Goal: Transaction & Acquisition: Purchase product/service

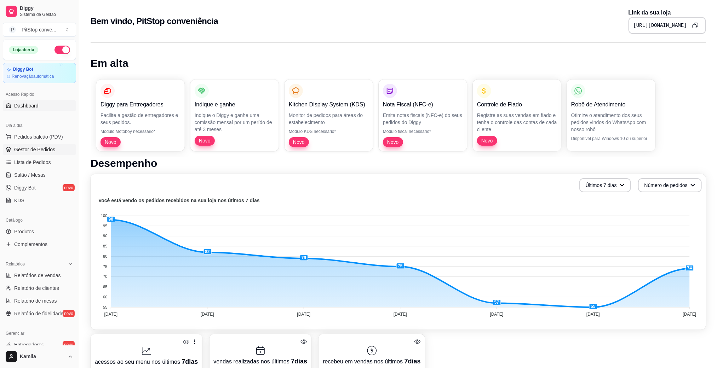
click at [41, 149] on span "Gestor de Pedidos" at bounding box center [34, 149] width 41 height 7
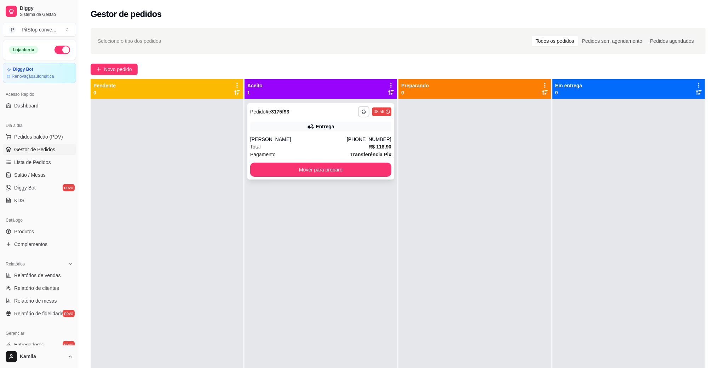
click at [358, 114] on button "button" at bounding box center [363, 111] width 11 height 11
click at [355, 142] on button "IMPRESSORA" at bounding box center [341, 136] width 51 height 11
click at [369, 149] on strong "R$ 118,90" at bounding box center [379, 147] width 23 height 6
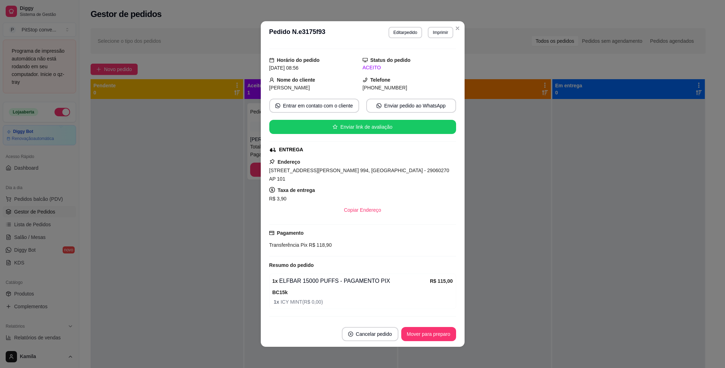
scroll to position [27, 0]
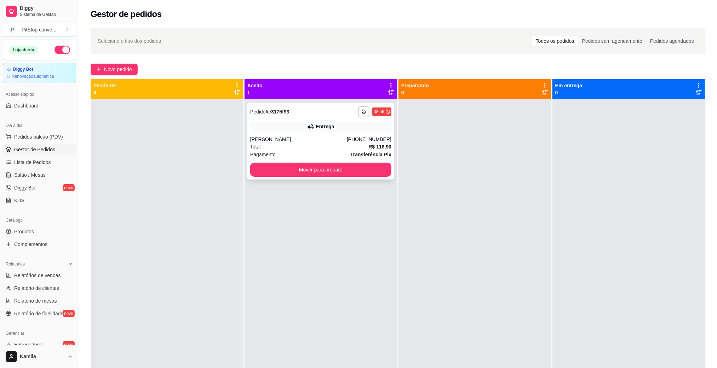
click at [355, 131] on div "Entrega" at bounding box center [320, 127] width 141 height 10
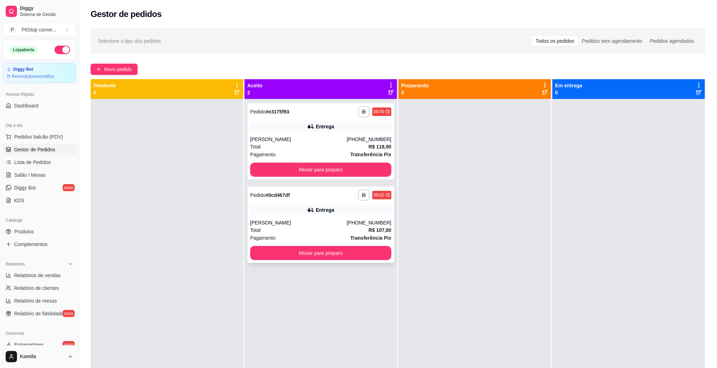
click at [326, 232] on div "Total R$ 107,80" at bounding box center [320, 231] width 141 height 8
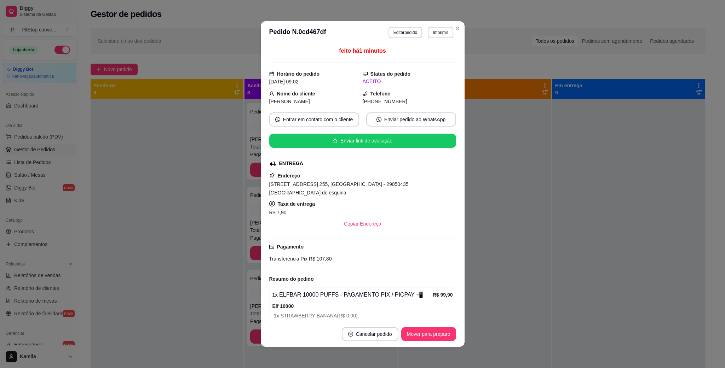
scroll to position [35, 0]
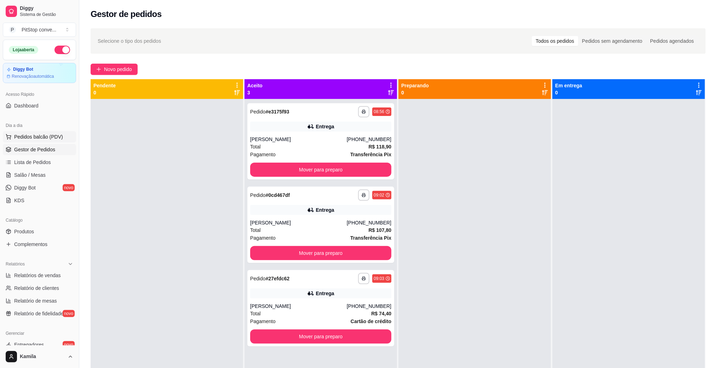
click at [45, 137] on span "Pedidos balcão (PDV)" at bounding box center [38, 136] width 49 height 7
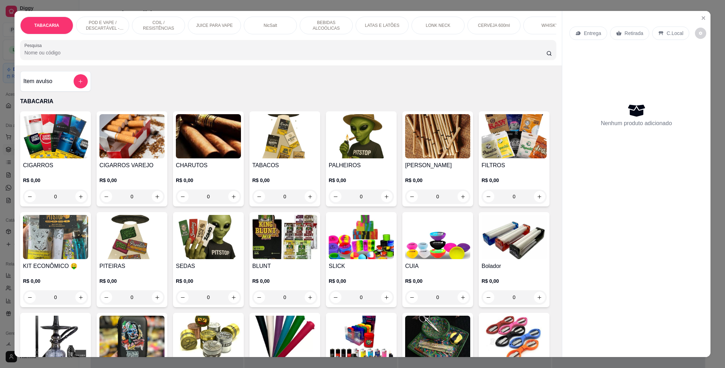
click at [100, 20] on p "POD E VAPE / DESCARTÁVEL - RECARREGAVEL" at bounding box center [102, 25] width 41 height 11
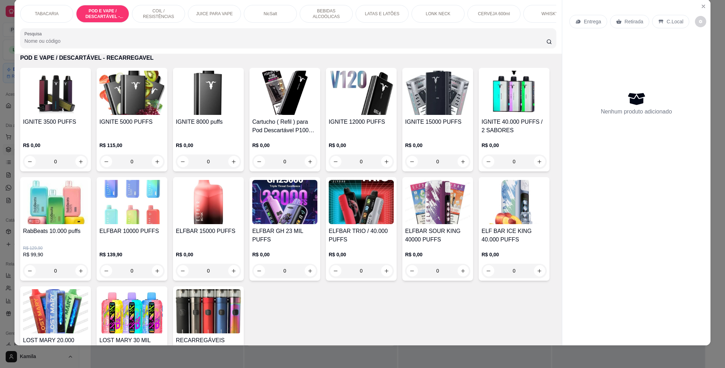
click at [128, 114] on img at bounding box center [131, 93] width 65 height 44
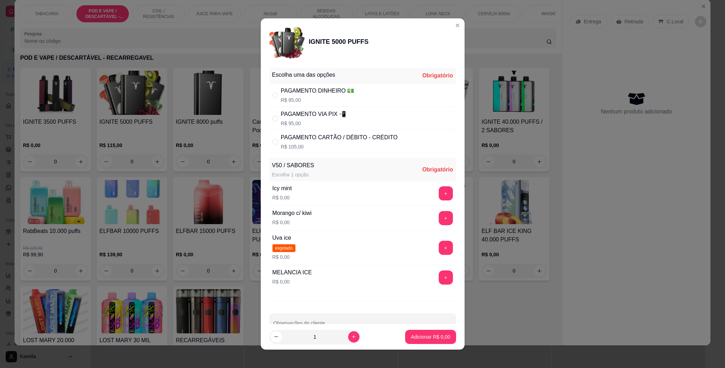
click at [332, 114] on div "PAGAMENTO VIA PIX 📲" at bounding box center [313, 114] width 65 height 8
radio input "true"
click at [439, 197] on button "+" at bounding box center [446, 194] width 14 height 14
click at [439, 336] on button "Adicionar R$ 95,00" at bounding box center [429, 338] width 52 height 14
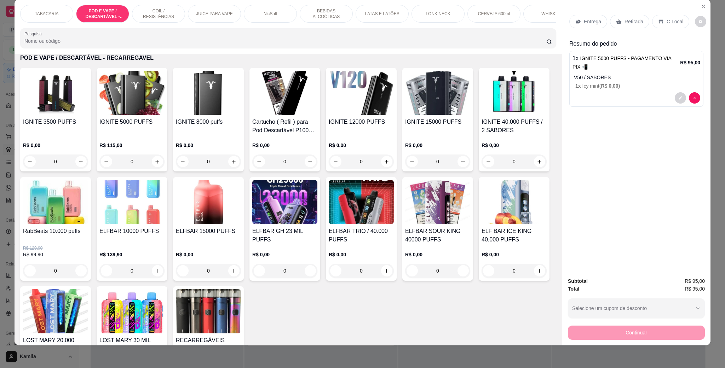
click at [675, 22] on p "C.Local" at bounding box center [675, 21] width 17 height 7
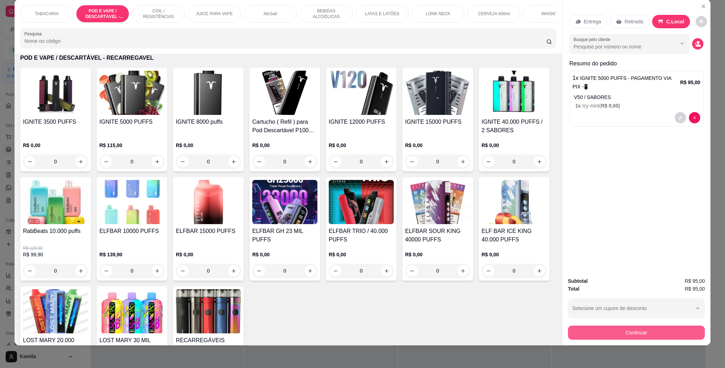
click at [643, 330] on button "Continuar" at bounding box center [636, 333] width 137 height 14
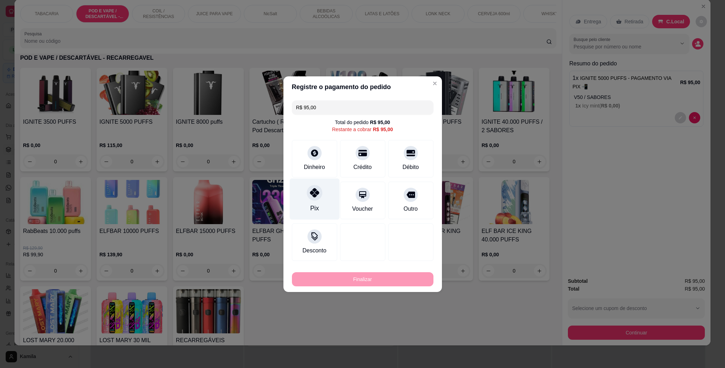
click at [298, 194] on div "Pix" at bounding box center [315, 198] width 50 height 41
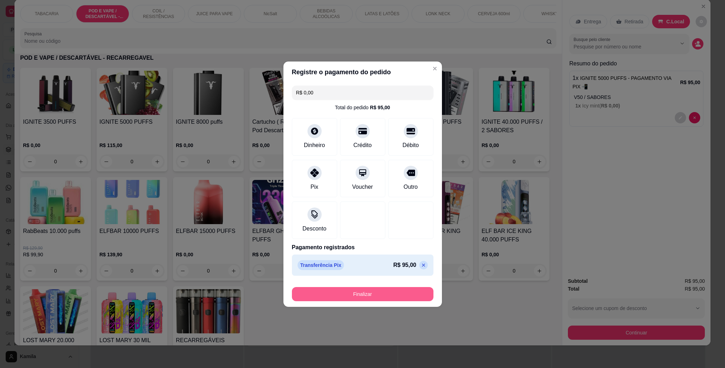
click at [355, 290] on button "Finalizar" at bounding box center [363, 294] width 142 height 14
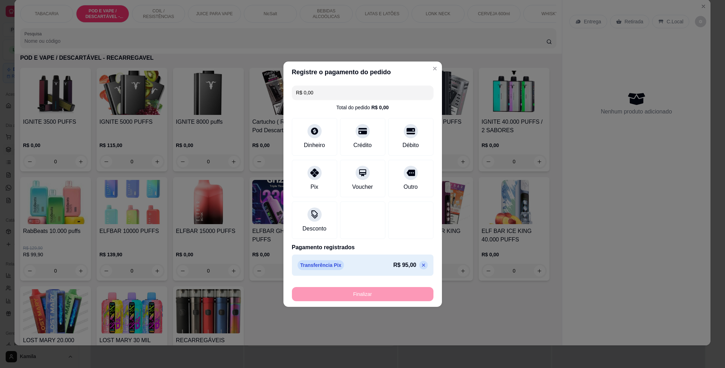
type input "-R$ 95,00"
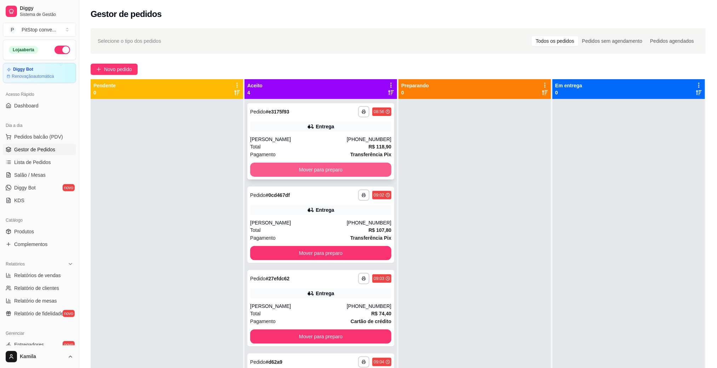
click at [342, 173] on button "Mover para preparo" at bounding box center [320, 170] width 141 height 14
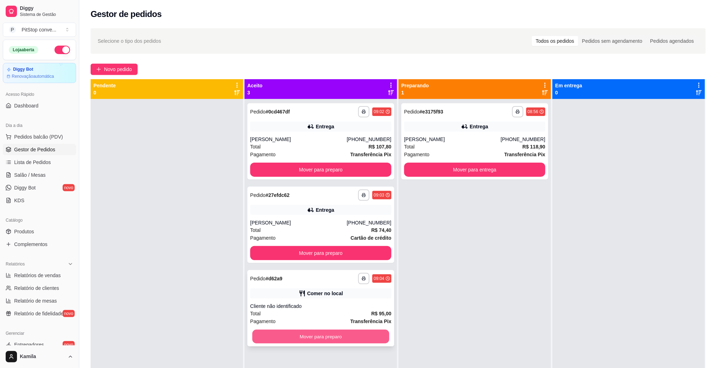
click at [362, 336] on button "Mover para preparo" at bounding box center [320, 337] width 137 height 14
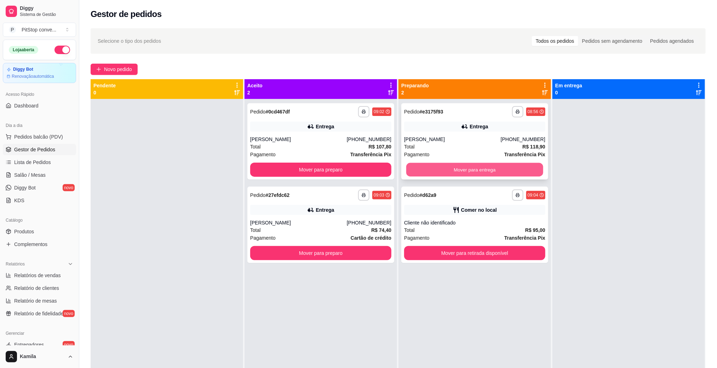
click at [490, 173] on button "Mover para entrega" at bounding box center [474, 170] width 137 height 14
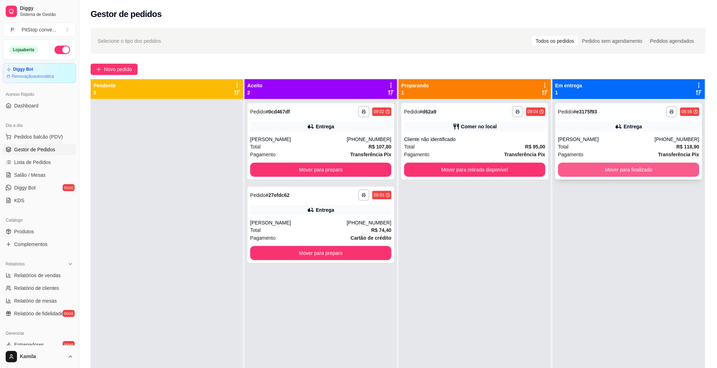
click at [596, 166] on button "Mover para finalizado" at bounding box center [628, 170] width 141 height 14
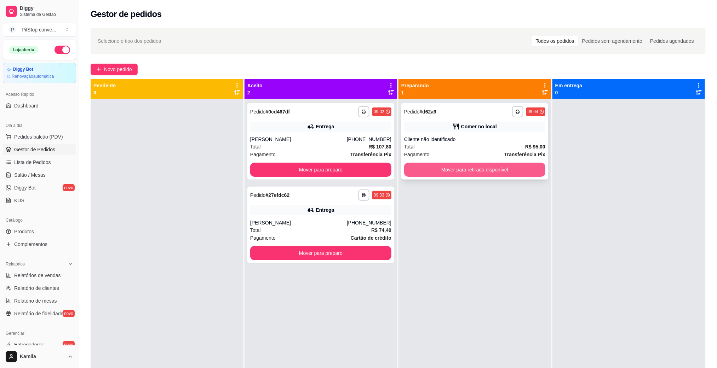
click at [499, 168] on button "Mover para retirada disponível" at bounding box center [474, 170] width 141 height 14
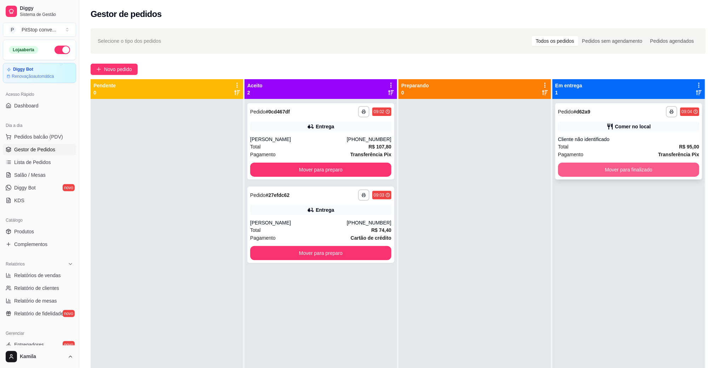
click at [622, 168] on button "Mover para finalizado" at bounding box center [628, 170] width 141 height 14
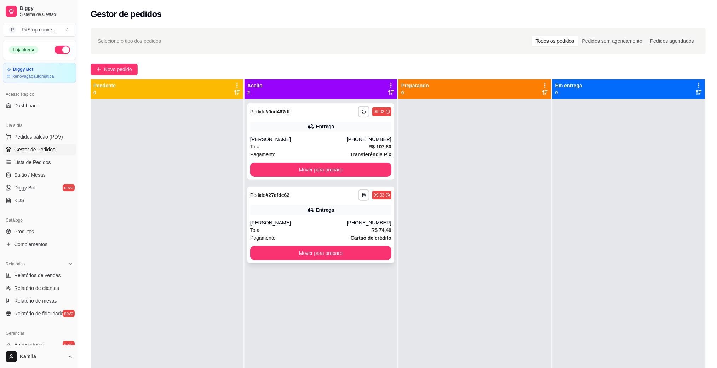
click at [301, 218] on div "**********" at bounding box center [320, 225] width 147 height 76
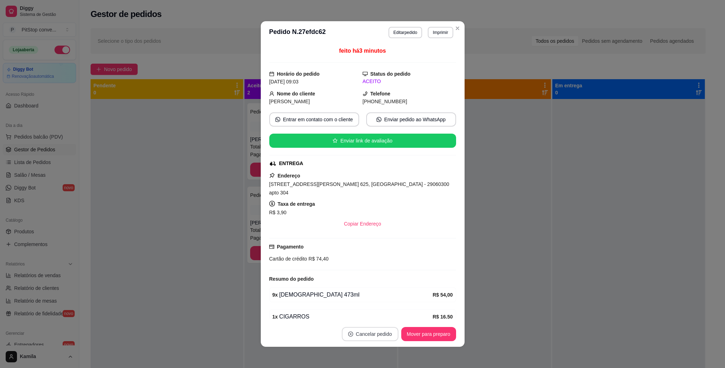
click at [373, 339] on button "Cancelar pedido" at bounding box center [370, 334] width 57 height 14
click at [392, 315] on button "Sim" at bounding box center [386, 317] width 28 height 14
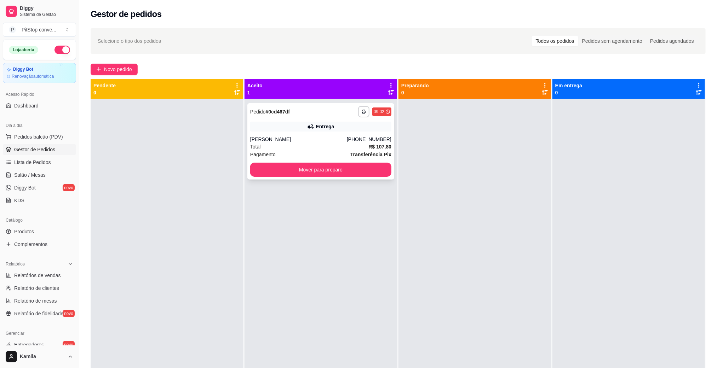
click at [318, 144] on div "Total R$ 107,80" at bounding box center [320, 147] width 141 height 8
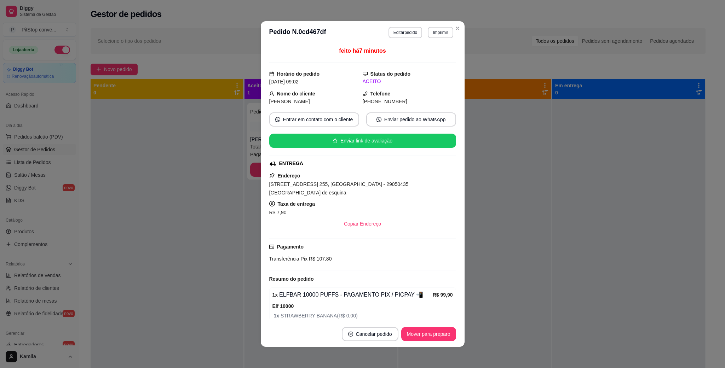
scroll to position [35, 0]
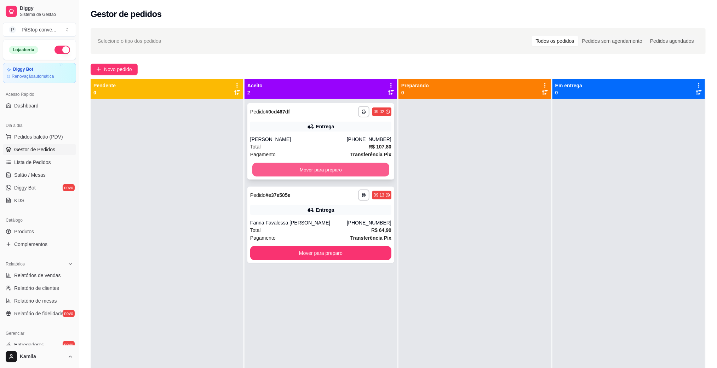
click at [312, 175] on button "Mover para preparo" at bounding box center [320, 170] width 137 height 14
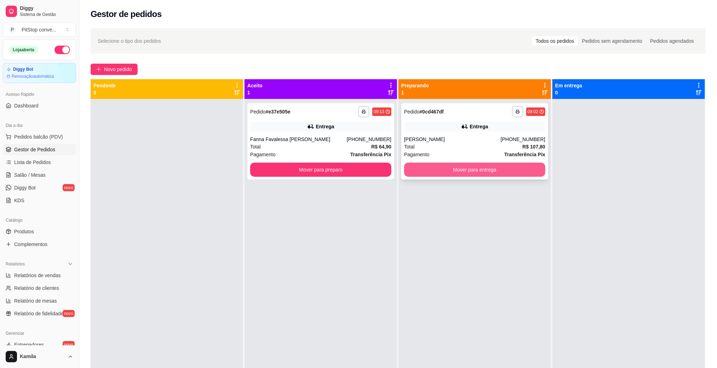
click at [486, 168] on button "Mover para entrega" at bounding box center [474, 170] width 141 height 14
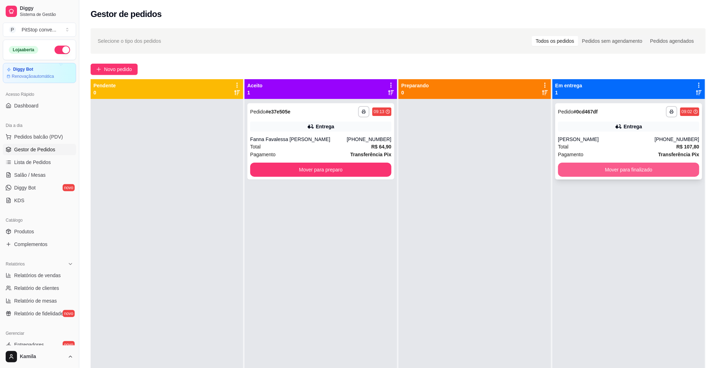
click at [629, 172] on button "Mover para finalizado" at bounding box center [628, 170] width 141 height 14
click at [650, 173] on button "Mover para finalizado" at bounding box center [628, 170] width 137 height 14
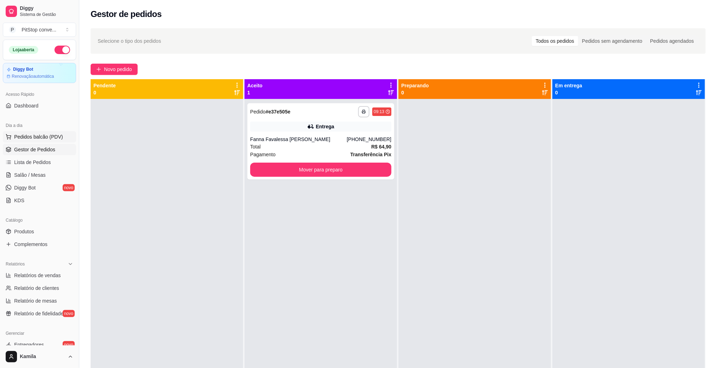
click at [51, 141] on span "Pedidos balcão (PDV)" at bounding box center [38, 136] width 49 height 7
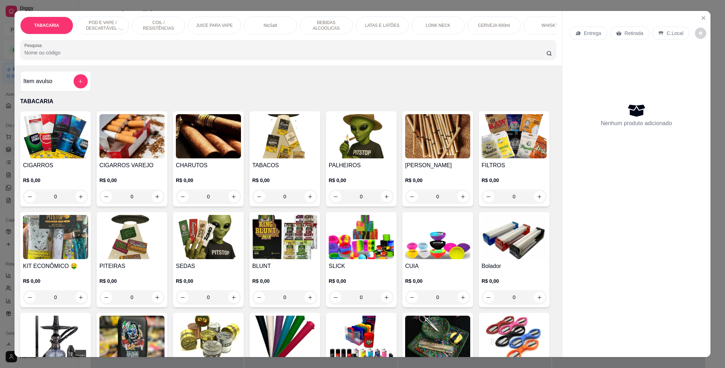
click at [110, 24] on p "POD E VAPE / DESCARTÁVEL - RECARREGAVEL" at bounding box center [102, 25] width 41 height 11
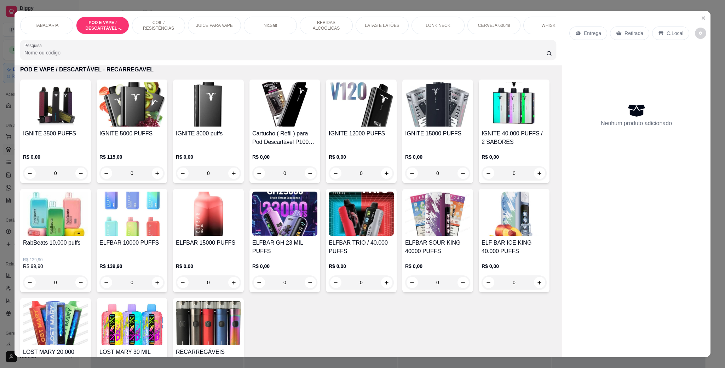
scroll to position [12, 0]
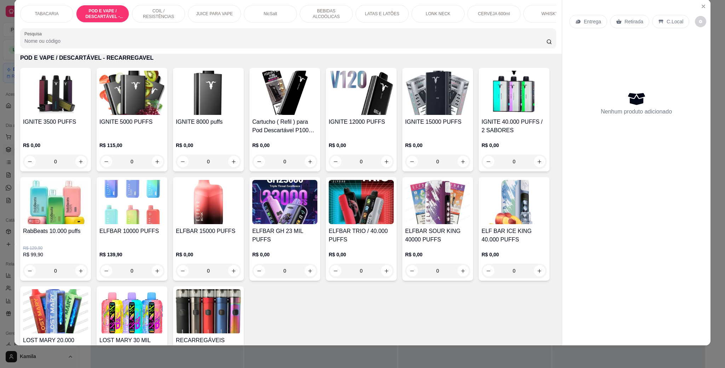
click at [171, 11] on p "COIL / RESISTÊNCIAS" at bounding box center [158, 13] width 41 height 11
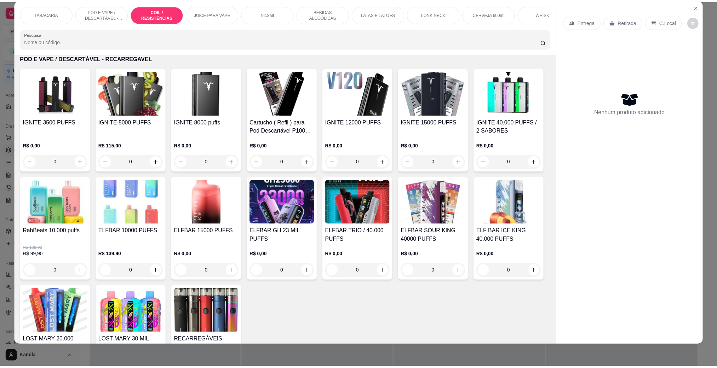
scroll to position [801, 0]
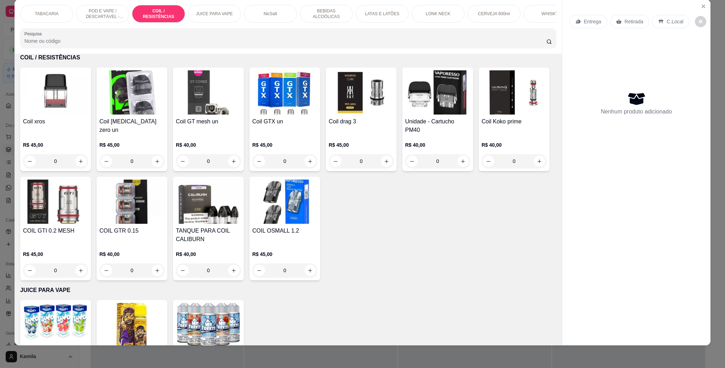
click at [58, 110] on img at bounding box center [55, 92] width 65 height 44
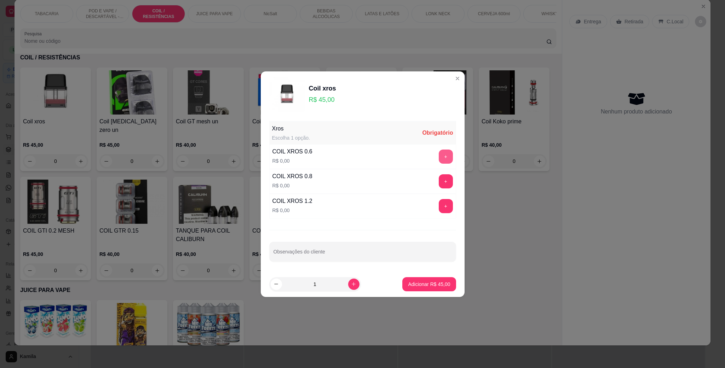
click at [439, 157] on button "+" at bounding box center [446, 157] width 14 height 14
click at [427, 285] on p "Adicionar R$ 45,00" at bounding box center [429, 284] width 42 height 7
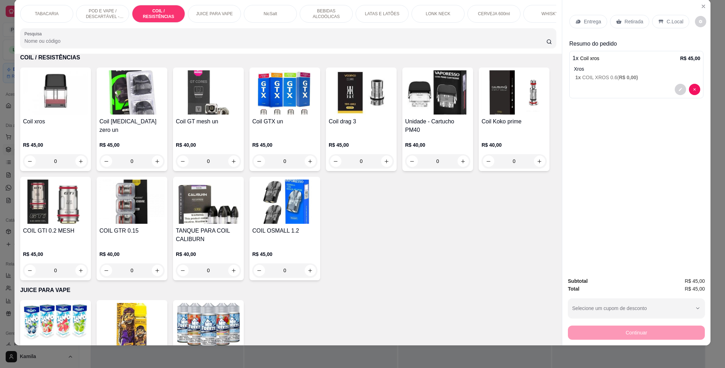
click at [667, 22] on p "C.Local" at bounding box center [675, 21] width 17 height 7
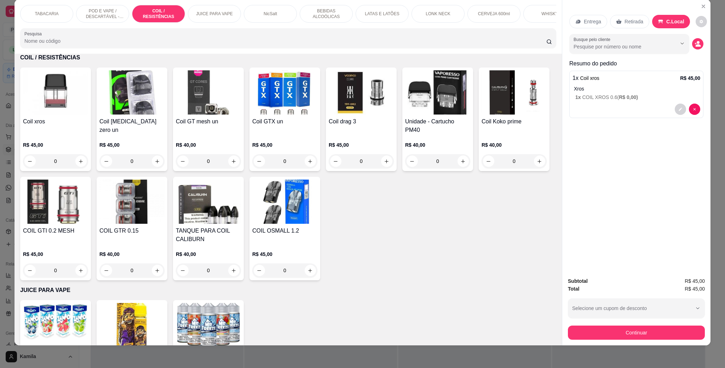
click at [637, 328] on button "Continuar" at bounding box center [636, 333] width 137 height 14
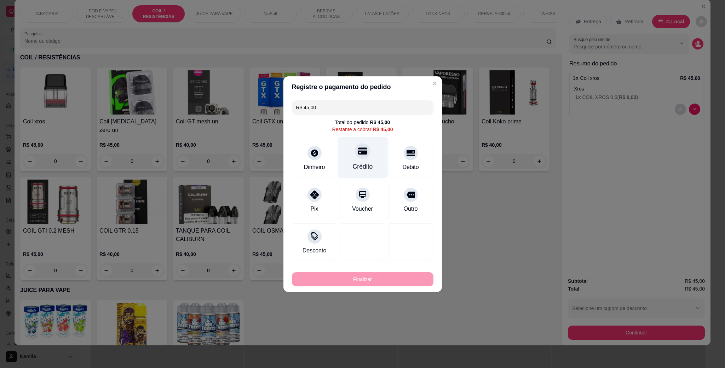
click at [360, 143] on div "Crédito" at bounding box center [363, 157] width 50 height 41
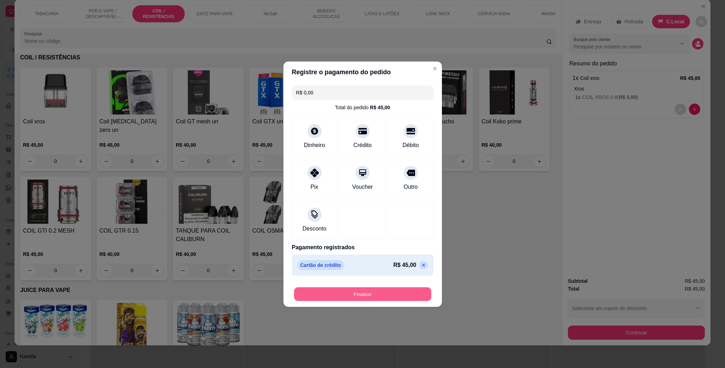
click at [406, 292] on button "Finalizar" at bounding box center [362, 294] width 137 height 14
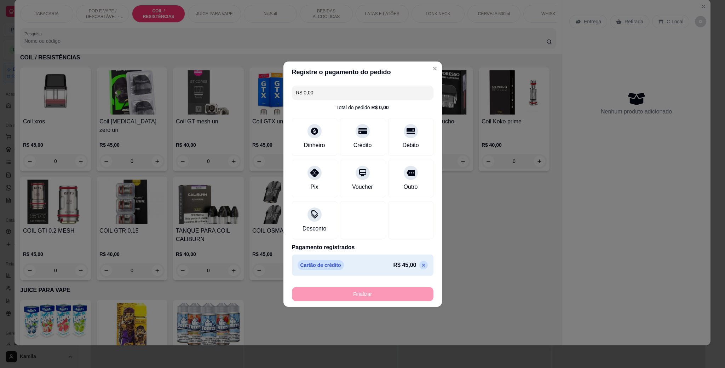
type input "-R$ 45,00"
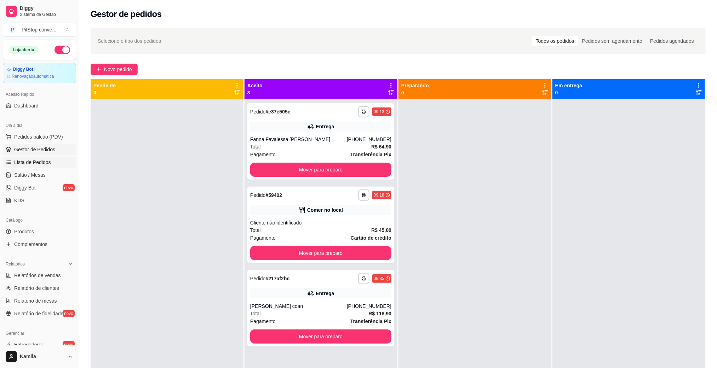
click at [40, 162] on span "Lista de Pedidos" at bounding box center [32, 162] width 37 height 7
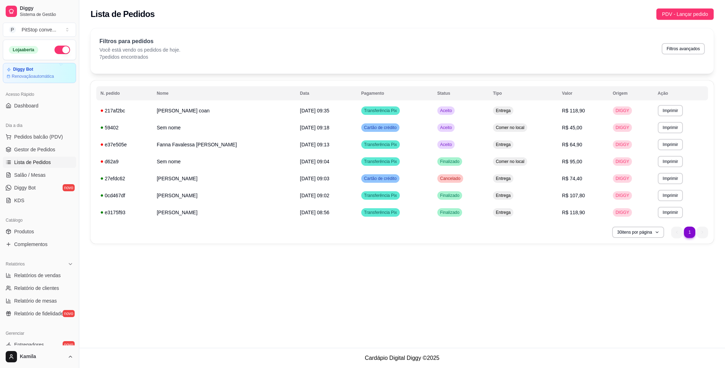
click at [690, 50] on button "Filtros avançados" at bounding box center [683, 48] width 43 height 11
select select "0"
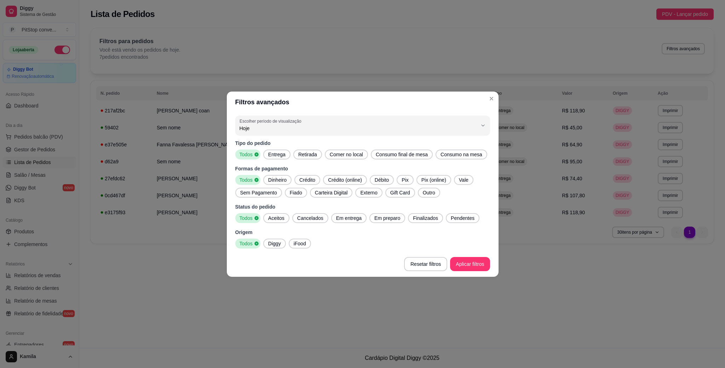
click at [263, 126] on span "Hoje" at bounding box center [359, 128] width 238 height 7
click at [270, 154] on span "Ontem" at bounding box center [359, 156] width 227 height 7
type input "1"
select select "1"
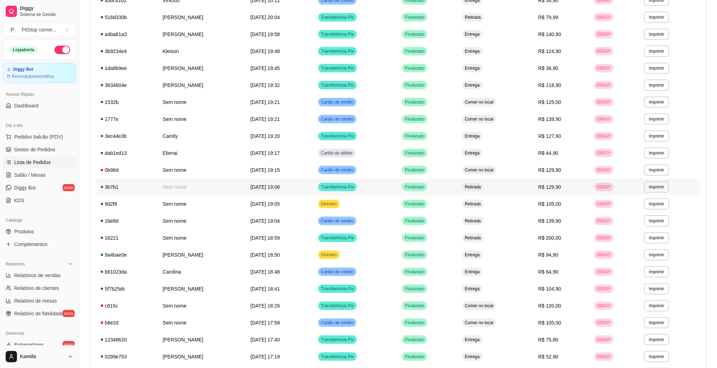
scroll to position [295, 0]
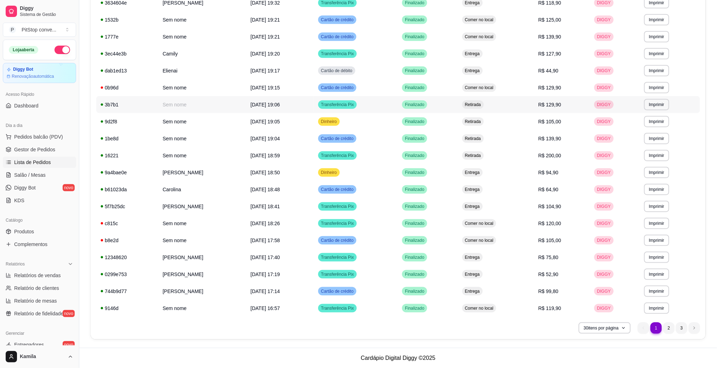
click at [314, 110] on td "[DATE] 19:06" at bounding box center [280, 104] width 68 height 17
click at [314, 87] on td "[DATE] 19:15" at bounding box center [280, 87] width 68 height 17
click at [314, 137] on td "[DATE] 19:04" at bounding box center [280, 138] width 68 height 17
click at [314, 139] on td "[DATE] 19:04" at bounding box center [280, 138] width 68 height 17
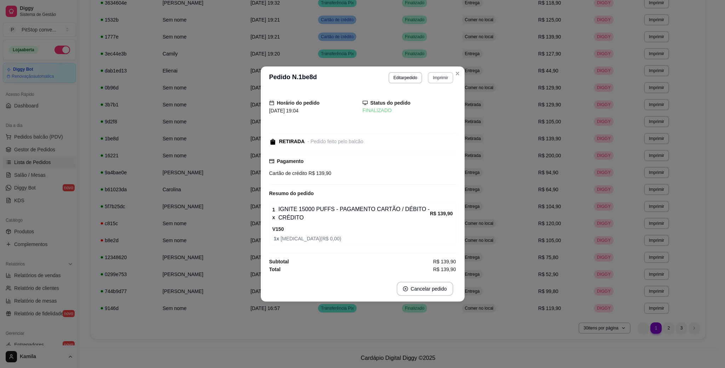
click at [445, 79] on button "Imprimir" at bounding box center [440, 77] width 25 height 11
click at [435, 99] on button "IMPRESSORA" at bounding box center [428, 101] width 51 height 11
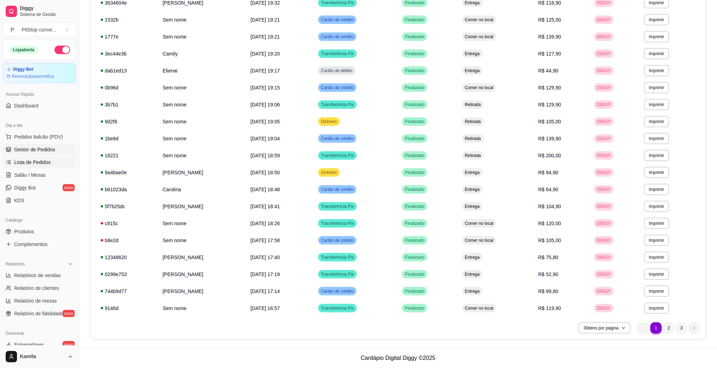
click at [58, 145] on link "Gestor de Pedidos" at bounding box center [39, 149] width 73 height 11
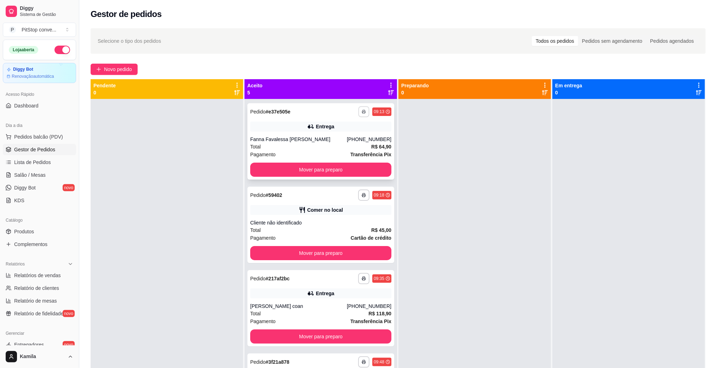
click at [358, 108] on button "button" at bounding box center [363, 111] width 11 height 11
click at [342, 132] on button "IMPRESSORA" at bounding box center [334, 136] width 50 height 11
click at [323, 136] on div "Fanna Favalessa [PERSON_NAME]" at bounding box center [298, 139] width 97 height 7
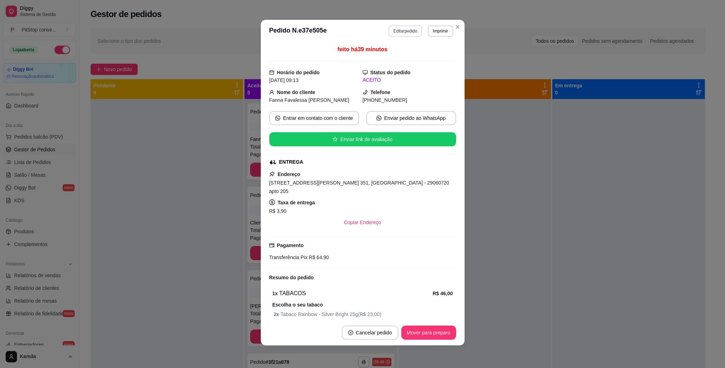
click at [401, 31] on button "Editar pedido" at bounding box center [406, 30] width 34 height 11
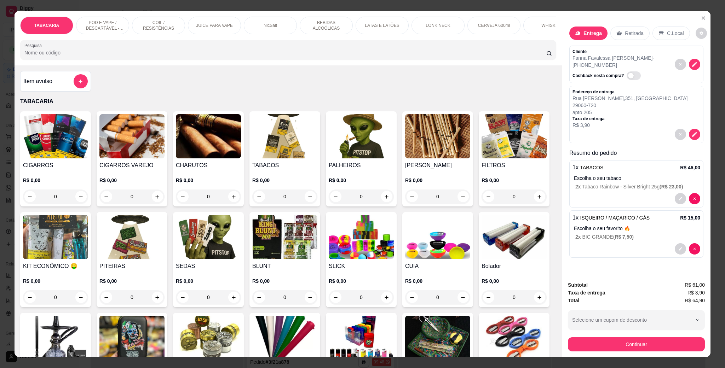
scroll to position [53, 0]
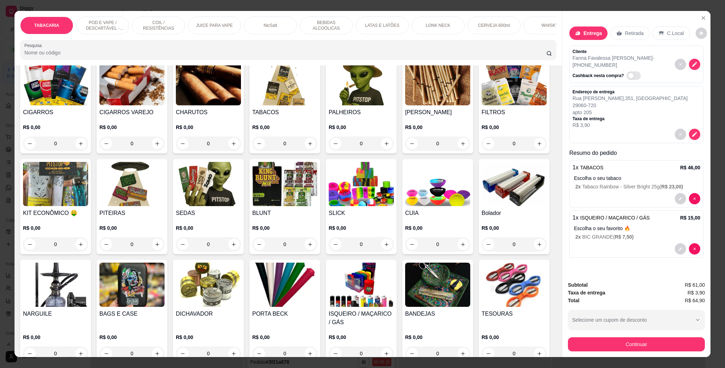
click at [479, 154] on div "FILTROS R$ 0,00 0" at bounding box center [514, 105] width 71 height 95
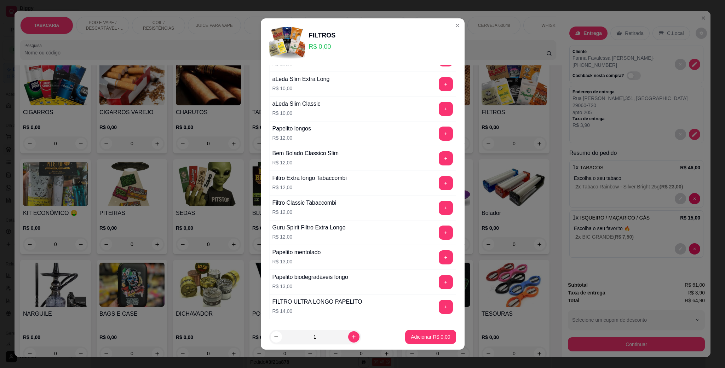
scroll to position [41, 0]
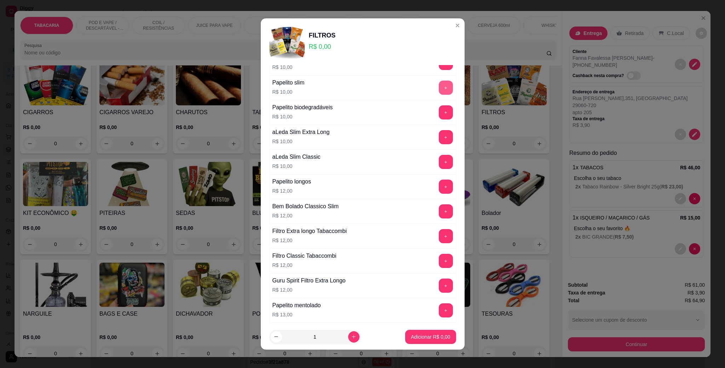
click at [439, 89] on button "+" at bounding box center [446, 88] width 14 height 14
click at [423, 335] on p "Adicionar R$ 10,00" at bounding box center [429, 337] width 42 height 7
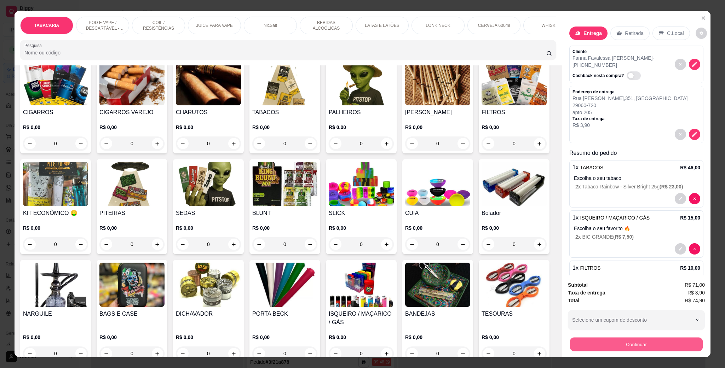
click at [609, 348] on button "Continuar" at bounding box center [636, 345] width 133 height 14
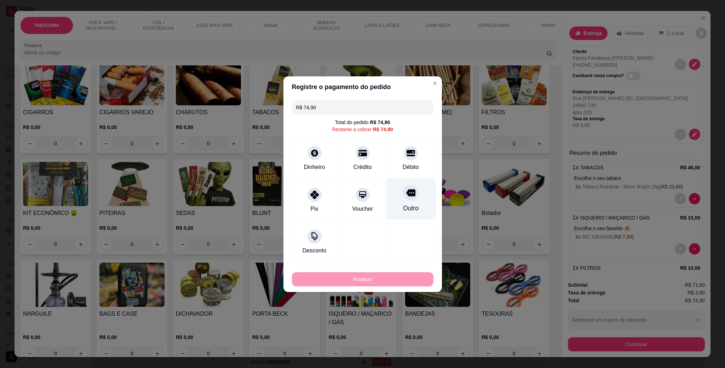
click at [391, 206] on div "Outro" at bounding box center [411, 198] width 50 height 41
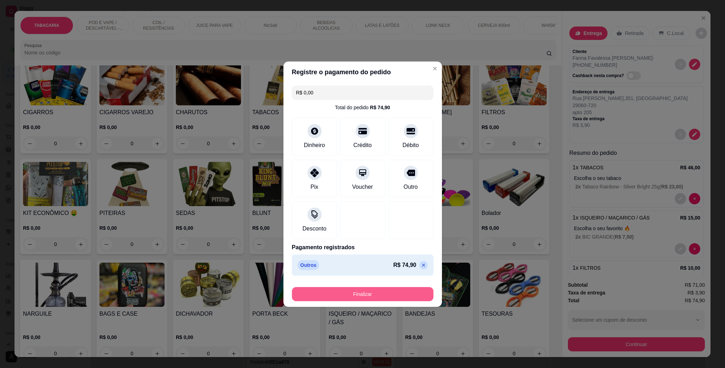
click at [378, 298] on button "Finalizar" at bounding box center [363, 294] width 142 height 14
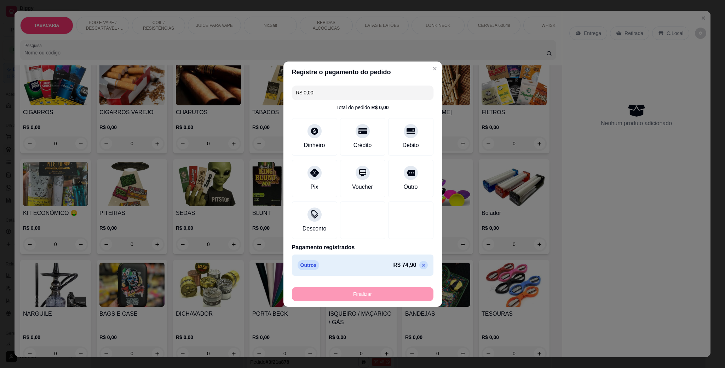
type input "-R$ 74,90"
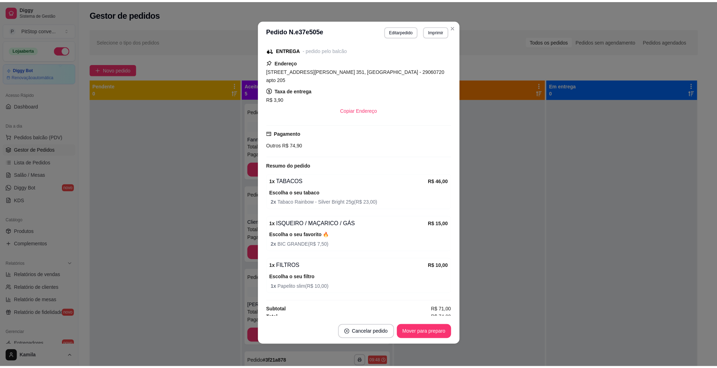
scroll to position [0, 0]
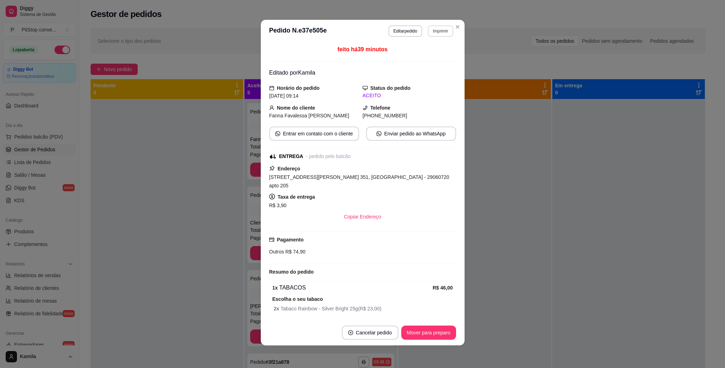
click at [433, 34] on button "Imprimir" at bounding box center [440, 30] width 25 height 11
click at [428, 53] on button "IMPRESSORA" at bounding box center [424, 56] width 51 height 11
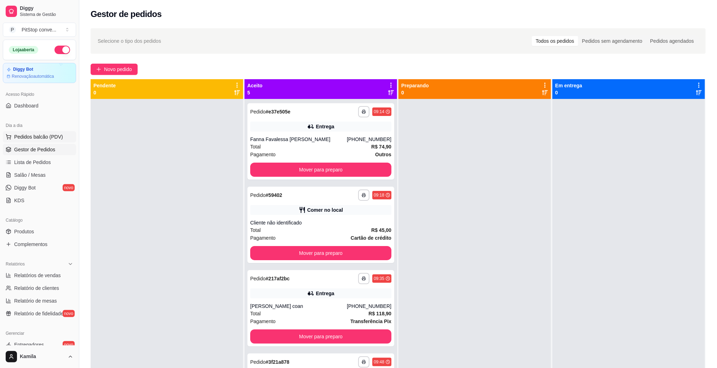
click at [53, 134] on span "Pedidos balcão (PDV)" at bounding box center [38, 136] width 49 height 7
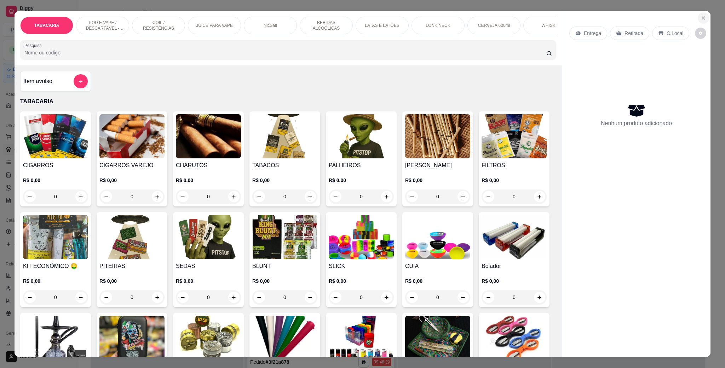
click at [703, 17] on button "Close" at bounding box center [703, 17] width 11 height 11
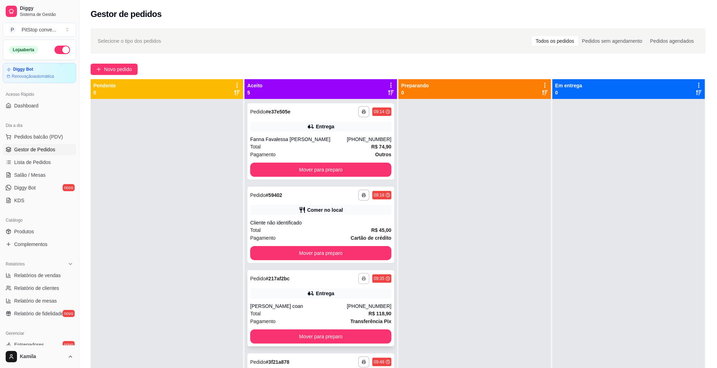
click at [358, 274] on button "button" at bounding box center [363, 278] width 11 height 11
click at [335, 301] on button "IMPRESSORA" at bounding box center [333, 303] width 51 height 11
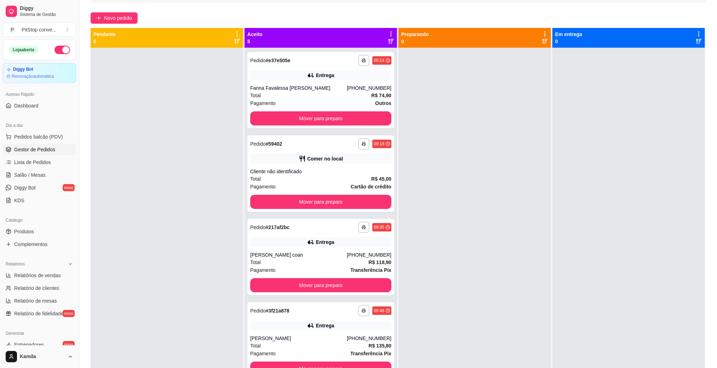
scroll to position [108, 0]
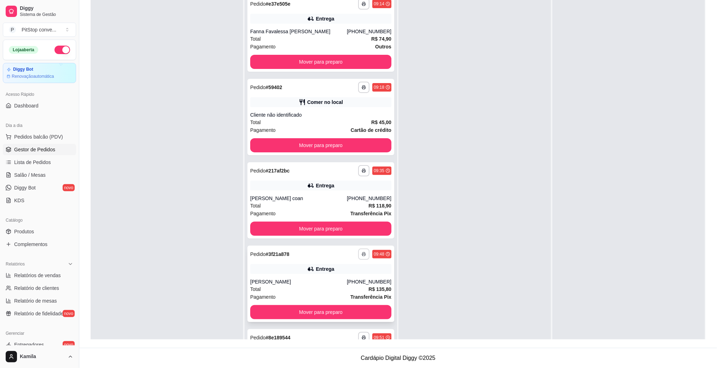
click at [358, 251] on button "button" at bounding box center [363, 254] width 11 height 11
click at [342, 275] on button "IMPRESSORA" at bounding box center [333, 279] width 51 height 11
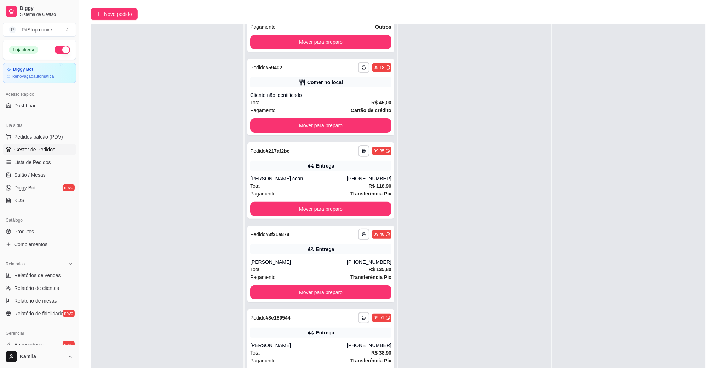
scroll to position [56, 0]
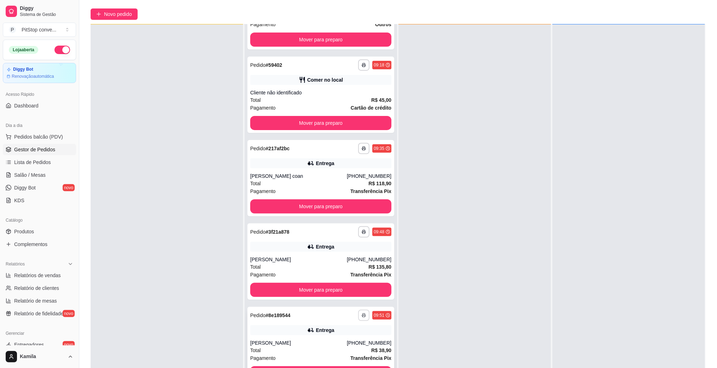
click at [362, 315] on icon "button" at bounding box center [364, 316] width 4 height 4
click at [336, 337] on button "IMPRESSORA" at bounding box center [333, 339] width 51 height 11
click at [40, 164] on span "Lista de Pedidos" at bounding box center [32, 162] width 37 height 7
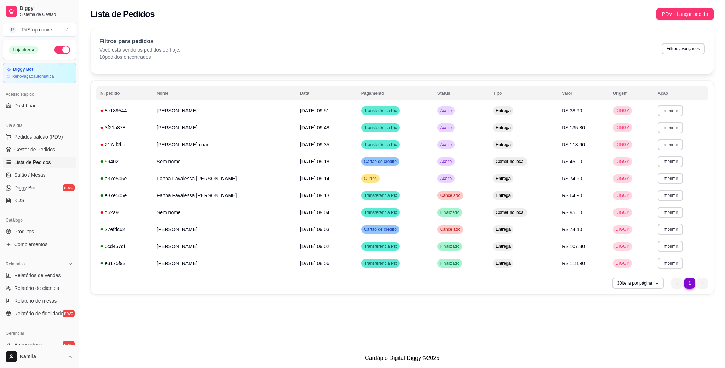
click at [680, 42] on div "Filtros para pedidos Você está vendo os pedidos de hoje. 10 pedidos encontrados…" at bounding box center [402, 48] width 606 height 23
click at [686, 51] on button "Filtros avançados" at bounding box center [683, 48] width 43 height 11
select select "0"
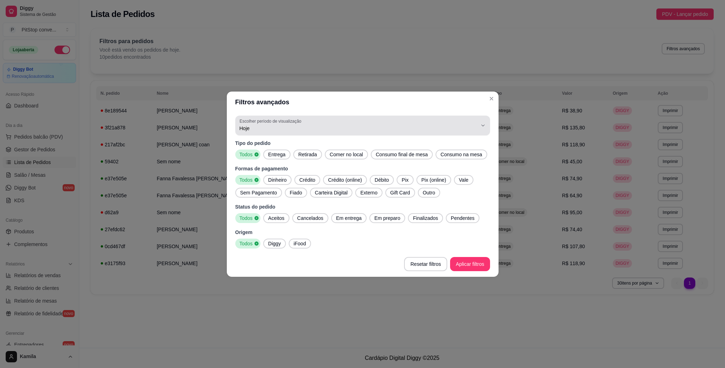
click at [277, 131] on span "Hoje" at bounding box center [359, 128] width 238 height 7
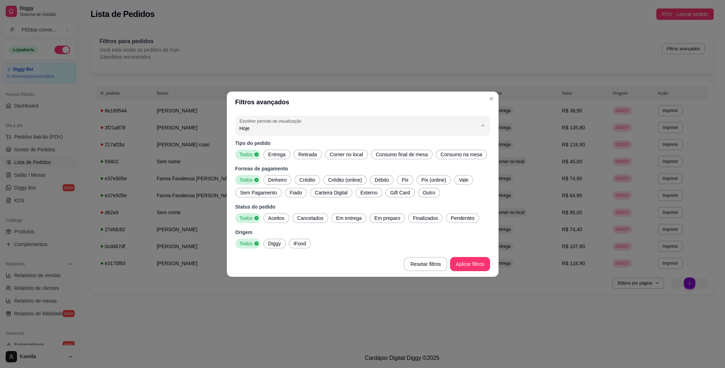
click at [275, 162] on li "Ontem" at bounding box center [362, 156] width 239 height 11
type input "1"
select select "1"
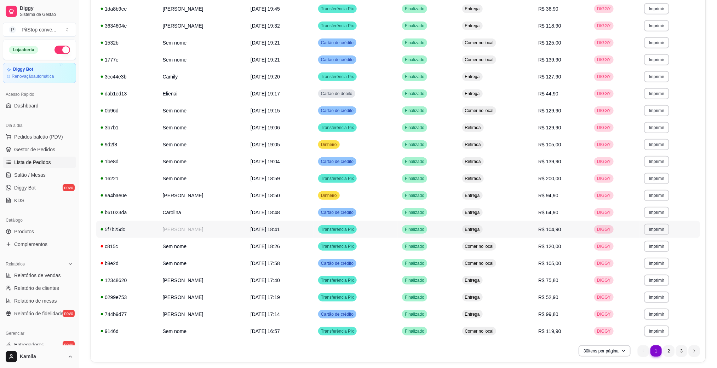
scroll to position [295, 0]
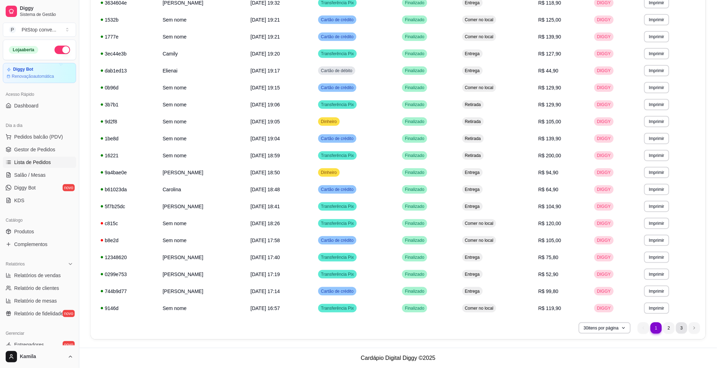
click at [680, 327] on li "3" at bounding box center [681, 328] width 11 height 11
click at [691, 330] on ul "3 1 2 3" at bounding box center [669, 328] width 62 height 11
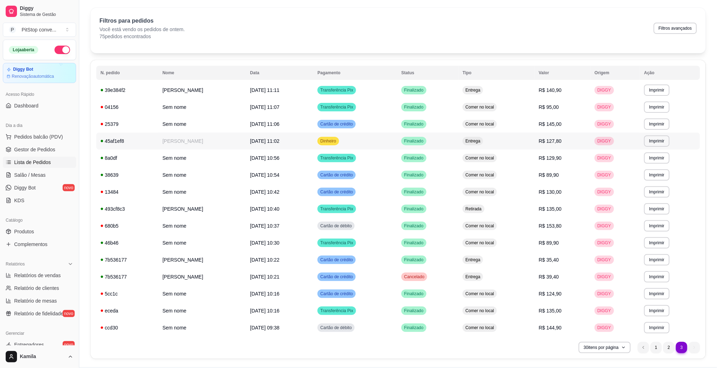
scroll to position [40, 0]
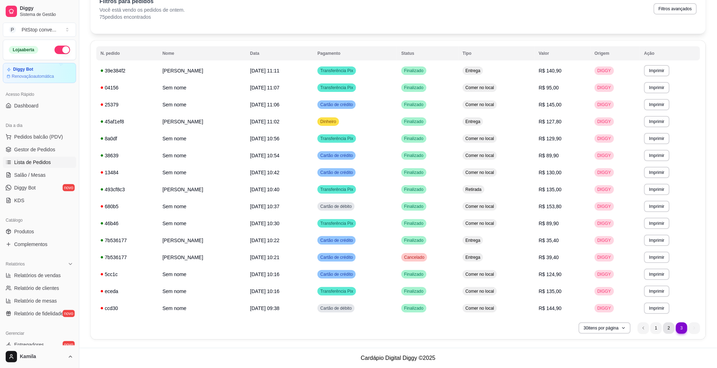
click at [668, 328] on li "2" at bounding box center [668, 328] width 11 height 11
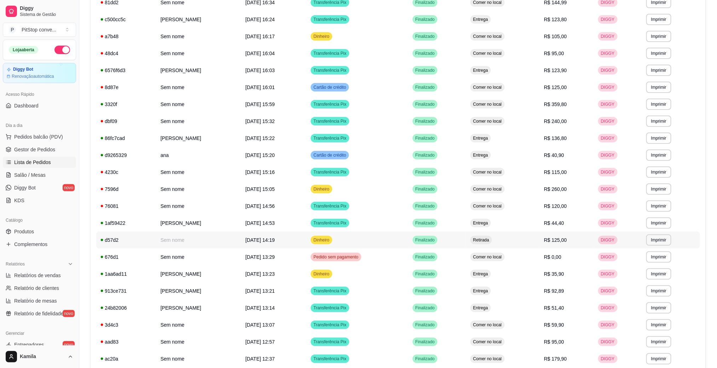
scroll to position [136, 0]
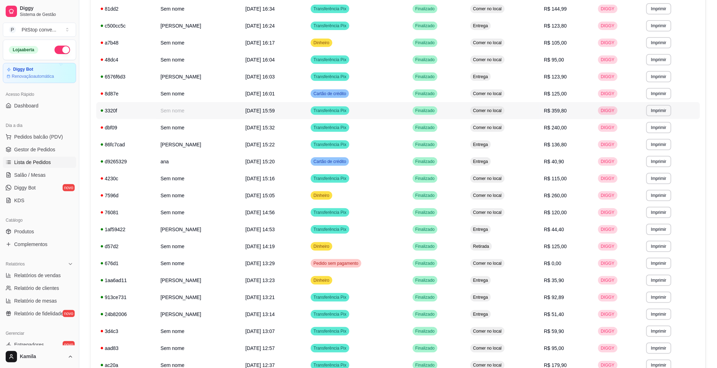
click at [540, 106] on td "Comer no local" at bounding box center [503, 110] width 74 height 17
click at [532, 189] on td "Comer no local" at bounding box center [503, 195] width 74 height 17
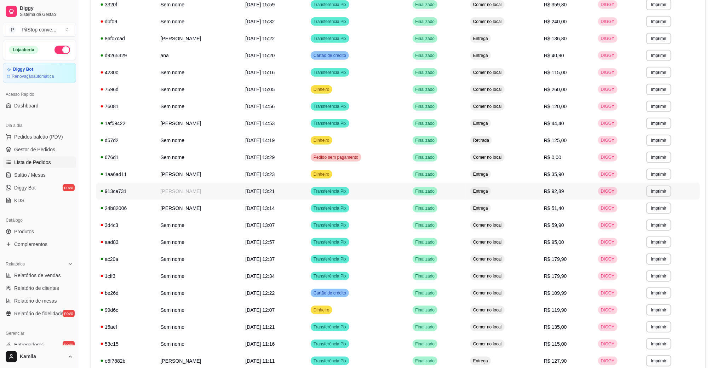
scroll to position [295, 0]
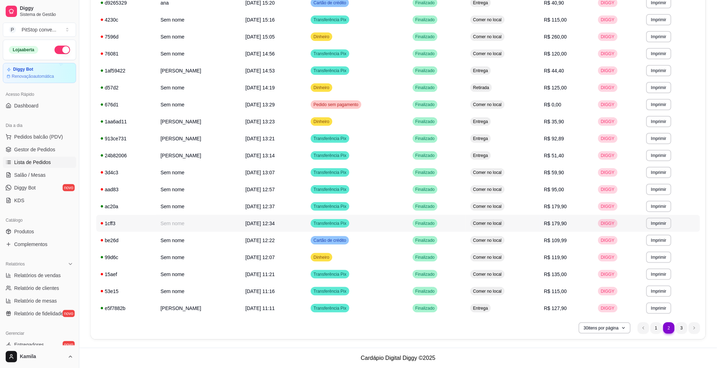
click at [540, 221] on td "Comer no local" at bounding box center [503, 223] width 74 height 17
click at [535, 204] on td "Comer no local" at bounding box center [503, 206] width 74 height 17
click at [655, 326] on li "1" at bounding box center [656, 328] width 11 height 11
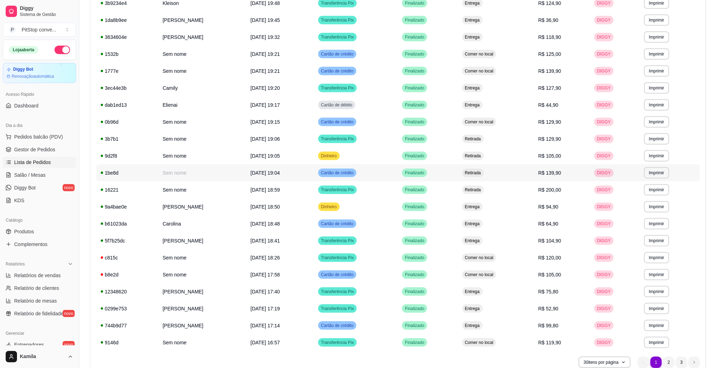
scroll to position [242, 0]
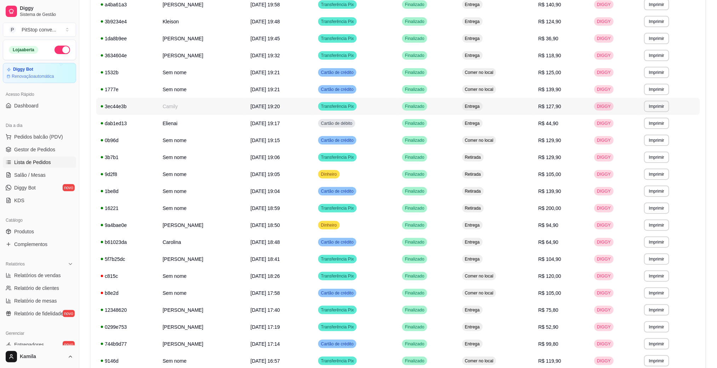
click at [563, 110] on td "R$ 127,90" at bounding box center [562, 106] width 56 height 17
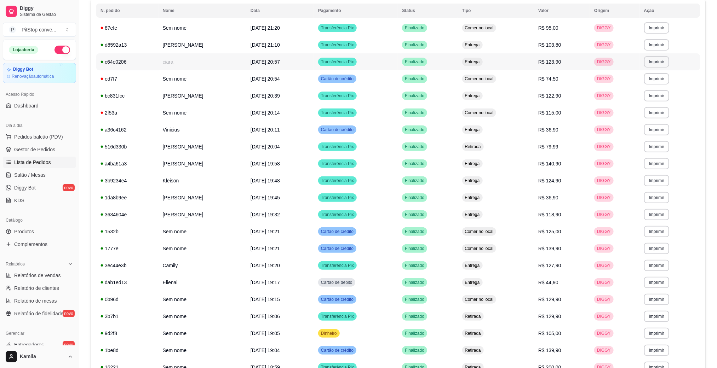
scroll to position [295, 0]
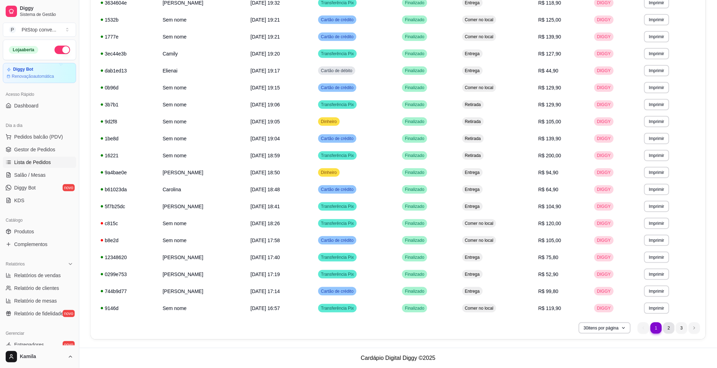
click at [674, 326] on li "2" at bounding box center [668, 328] width 11 height 11
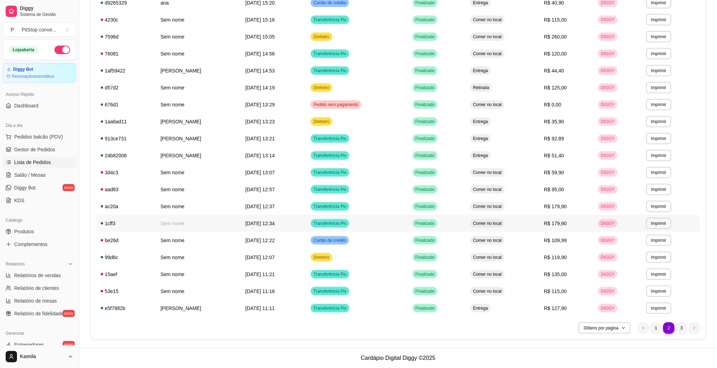
click at [573, 228] on td "R$ 179,90" at bounding box center [567, 223] width 54 height 17
click at [540, 203] on td "Comer no local" at bounding box center [503, 206] width 74 height 17
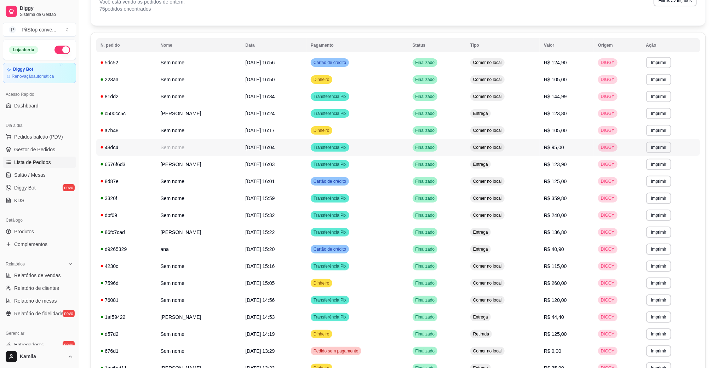
scroll to position [30, 0]
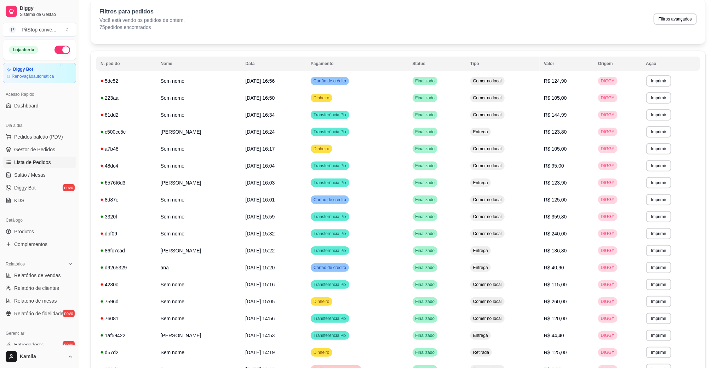
click at [670, 21] on button "Filtros avançados" at bounding box center [675, 18] width 43 height 11
select select "1"
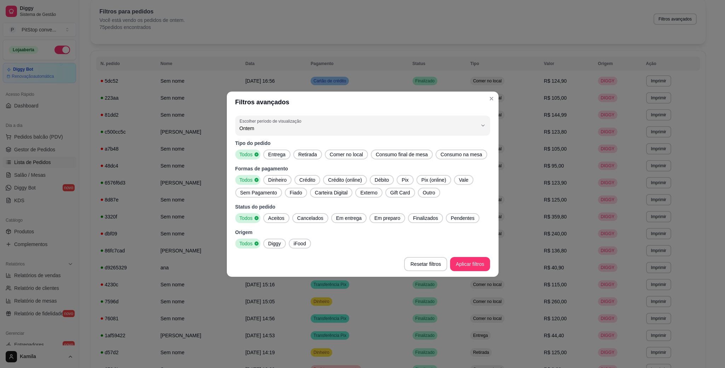
click at [276, 125] on span "Ontem" at bounding box center [359, 128] width 238 height 7
click at [275, 167] on span "7 dias" at bounding box center [359, 168] width 227 height 7
type input "7"
select select "7"
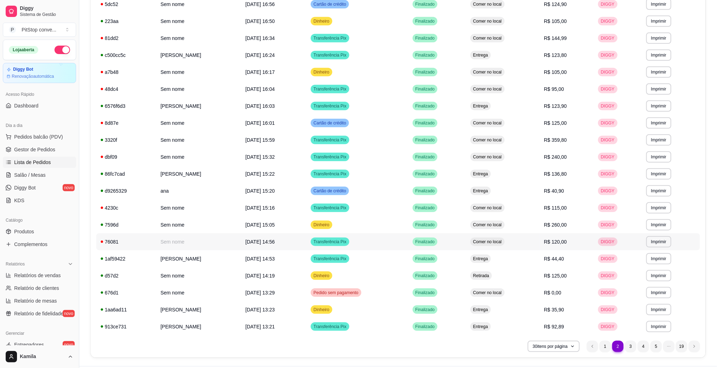
scroll to position [295, 0]
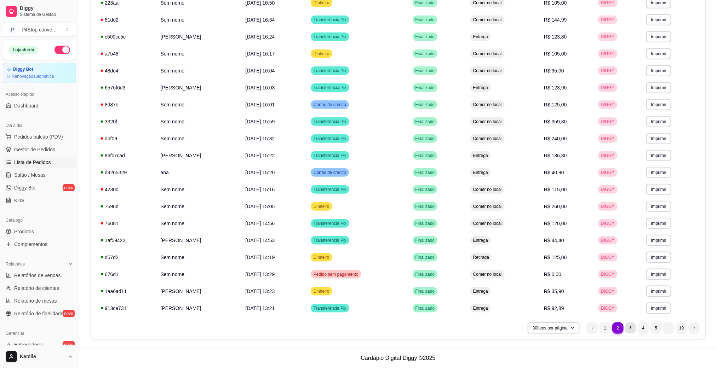
click at [631, 327] on li "3" at bounding box center [630, 328] width 11 height 11
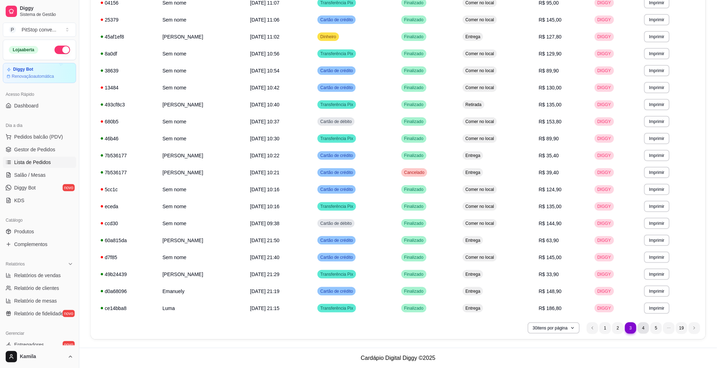
click at [643, 328] on li "4" at bounding box center [643, 328] width 11 height 11
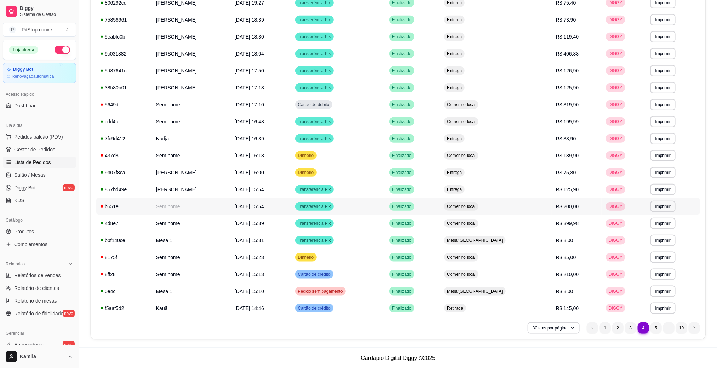
click at [584, 213] on td "R$ 200,00" at bounding box center [577, 206] width 50 height 17
click at [581, 219] on td "R$ 399,98" at bounding box center [577, 223] width 50 height 17
click at [580, 269] on td "R$ 210,00" at bounding box center [577, 274] width 50 height 17
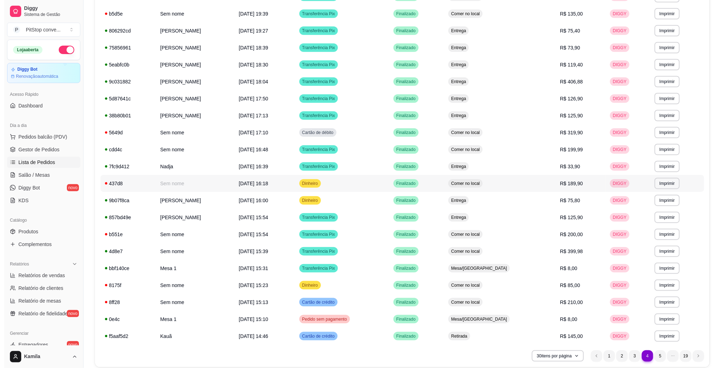
scroll to position [242, 0]
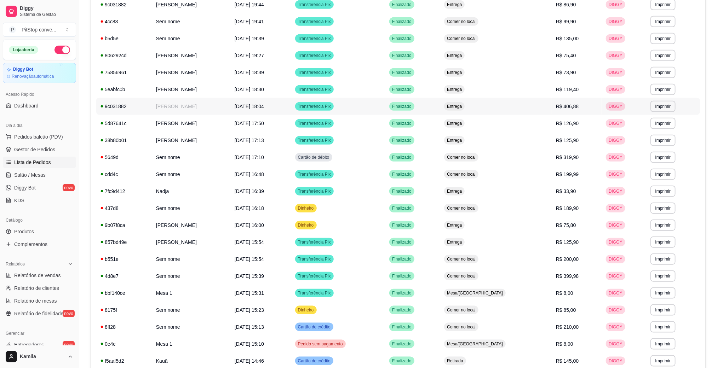
click at [565, 106] on span "R$ 406,88" at bounding box center [567, 107] width 23 height 6
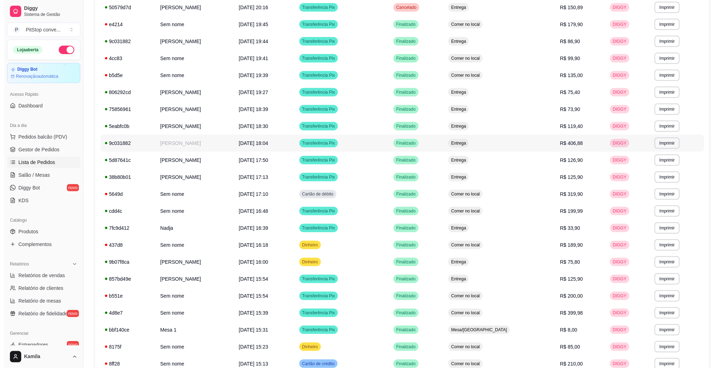
scroll to position [189, 0]
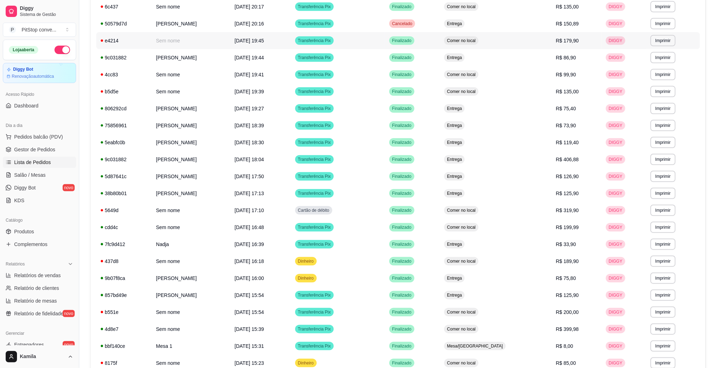
click at [554, 45] on td "R$ 179,90" at bounding box center [577, 40] width 50 height 17
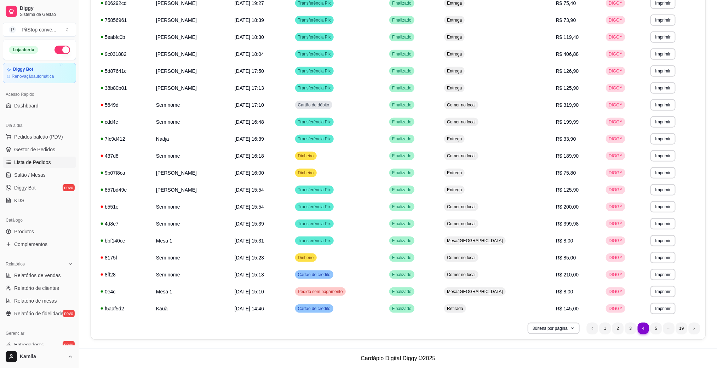
scroll to position [295, 0]
click at [659, 326] on li "5" at bounding box center [656, 328] width 11 height 11
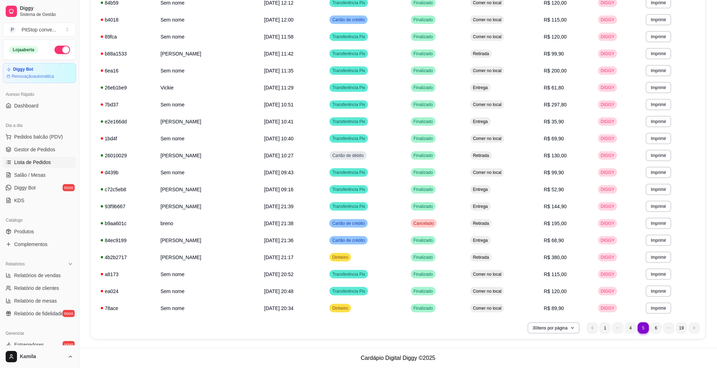
click at [653, 319] on nav "5 1 4 5 6 19" at bounding box center [643, 328] width 120 height 18
click at [654, 323] on li "6" at bounding box center [656, 328] width 11 height 11
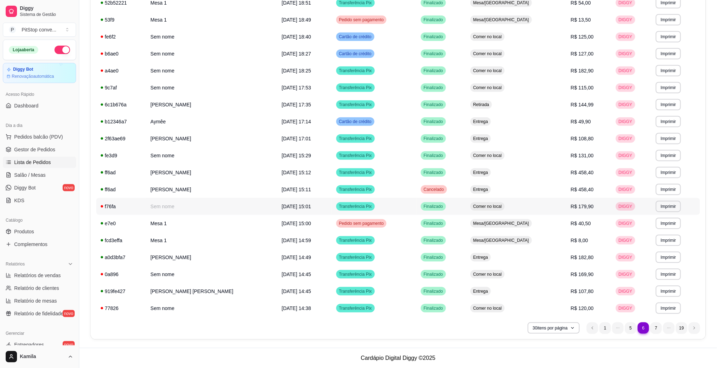
click at [545, 213] on td "Comer no local" at bounding box center [516, 206] width 101 height 17
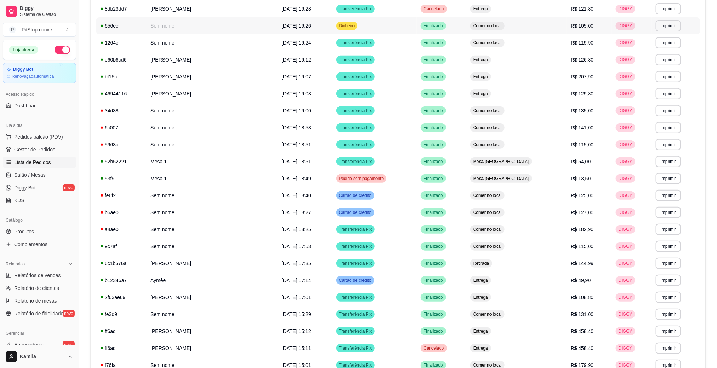
scroll to position [83, 0]
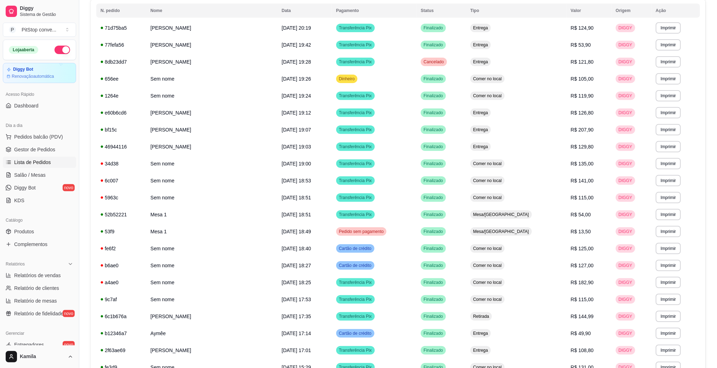
click at [49, 158] on link "Lista de Pedidos" at bounding box center [39, 162] width 73 height 11
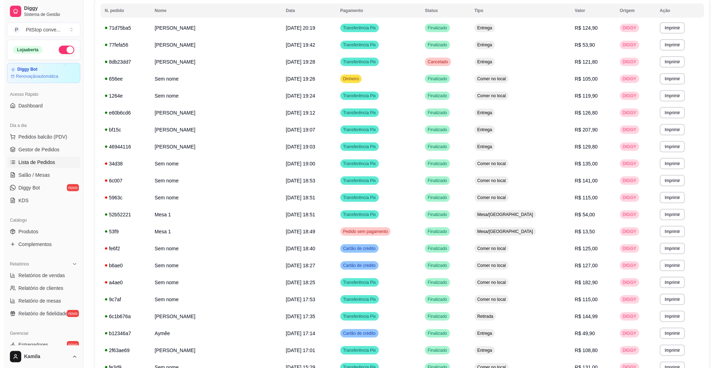
scroll to position [0, 0]
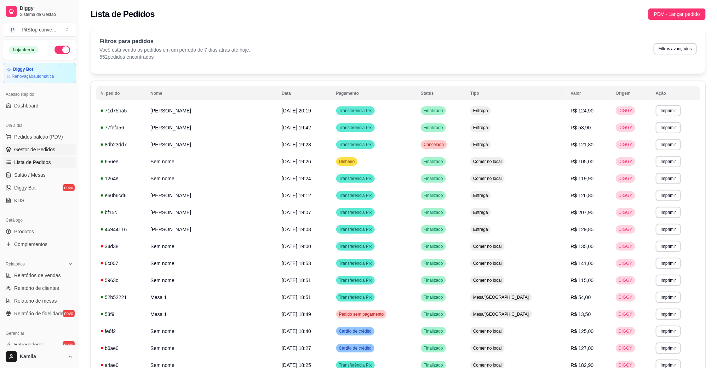
click at [48, 153] on span "Gestor de Pedidos" at bounding box center [34, 149] width 41 height 7
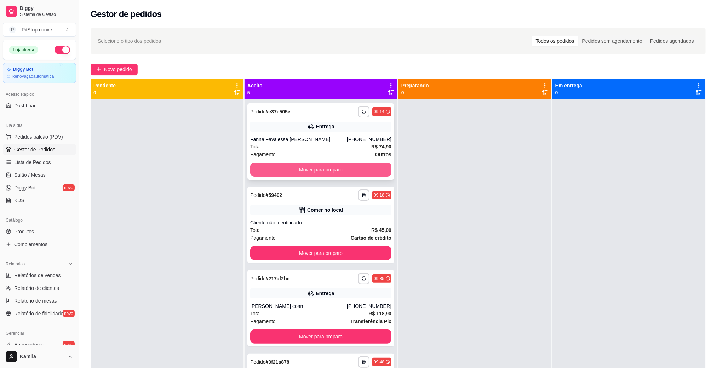
click at [323, 170] on button "Mover para preparo" at bounding box center [320, 170] width 141 height 14
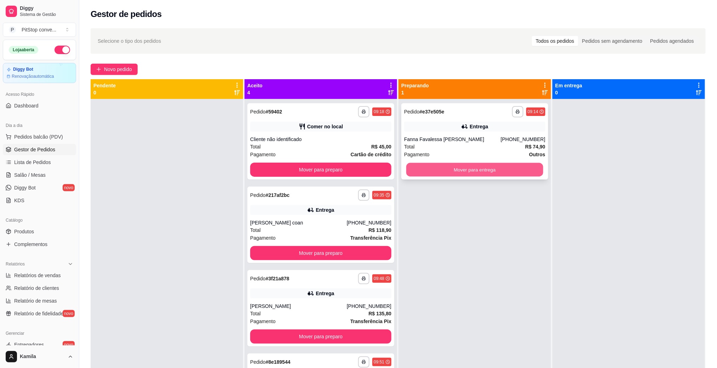
click at [428, 167] on button "Mover para entrega" at bounding box center [474, 170] width 137 height 14
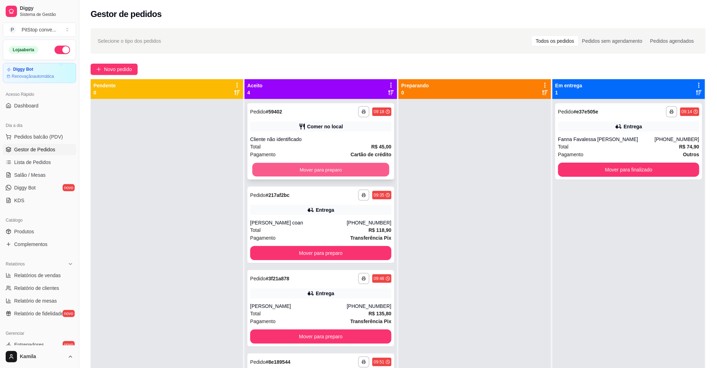
click at [361, 169] on button "Mover para preparo" at bounding box center [320, 170] width 137 height 14
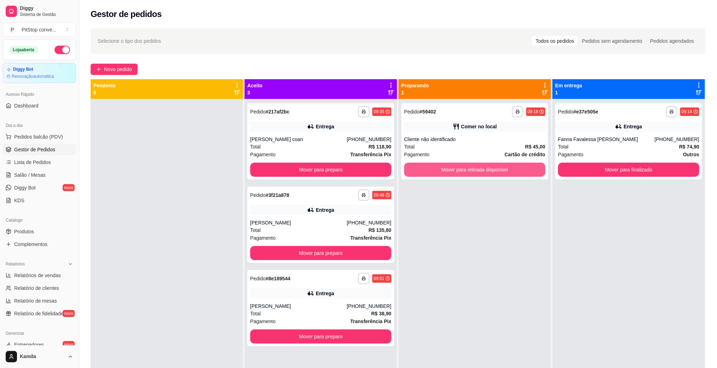
click at [418, 170] on button "Mover para retirada disponível" at bounding box center [474, 170] width 141 height 14
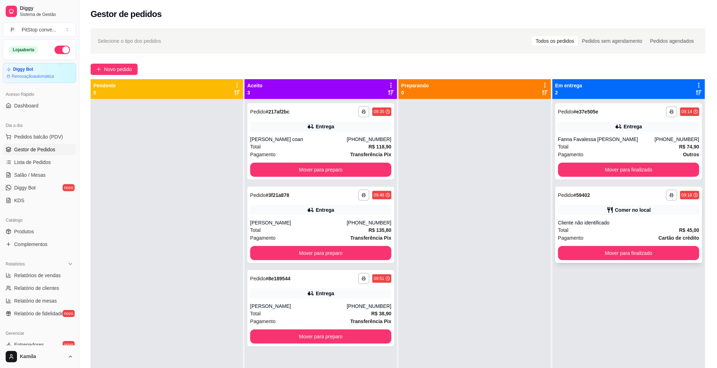
click at [579, 217] on div "**********" at bounding box center [628, 225] width 147 height 76
click at [593, 255] on button "Mover para finalizado" at bounding box center [628, 253] width 141 height 14
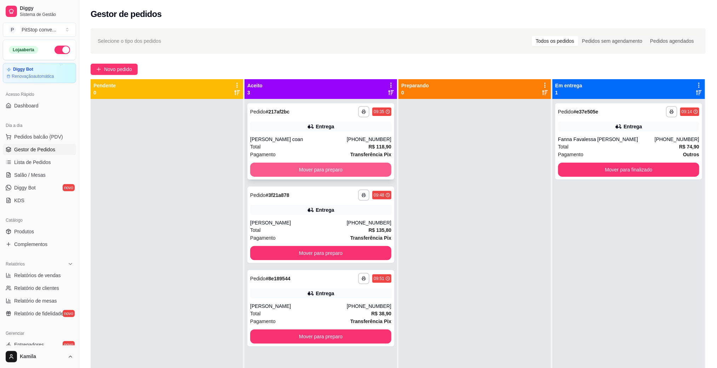
click at [362, 169] on button "Mover para preparo" at bounding box center [320, 170] width 141 height 14
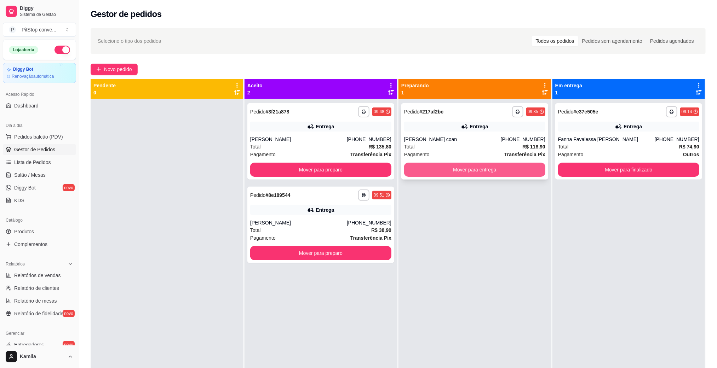
click at [448, 172] on button "Mover para entrega" at bounding box center [474, 170] width 141 height 14
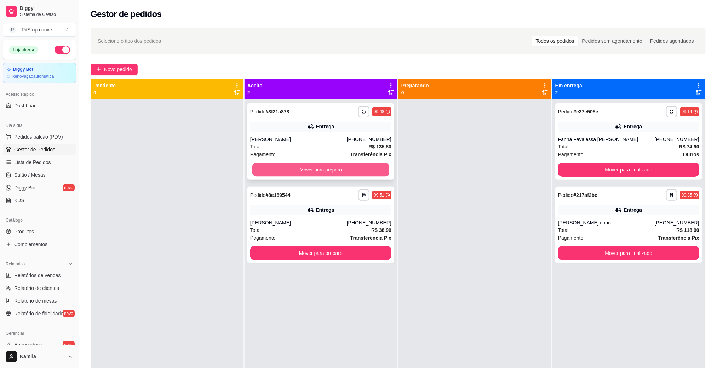
click at [347, 165] on button "Mover para preparo" at bounding box center [320, 170] width 137 height 14
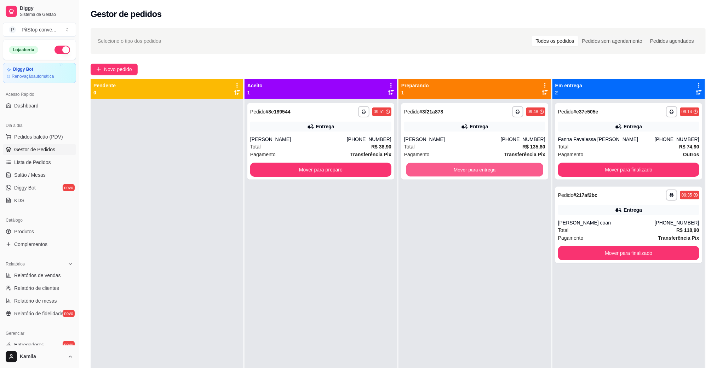
click at [444, 163] on button "Mover para entrega" at bounding box center [474, 170] width 137 height 14
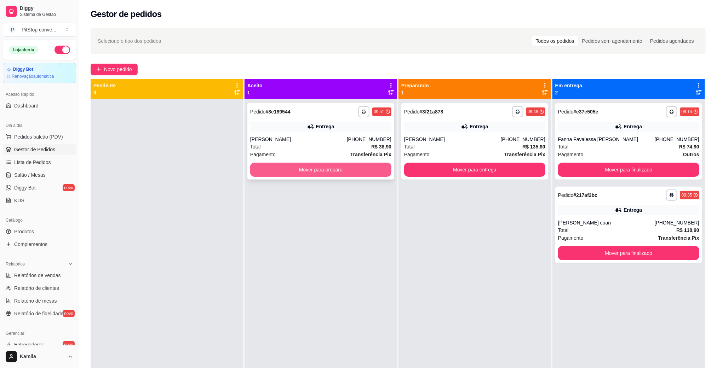
click at [330, 168] on button "Mover para preparo" at bounding box center [320, 170] width 141 height 14
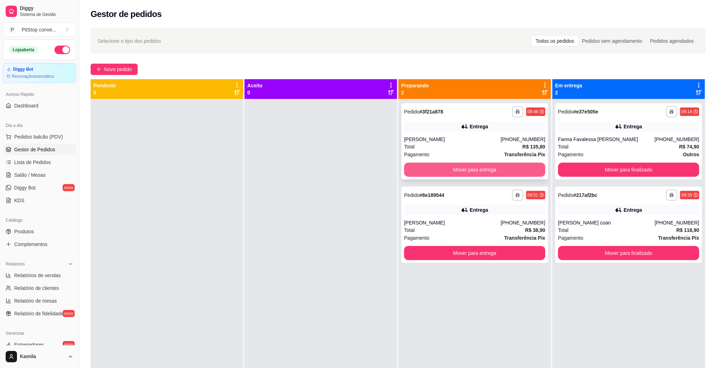
click at [446, 170] on button "Mover para entrega" at bounding box center [474, 170] width 141 height 14
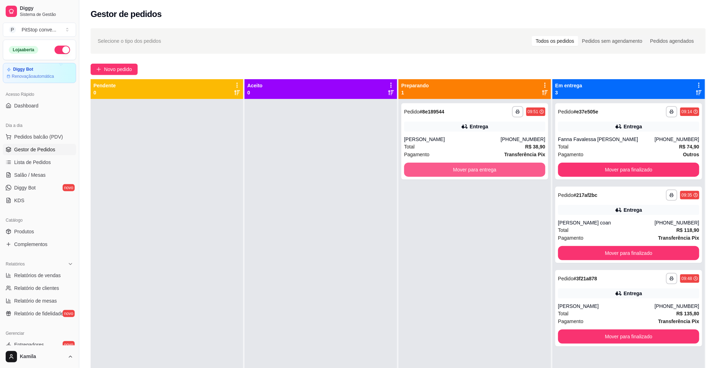
click at [446, 170] on button "Mover para entrega" at bounding box center [474, 170] width 141 height 14
click at [446, 170] on button "Mover para entrega" at bounding box center [474, 170] width 137 height 14
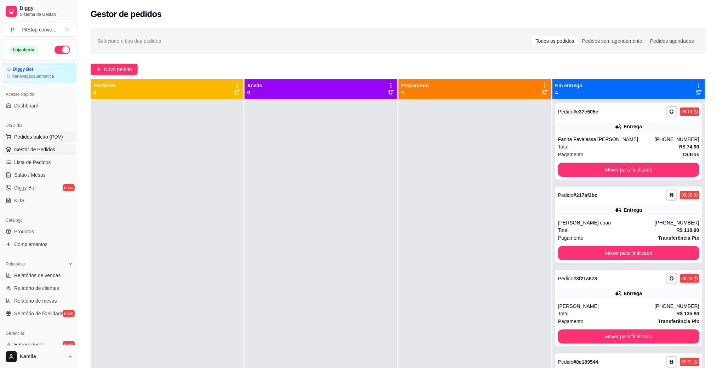
click at [35, 138] on span "Pedidos balcão (PDV)" at bounding box center [38, 136] width 49 height 7
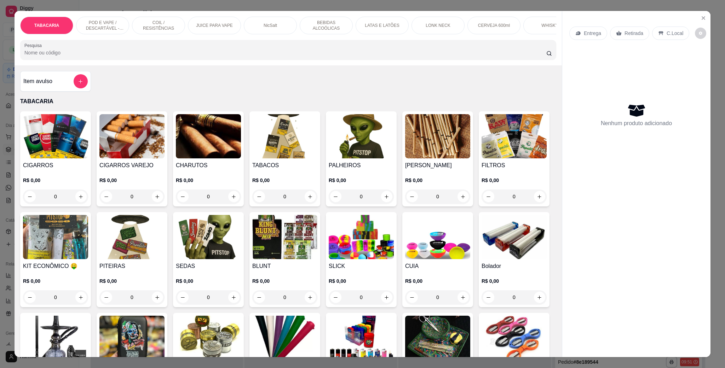
click at [101, 26] on p "POD E VAPE / DESCARTÁVEL - RECARREGAVEL" at bounding box center [102, 25] width 41 height 11
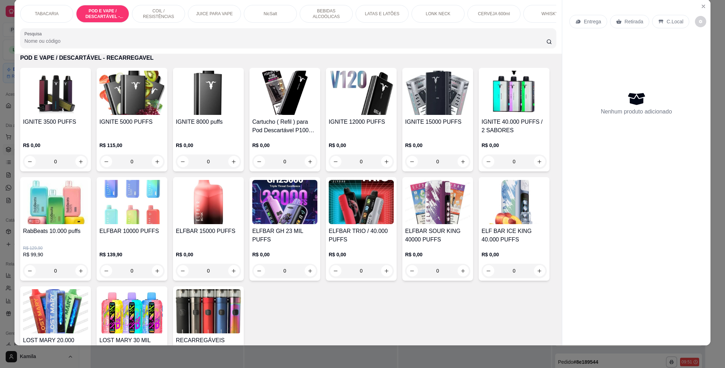
click at [135, 125] on div "IGNITE 5000 PUFFS R$ 115,00 0" at bounding box center [132, 120] width 71 height 104
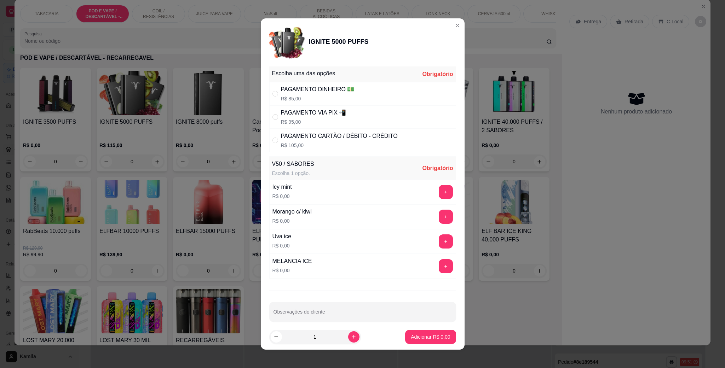
scroll to position [0, 0]
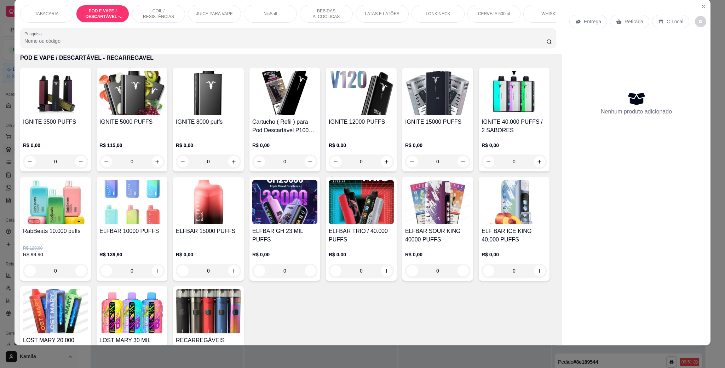
click at [200, 126] on h4 "IGNITE 8000 puffs" at bounding box center [208, 122] width 65 height 8
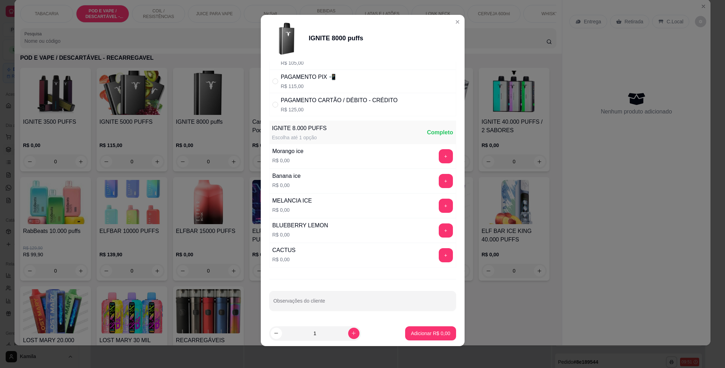
scroll to position [4, 0]
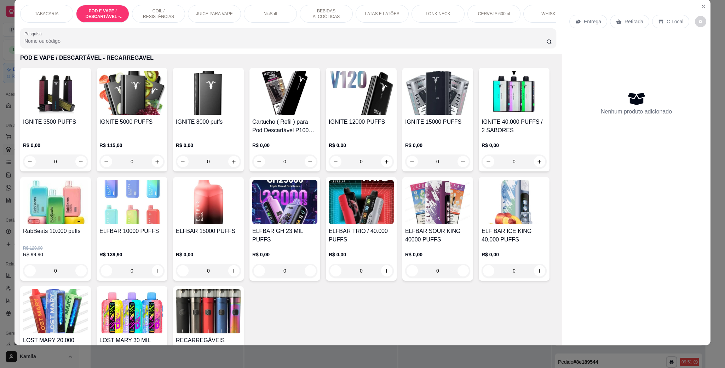
click at [343, 135] on div "IGNITE 12000 PUFFS" at bounding box center [361, 126] width 65 height 17
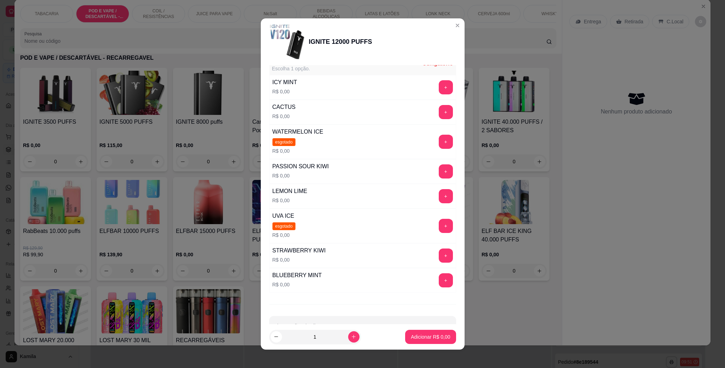
scroll to position [0, 0]
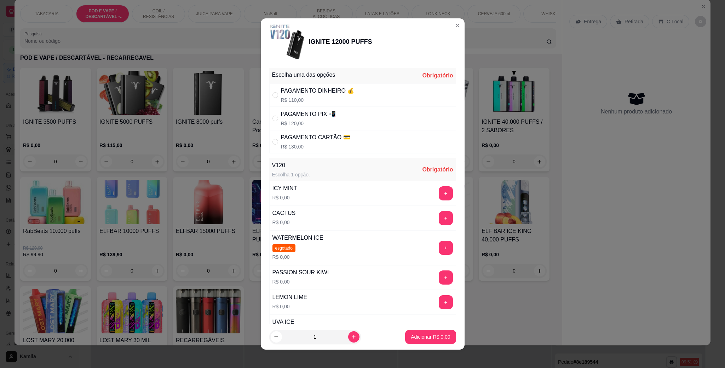
click at [334, 102] on p "R$ 110,00" at bounding box center [318, 100] width 74 height 7
radio input "true"
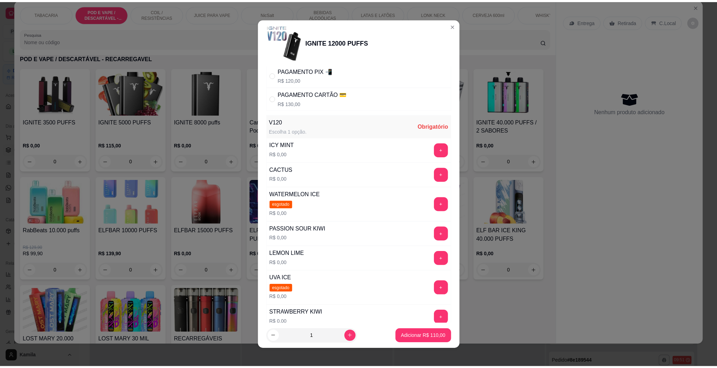
scroll to position [53, 0]
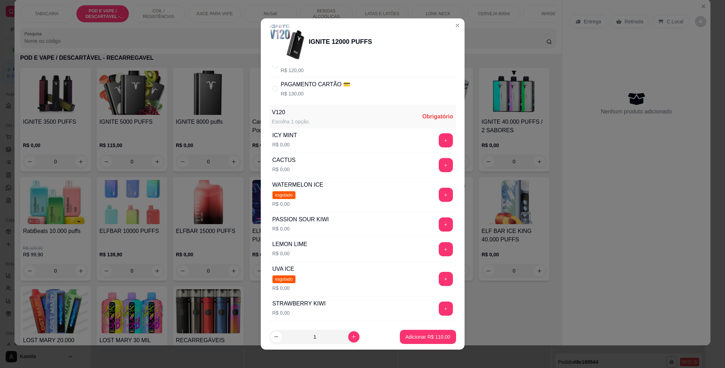
click at [317, 139] on div "ICY MINT R$ 0,00 +" at bounding box center [362, 140] width 187 height 25
click at [439, 136] on button "+" at bounding box center [446, 140] width 14 height 14
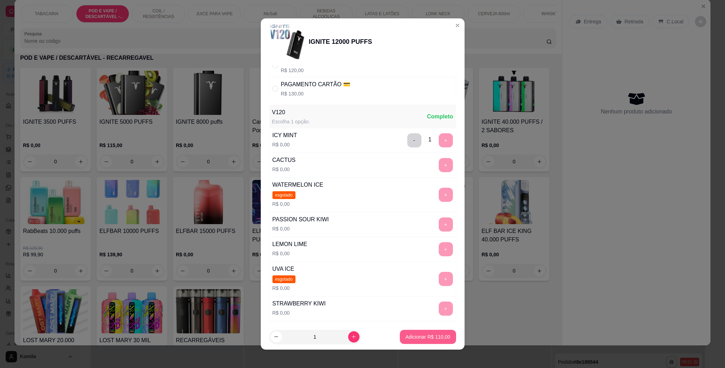
click at [419, 336] on p "Adicionar R$ 110,00" at bounding box center [428, 337] width 45 height 7
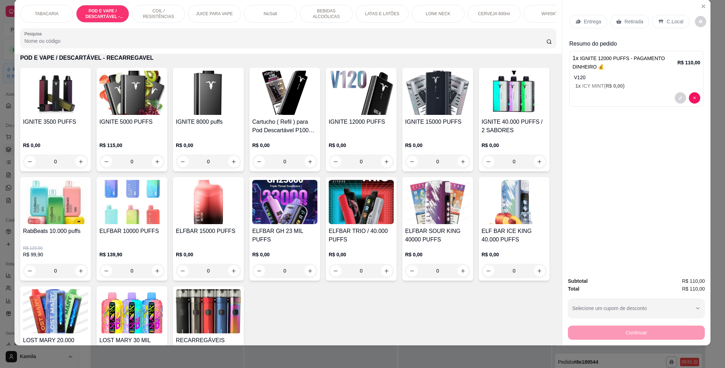
click at [678, 21] on div "C.Local" at bounding box center [670, 21] width 37 height 13
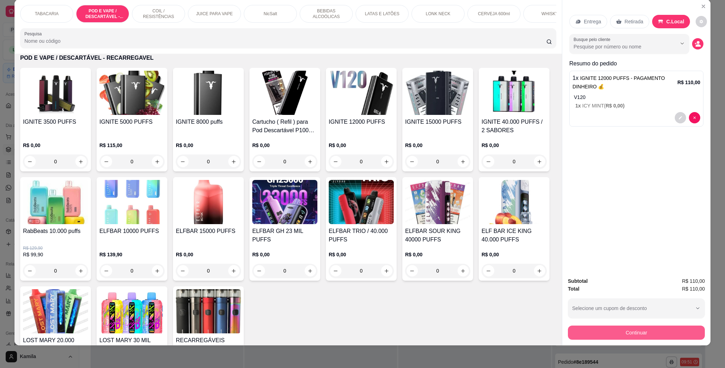
click at [644, 333] on button "Continuar" at bounding box center [636, 333] width 137 height 14
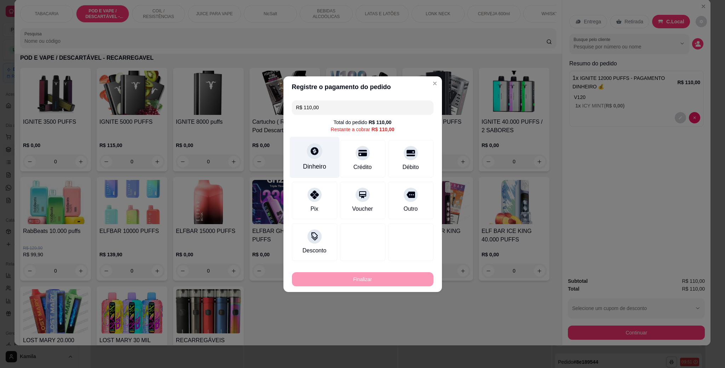
click at [321, 153] on div "Dinheiro" at bounding box center [315, 157] width 50 height 41
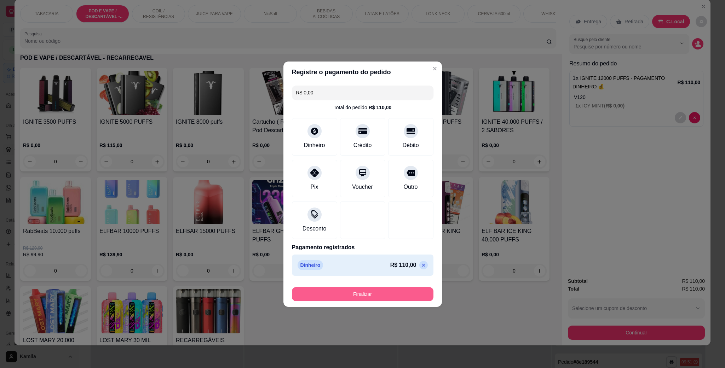
click at [377, 294] on button "Finalizar" at bounding box center [363, 294] width 142 height 14
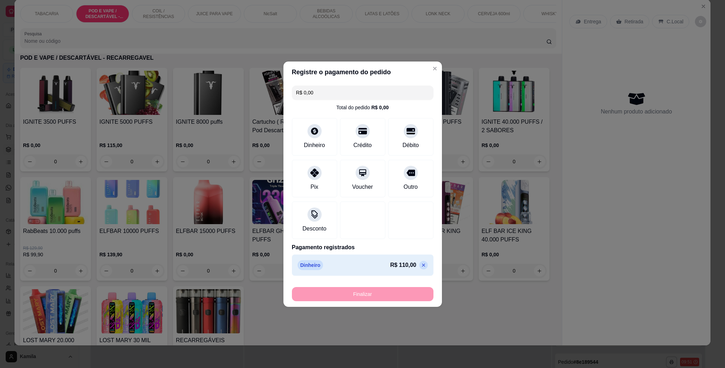
type input "-R$ 110,00"
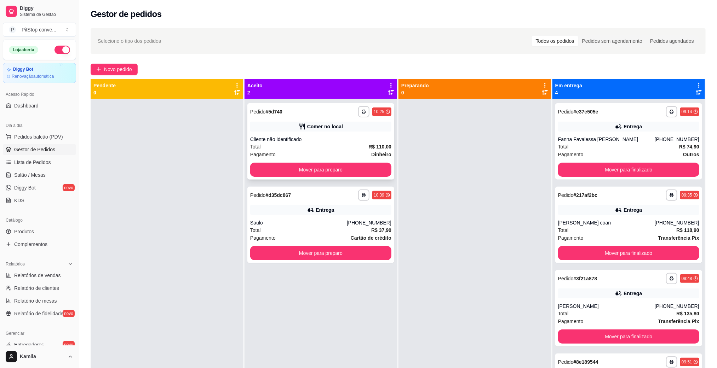
click at [350, 130] on div "Comer no local" at bounding box center [320, 127] width 141 height 10
click at [361, 169] on button "Mover para preparo" at bounding box center [320, 170] width 141 height 14
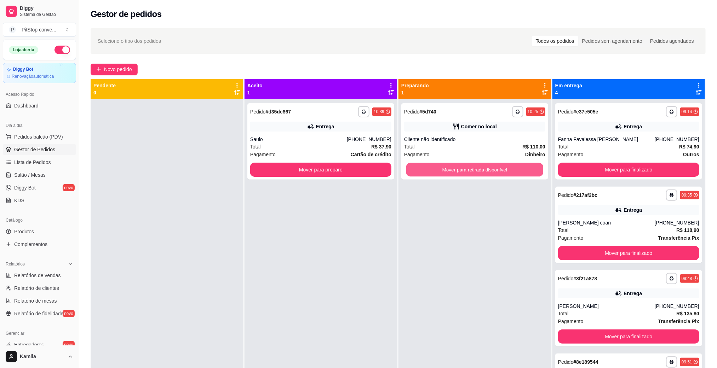
click at [445, 168] on button "Mover para retirada disponível" at bounding box center [474, 170] width 137 height 14
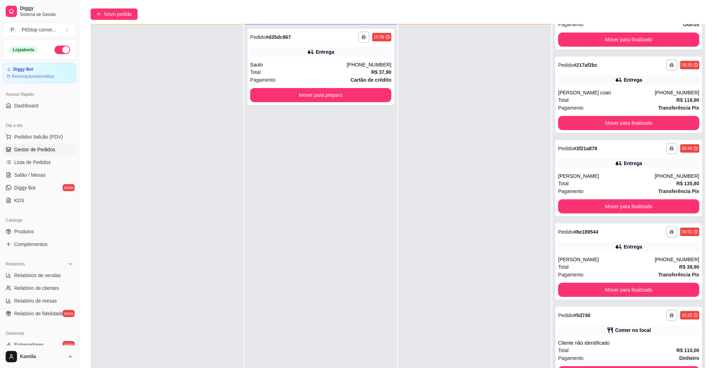
scroll to position [108, 0]
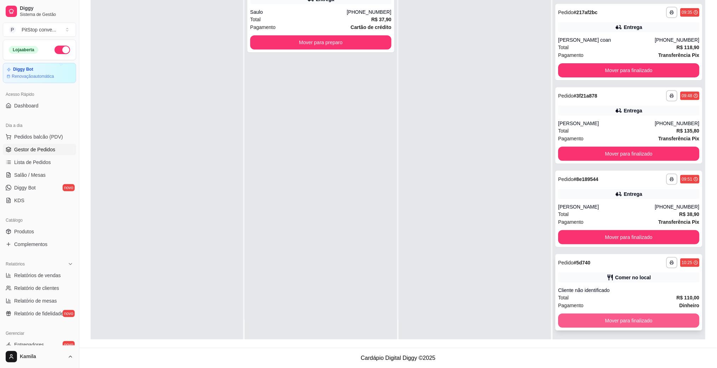
click at [647, 322] on button "Mover para finalizado" at bounding box center [628, 321] width 141 height 14
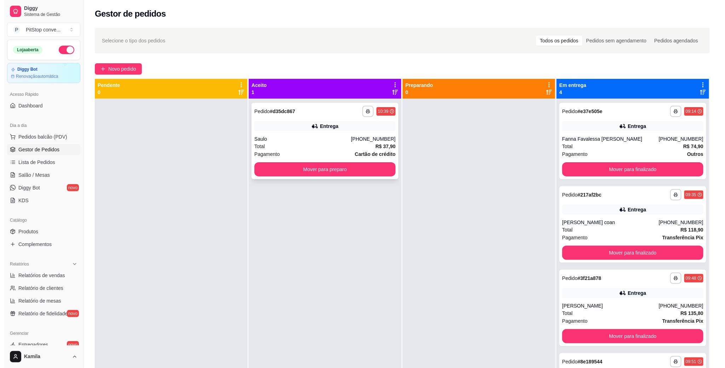
scroll to position [0, 0]
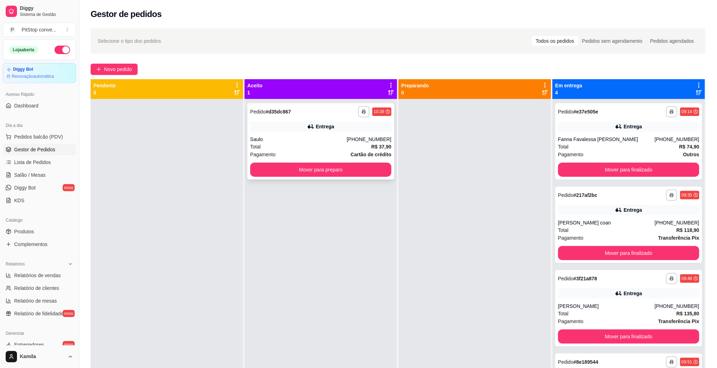
click at [335, 148] on div "Total R$ 37,90" at bounding box center [320, 147] width 141 height 8
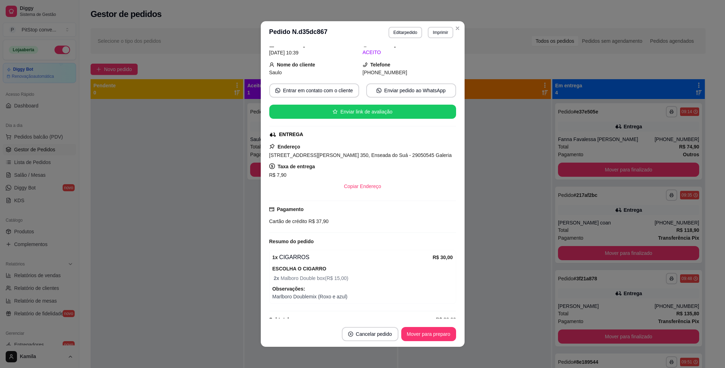
scroll to position [45, 0]
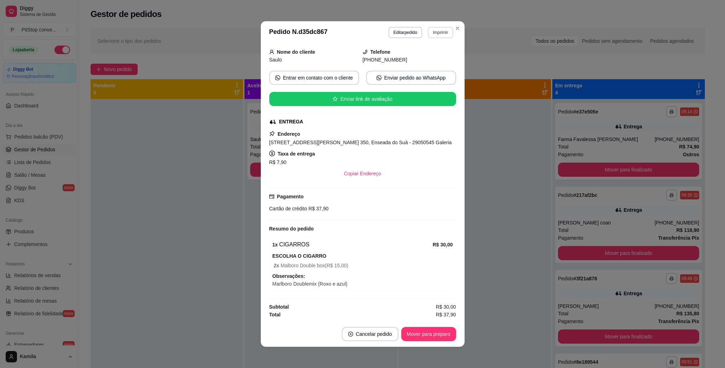
click at [442, 36] on button "Imprimir" at bounding box center [440, 32] width 25 height 11
click at [435, 53] on button "IMPRESSORA" at bounding box center [425, 57] width 50 height 11
click at [435, 53] on div "Escolha a impressora IMPRESSORA" at bounding box center [424, 53] width 58 height 24
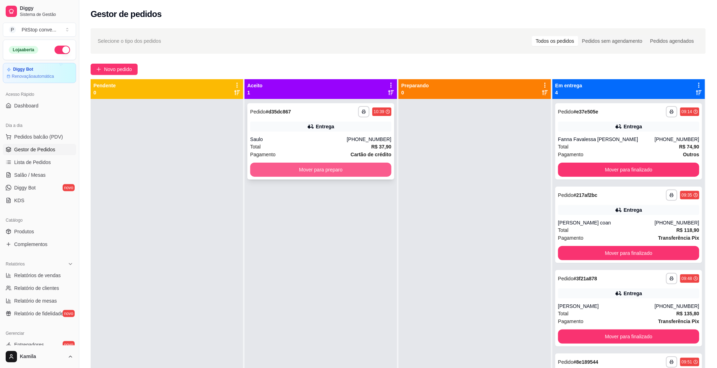
click at [313, 164] on button "Mover para preparo" at bounding box center [320, 170] width 141 height 14
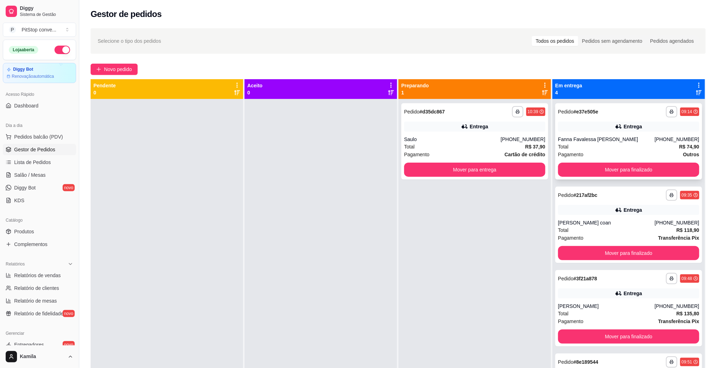
click at [623, 136] on div "Fanna Favalessa [PERSON_NAME]" at bounding box center [606, 139] width 97 height 7
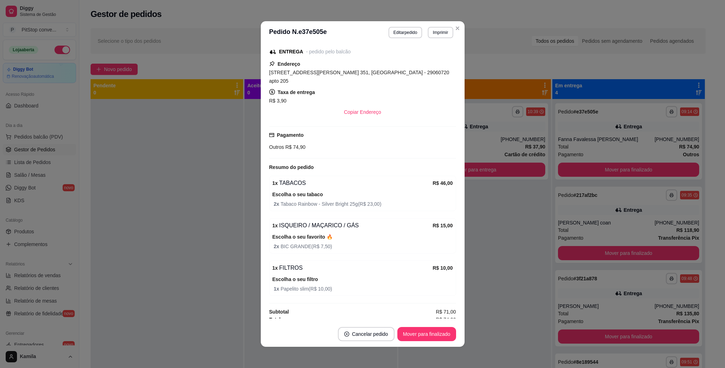
scroll to position [107, 0]
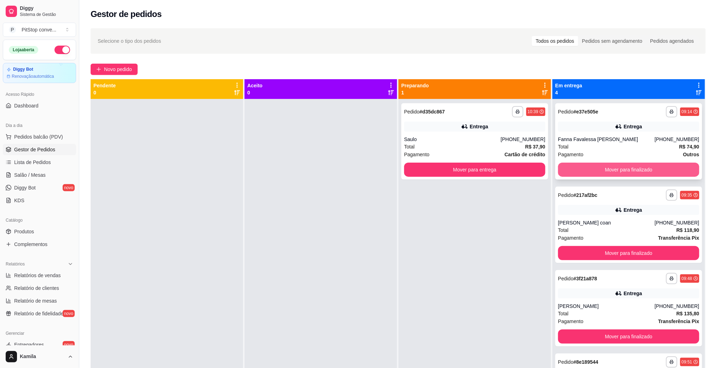
click at [638, 170] on button "Mover para finalizado" at bounding box center [628, 170] width 141 height 14
click at [605, 173] on button "Mover para finalizado" at bounding box center [628, 170] width 141 height 14
click at [605, 173] on div "Mover para finalizado" at bounding box center [628, 170] width 141 height 14
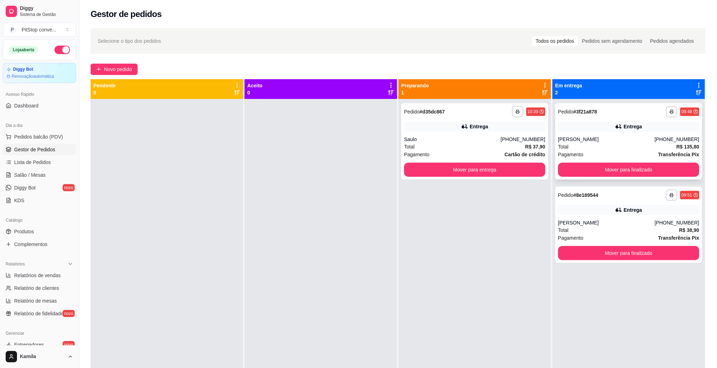
click at [612, 177] on div "**********" at bounding box center [628, 141] width 147 height 76
click at [31, 135] on span "Pedidos balcão (PDV)" at bounding box center [38, 136] width 49 height 7
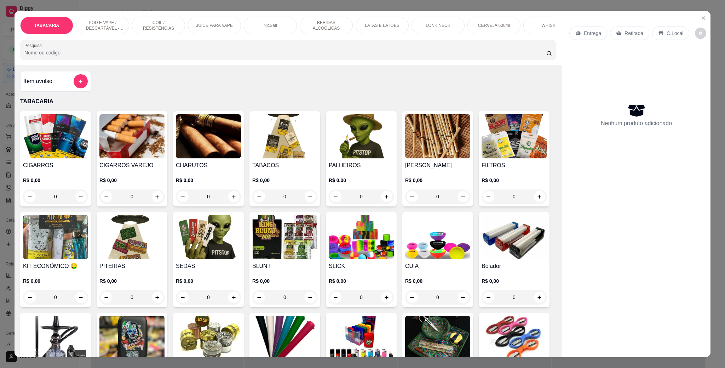
click at [105, 15] on div "TABACARIA POD E VAPE / DESCARTÁVEL - RECARREGAVEL COIL / RESISTÊNCIAS JUICE PAR…" at bounding box center [289, 38] width 548 height 55
click at [114, 18] on div "POD E VAPE / DESCARTÁVEL - RECARREGAVEL" at bounding box center [102, 26] width 53 height 18
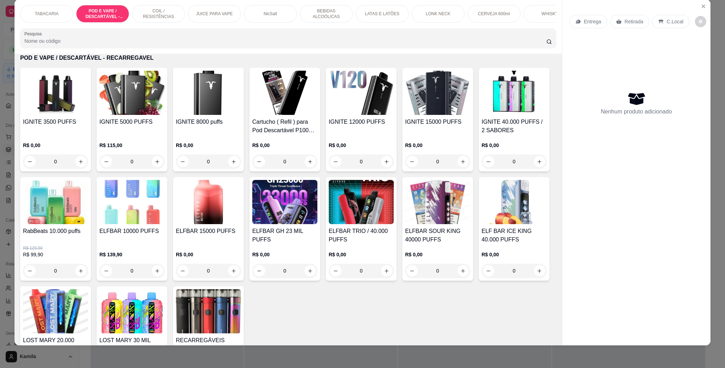
click at [317, 206] on img at bounding box center [284, 202] width 65 height 44
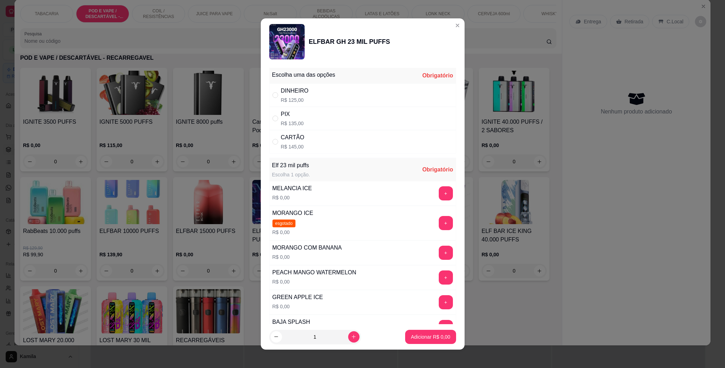
click at [306, 116] on div "PIX R$ 135,00" at bounding box center [362, 118] width 187 height 23
radio input "true"
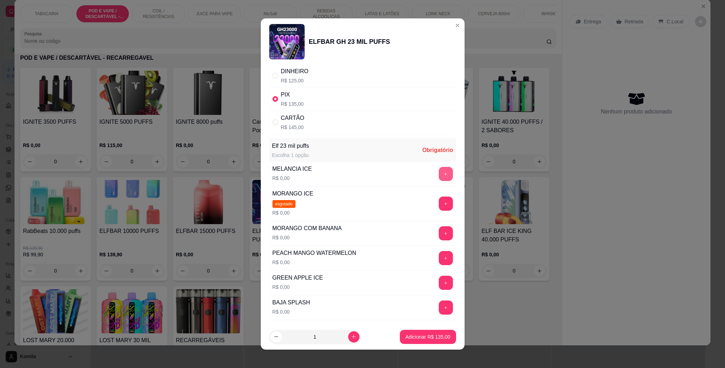
scroll to position [53, 0]
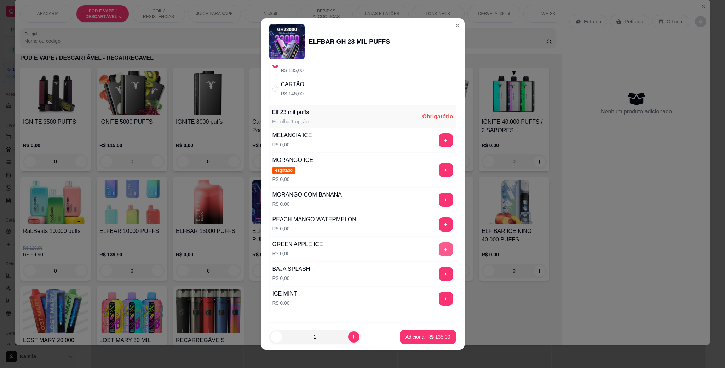
click at [439, 254] on button "+" at bounding box center [446, 249] width 14 height 14
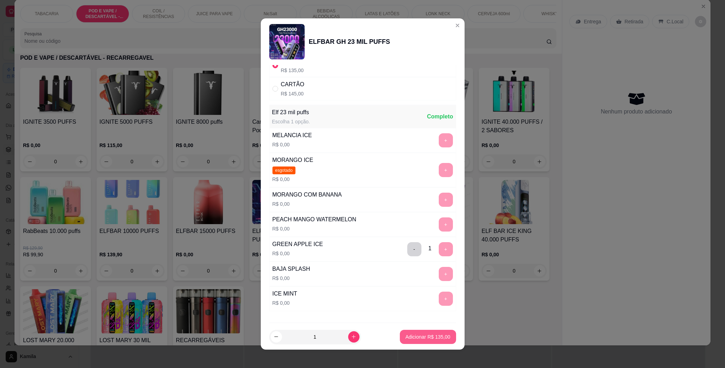
click at [427, 337] on p "Adicionar R$ 135,00" at bounding box center [428, 337] width 45 height 7
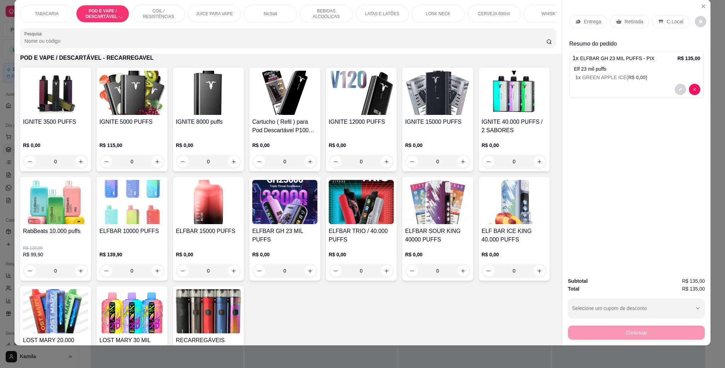
click at [674, 23] on p "C.Local" at bounding box center [675, 21] width 17 height 7
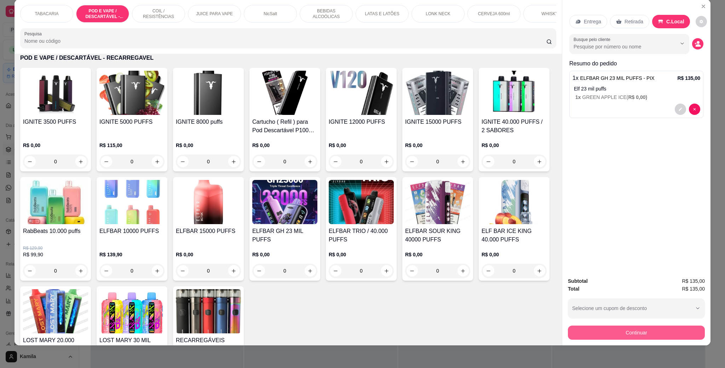
click at [634, 334] on button "Continuar" at bounding box center [636, 333] width 137 height 14
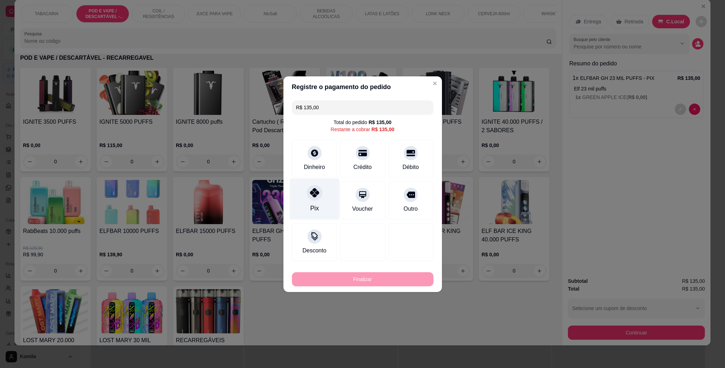
click at [310, 200] on div "Pix" at bounding box center [315, 198] width 50 height 41
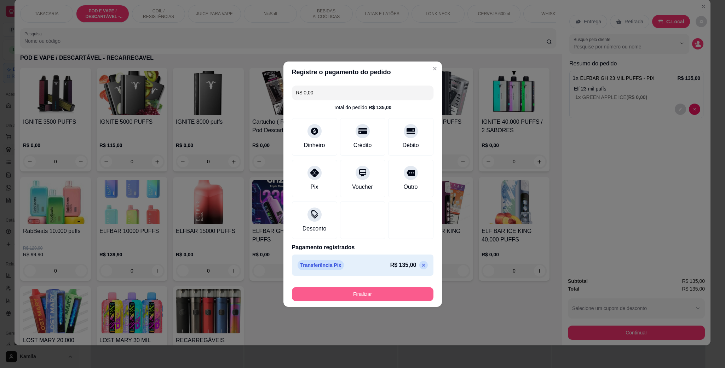
click at [384, 298] on button "Finalizar" at bounding box center [363, 294] width 142 height 14
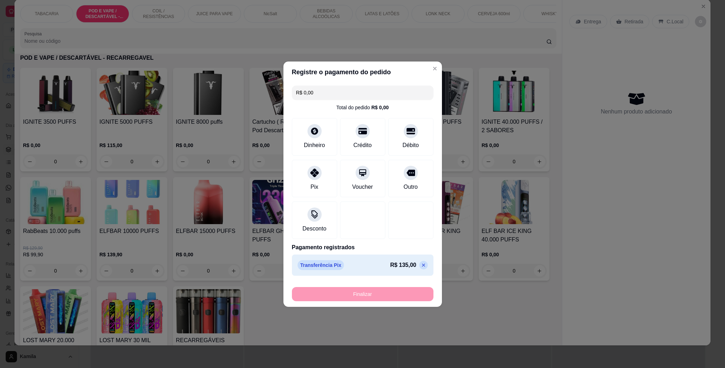
type input "-R$ 135,00"
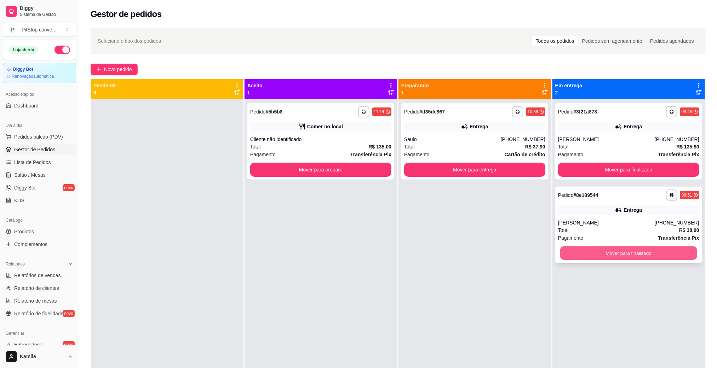
click at [640, 258] on button "Mover para finalizado" at bounding box center [628, 254] width 137 height 14
click at [640, 258] on div "Mover para finalizado" at bounding box center [628, 253] width 141 height 14
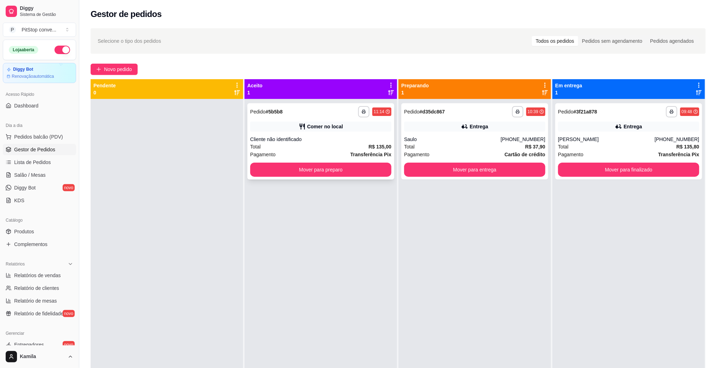
click at [359, 177] on button "Mover para preparo" at bounding box center [320, 170] width 141 height 14
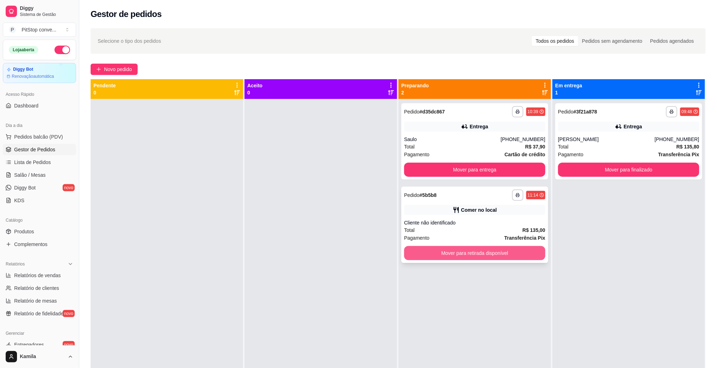
click at [476, 255] on button "Mover para retirada disponível" at bounding box center [474, 253] width 141 height 14
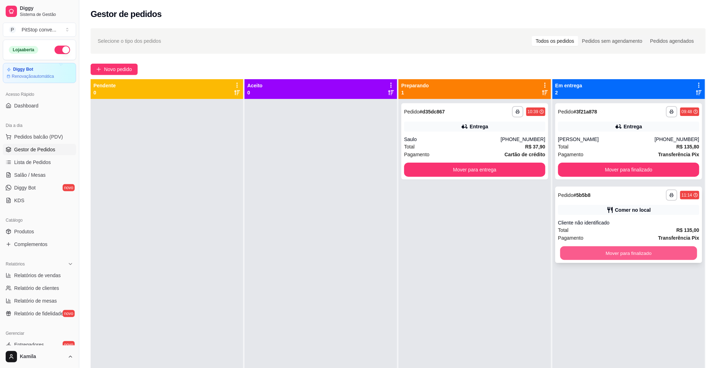
click at [630, 254] on button "Mover para finalizado" at bounding box center [628, 254] width 137 height 14
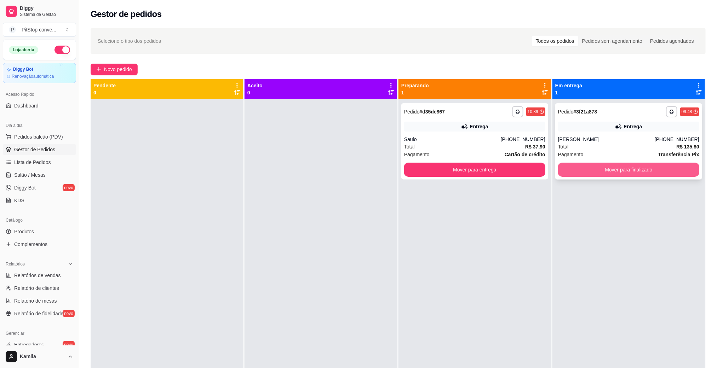
click at [633, 174] on button "Mover para finalizado" at bounding box center [628, 170] width 141 height 14
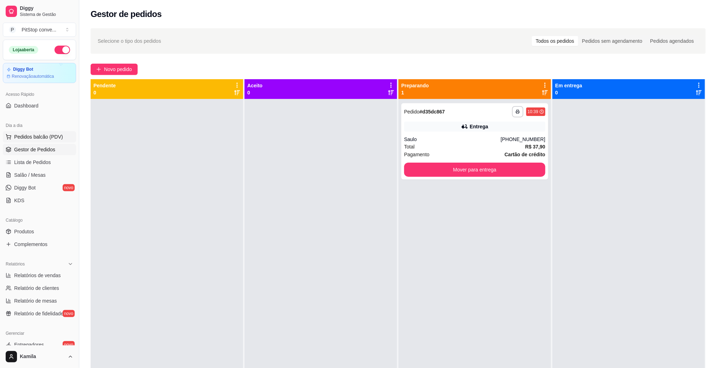
click at [45, 139] on span "Pedidos balcão (PDV)" at bounding box center [38, 136] width 49 height 7
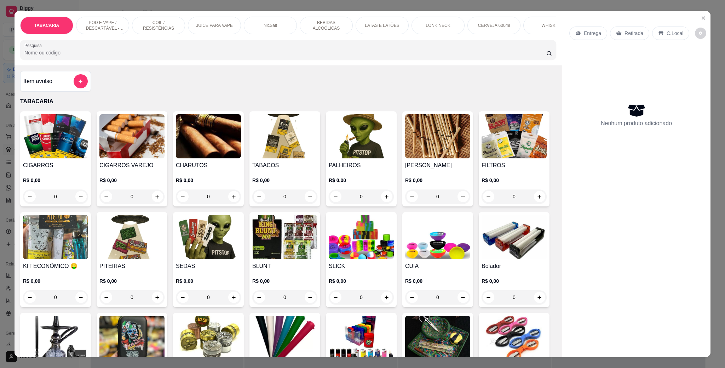
click at [114, 25] on p "POD E VAPE / DESCARTÁVEL - RECARREGAVEL" at bounding box center [102, 25] width 41 height 11
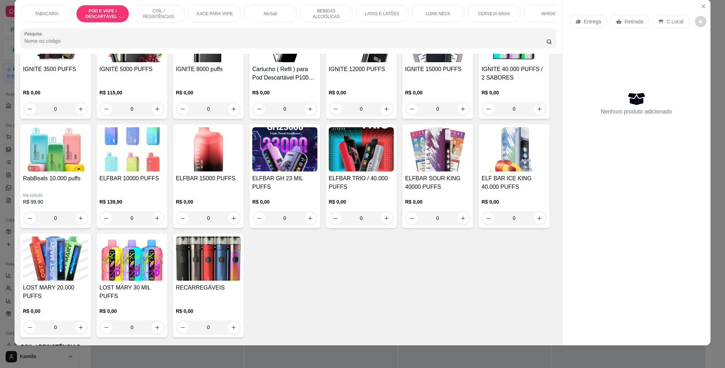
scroll to position [511, 0]
click at [88, 267] on img at bounding box center [55, 258] width 65 height 44
click at [88, 265] on img at bounding box center [55, 259] width 65 height 44
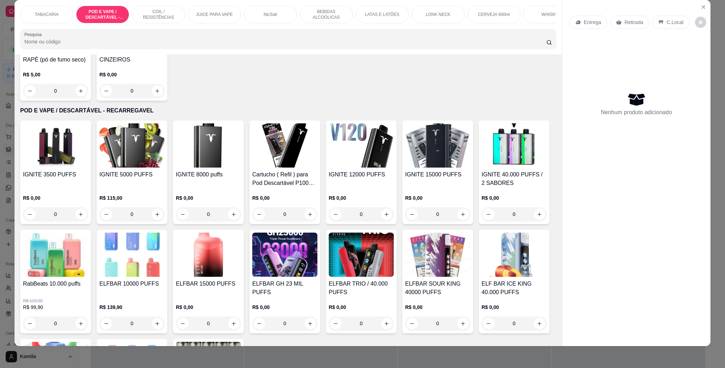
scroll to position [405, 0]
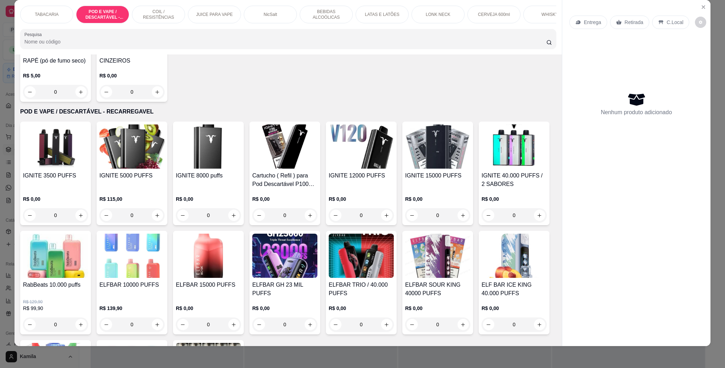
click at [429, 155] on img at bounding box center [437, 147] width 65 height 44
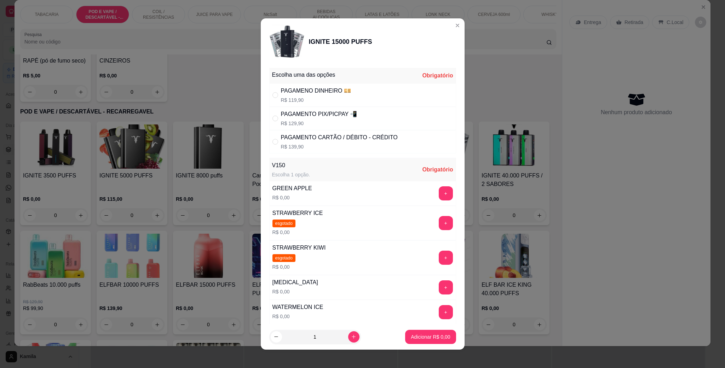
scroll to position [106, 0]
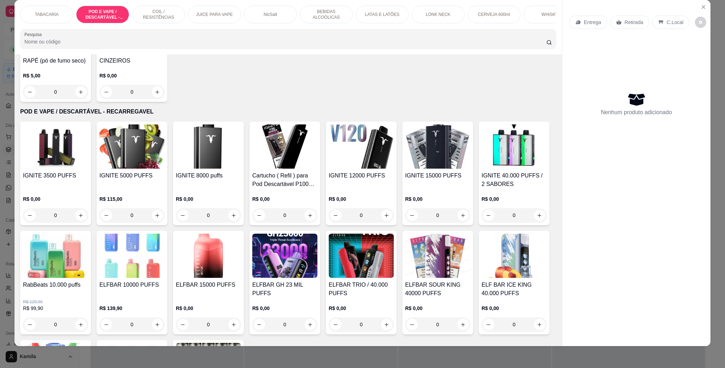
click at [366, 152] on img at bounding box center [361, 147] width 65 height 44
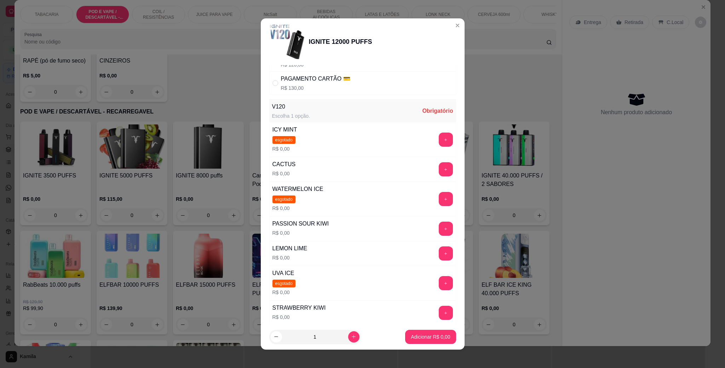
scroll to position [142, 0]
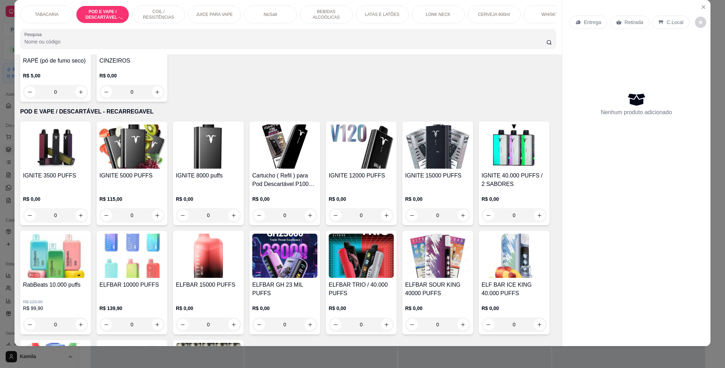
click at [285, 159] on img at bounding box center [284, 147] width 65 height 44
click at [207, 160] on img at bounding box center [208, 147] width 65 height 44
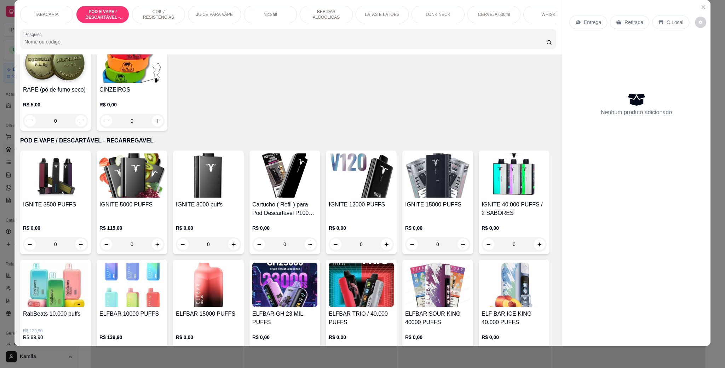
scroll to position [352, 0]
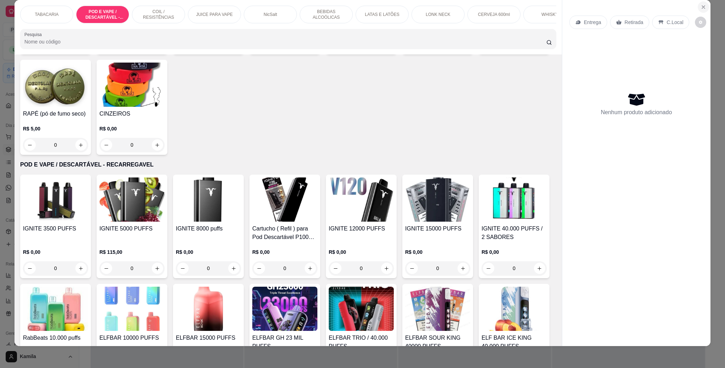
click at [702, 8] on icon "Close" at bounding box center [704, 7] width 6 height 6
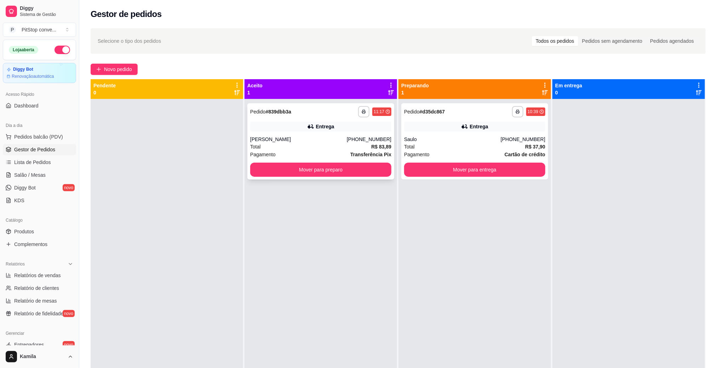
click at [318, 124] on div "Entrega" at bounding box center [325, 126] width 18 height 7
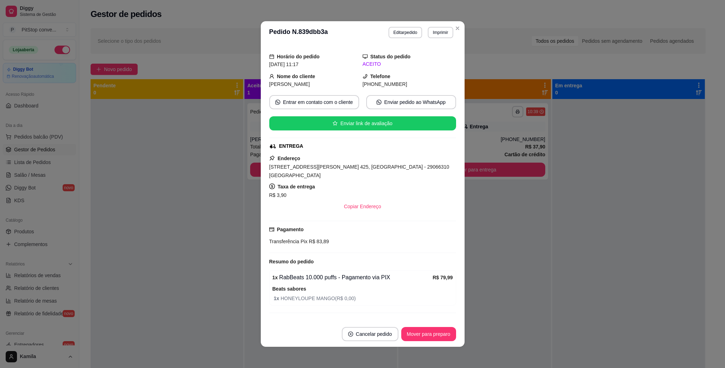
scroll to position [27, 0]
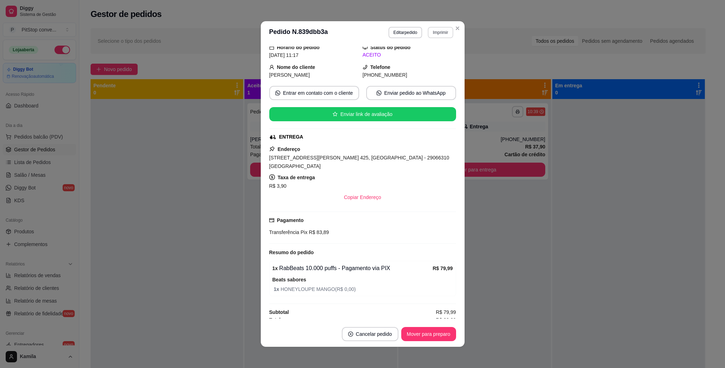
click at [428, 35] on button "Imprimir" at bounding box center [440, 32] width 25 height 11
click at [435, 57] on button "IMPRESSORA" at bounding box center [424, 57] width 51 height 11
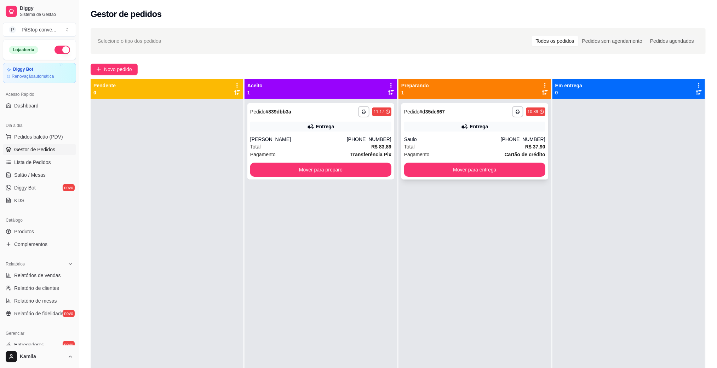
click at [482, 133] on div "**********" at bounding box center [474, 141] width 147 height 76
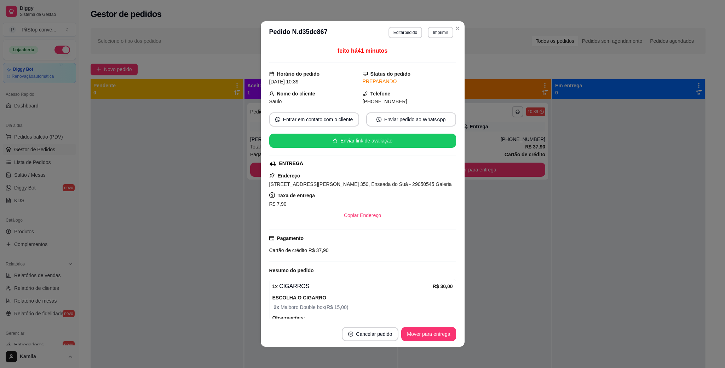
click at [361, 185] on span "[STREET_ADDRESS][PERSON_NAME] 350, Enseada do Suá - 29050545 Galeria" at bounding box center [360, 185] width 183 height 6
click at [361, 186] on span "[STREET_ADDRESS][PERSON_NAME] 350, Enseada do Suá - 29050545 Galeria" at bounding box center [360, 185] width 183 height 6
click at [360, 186] on span "[STREET_ADDRESS][PERSON_NAME] 350, Enseada do Suá - 29050545 Galeria" at bounding box center [360, 185] width 183 height 6
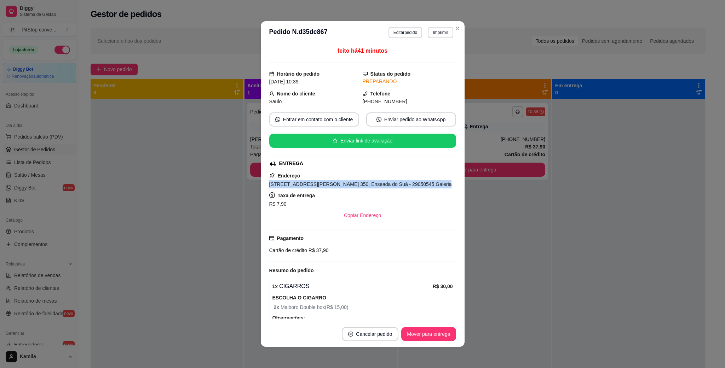
click at [360, 186] on span "[STREET_ADDRESS][PERSON_NAME] 350, Enseada do Suá - 29050545 Galeria" at bounding box center [360, 185] width 183 height 6
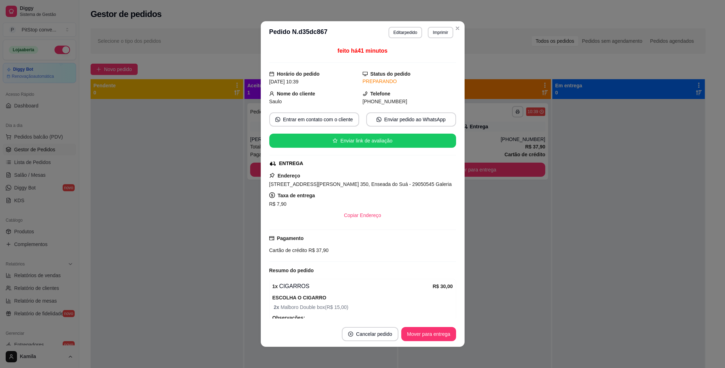
click at [307, 253] on span "R$ 37,90" at bounding box center [318, 251] width 22 height 6
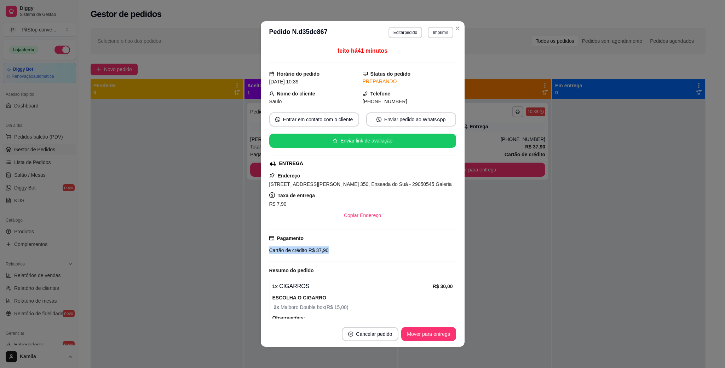
copy div "Cartão de crédito R$ 37,90"
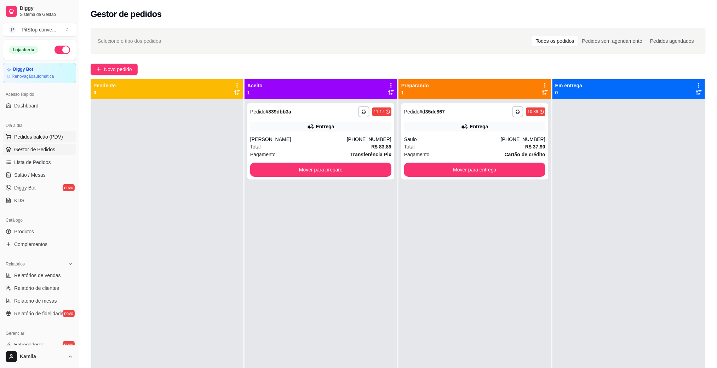
click at [52, 141] on span "Pedidos balcão (PDV)" at bounding box center [38, 136] width 49 height 7
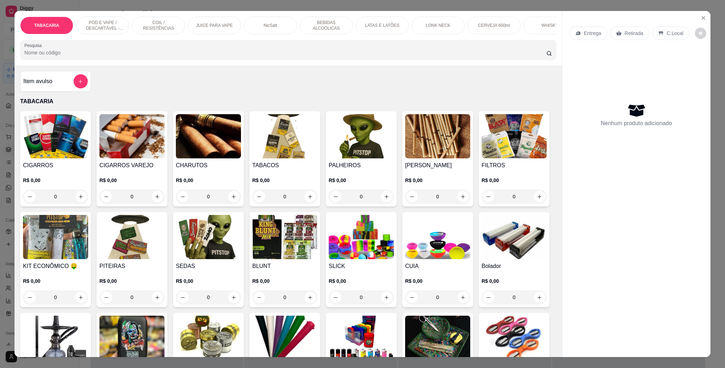
click at [594, 29] on div "Entrega" at bounding box center [588, 33] width 38 height 13
drag, startPoint x: 560, startPoint y: 29, endPoint x: 564, endPoint y: 30, distance: 4.3
click at [562, 29] on div "Entrega Retirada C.Local Nenhum produto adicionado" at bounding box center [636, 178] width 148 height 335
click at [578, 30] on div "Entrega" at bounding box center [588, 33] width 38 height 13
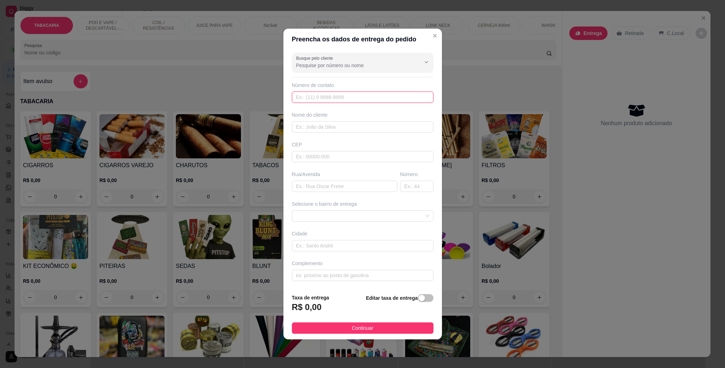
click at [325, 96] on input "text" at bounding box center [363, 97] width 142 height 11
paste input "[PHONE_NUMBER]"
type input "[PHONE_NUMBER]"
click at [349, 122] on input "text" at bounding box center [363, 126] width 142 height 11
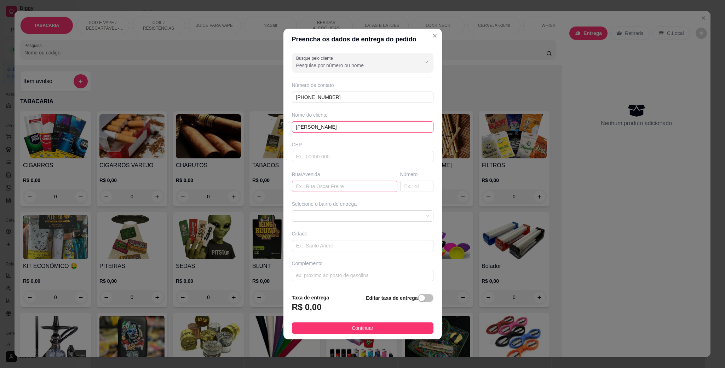
type input "[PERSON_NAME]"
click at [323, 192] on input "text" at bounding box center [344, 186] width 105 height 11
type input "avenida n [GEOGRAPHIC_DATA]"
click at [413, 175] on div "Número" at bounding box center [416, 174] width 33 height 7
click at [418, 187] on input "text" at bounding box center [416, 186] width 33 height 11
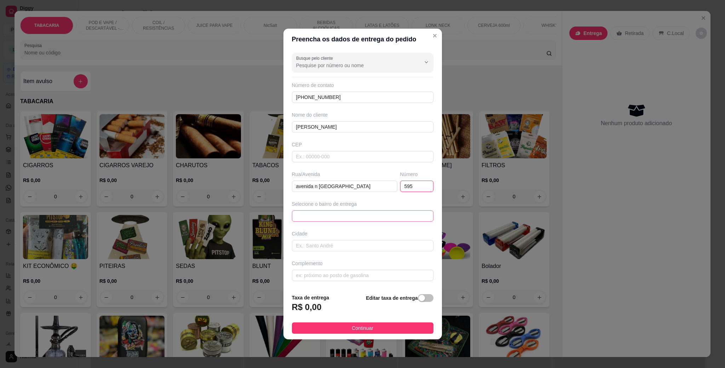
click at [341, 215] on span at bounding box center [362, 216] width 133 height 11
type input "595"
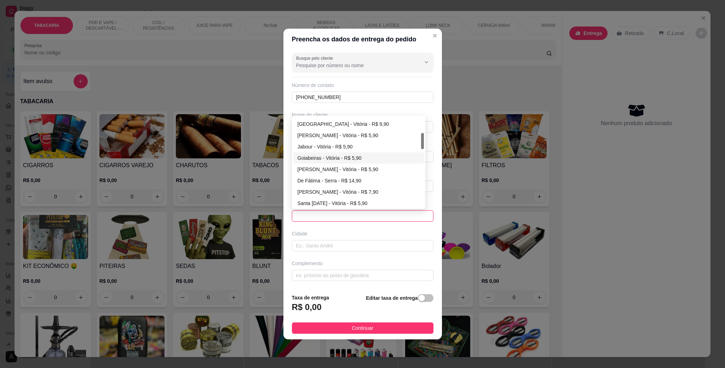
scroll to position [36, 0]
click at [348, 120] on div "Praia do Canto - Vitória - R$ 5,90" at bounding box center [359, 121] width 122 height 8
type input "Vitória"
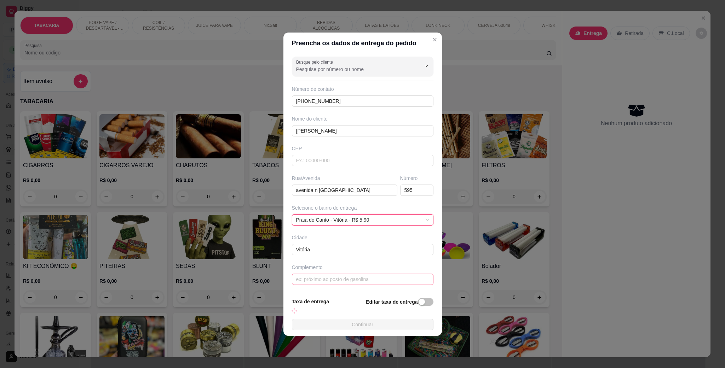
click at [321, 299] on strong "Taxa de entrega" at bounding box center [311, 302] width 38 height 6
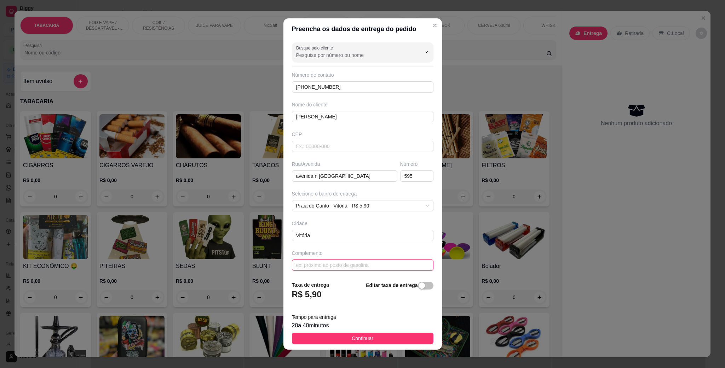
click at [332, 268] on input "text" at bounding box center [363, 265] width 142 height 11
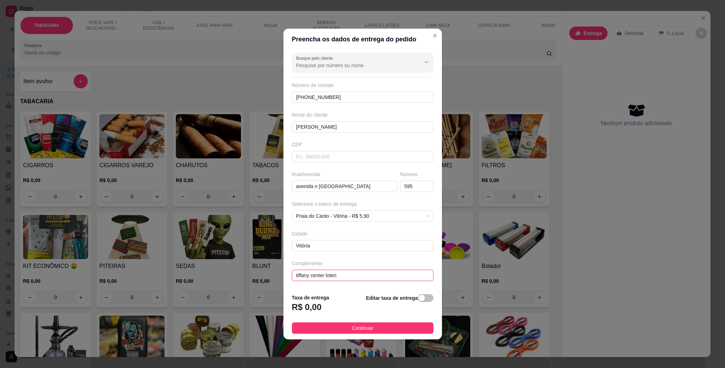
type input "tiffany center loteria"
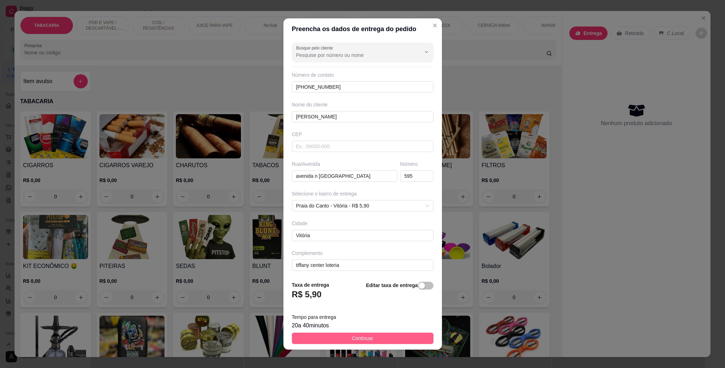
click at [367, 339] on button "Continuar" at bounding box center [363, 338] width 142 height 11
click at [241, 339] on img at bounding box center [208, 338] width 65 height 44
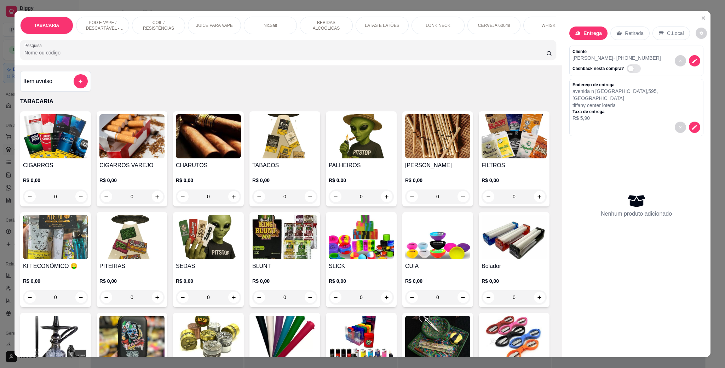
click at [113, 15] on div "TABACARIA POD E VAPE / DESCARTÁVEL - RECARREGAVEL COIL / RESISTÊNCIAS JUICE PAR…" at bounding box center [289, 38] width 548 height 55
click at [112, 15] on div "TABACARIA POD E VAPE / DESCARTÁVEL - RECARREGAVEL COIL / RESISTÊNCIAS JUICE PAR…" at bounding box center [289, 38] width 548 height 55
click at [112, 21] on p "POD E VAPE / DESCARTÁVEL - RECARREGAVEL" at bounding box center [102, 25] width 41 height 11
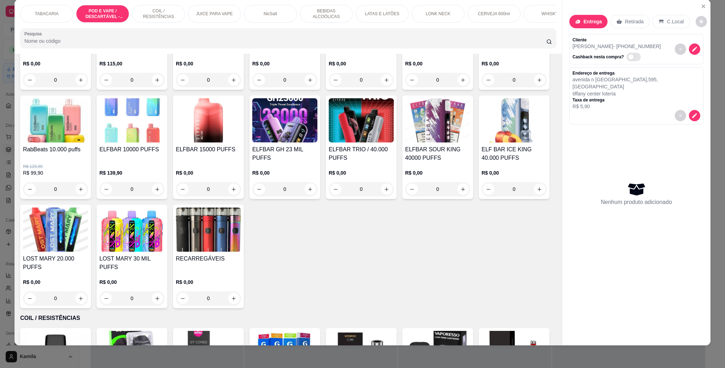
scroll to position [617, 0]
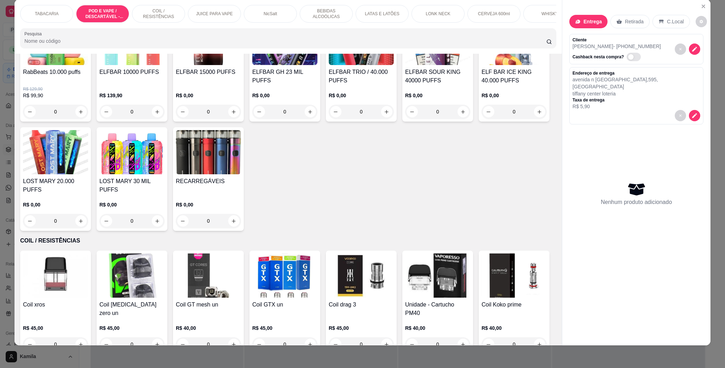
click at [482, 65] on img at bounding box center [514, 43] width 65 height 44
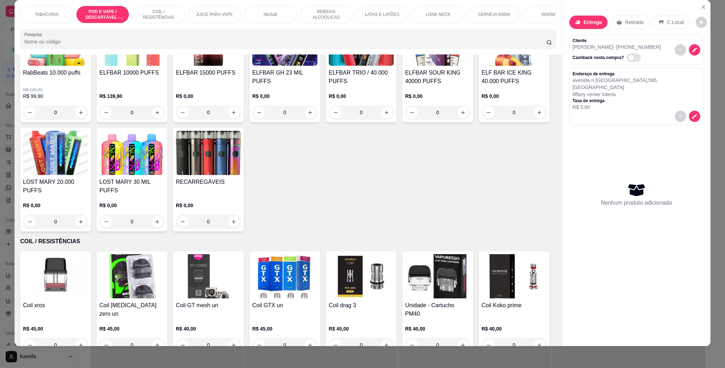
click at [482, 66] on img at bounding box center [514, 44] width 65 height 44
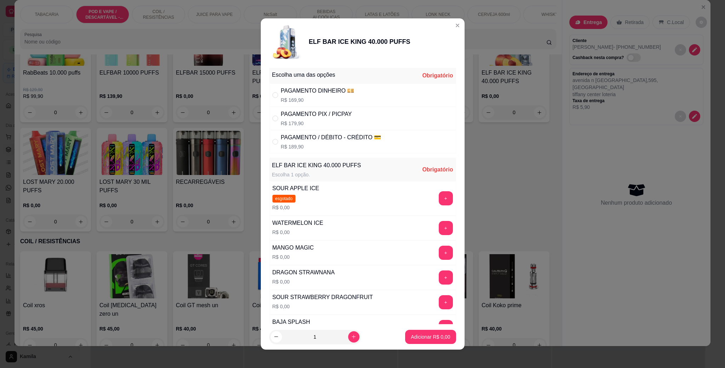
click at [305, 121] on p "R$ 179,90" at bounding box center [316, 123] width 71 height 7
radio input "true"
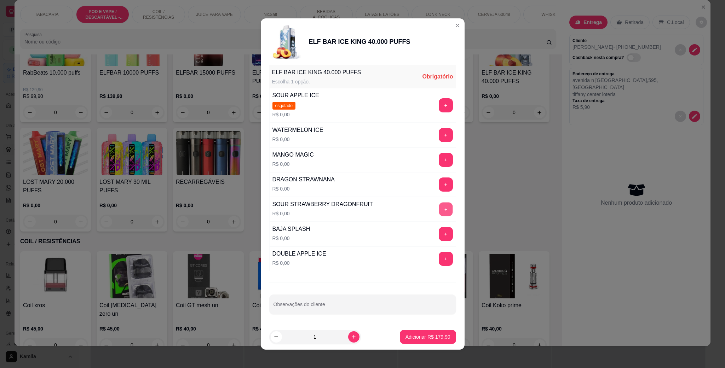
click at [439, 205] on button "+" at bounding box center [446, 210] width 14 height 14
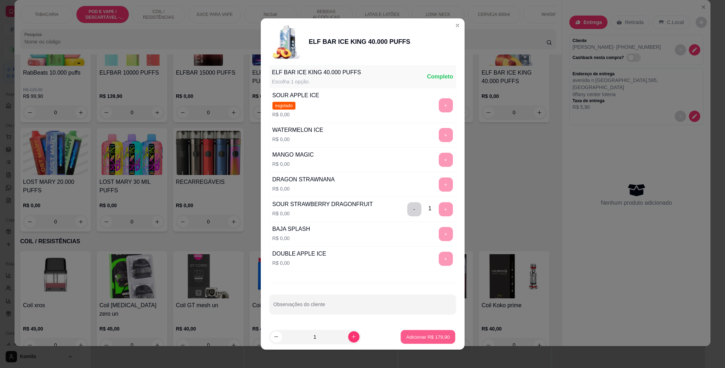
click at [434, 334] on p "Adicionar R$ 179,90" at bounding box center [428, 337] width 44 height 7
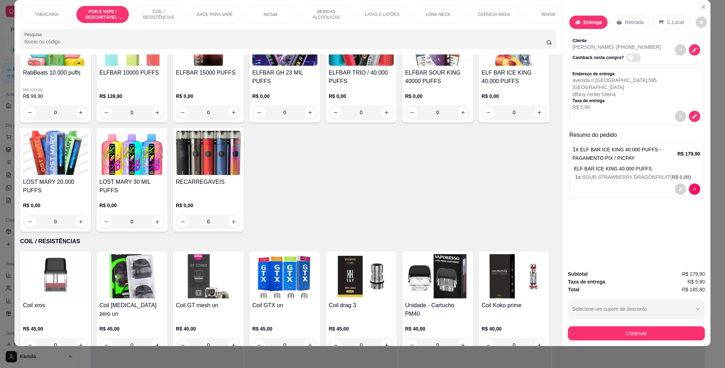
click at [667, 21] on p "C.Local" at bounding box center [675, 22] width 17 height 7
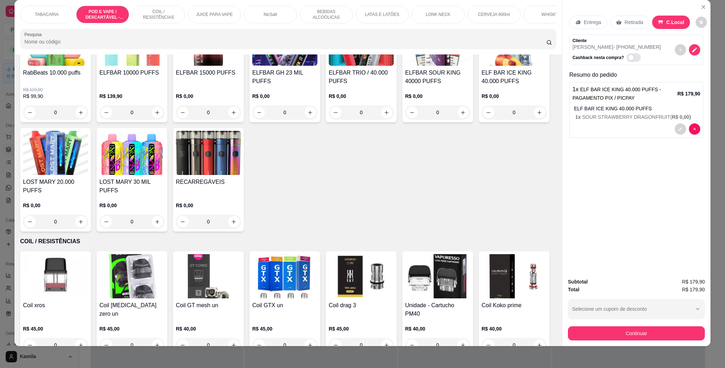
click at [592, 19] on p "Entrega" at bounding box center [592, 22] width 17 height 7
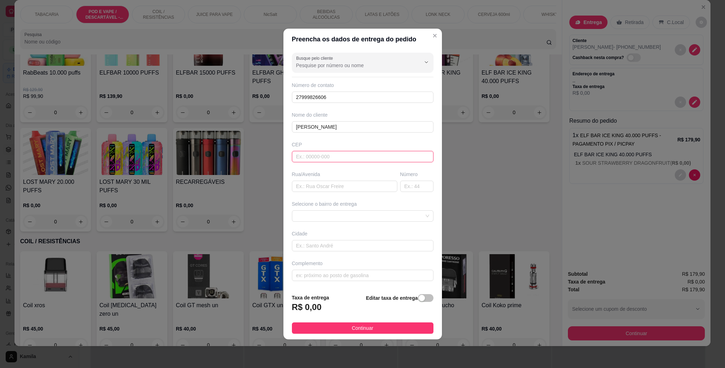
click at [348, 155] on input "text" at bounding box center [363, 156] width 142 height 11
click at [340, 180] on div "Rua/Avenida" at bounding box center [345, 181] width 108 height 21
click at [348, 184] on input "text" at bounding box center [344, 186] width 105 height 11
click at [418, 187] on input "text" at bounding box center [416, 186] width 33 height 11
click at [378, 186] on input "av n sra da penha 595" at bounding box center [344, 186] width 105 height 11
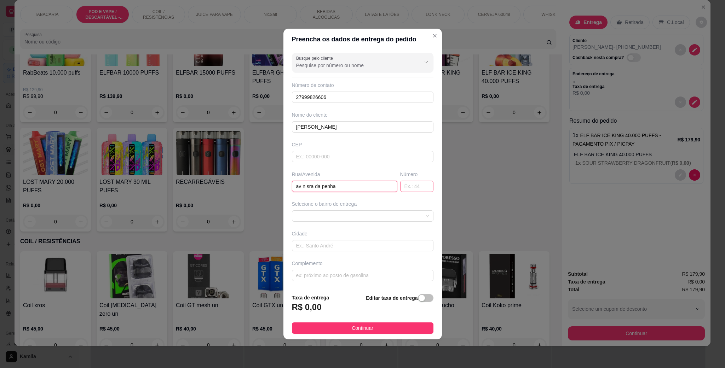
type input "av n sra da penha"
click at [410, 183] on input "text" at bounding box center [416, 186] width 33 height 11
type input "595"
click at [400, 224] on div "Busque pelo cliente Número de contato 27999826606 Nome do cliente [PERSON_NAME]…" at bounding box center [363, 169] width 159 height 239
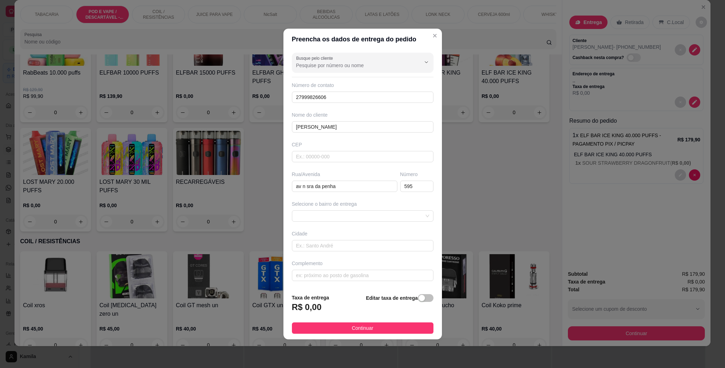
click at [399, 224] on div "Busque pelo cliente Número de contato 27999826606 Nome do cliente [PERSON_NAME]…" at bounding box center [363, 169] width 159 height 239
click at [399, 211] on span at bounding box center [362, 216] width 133 height 11
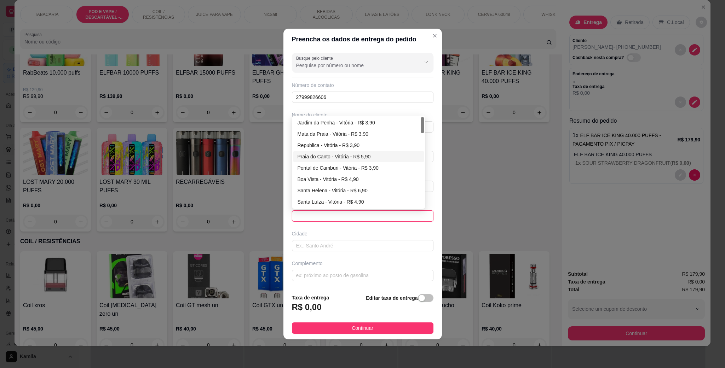
click at [353, 156] on div "Praia do Canto - Vitória - R$ 5,90" at bounding box center [359, 157] width 122 height 8
type input "Vitória"
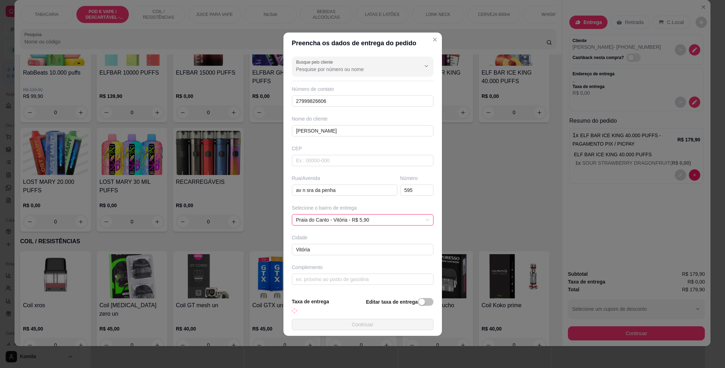
click at [345, 273] on div "Complemento" at bounding box center [363, 274] width 144 height 21
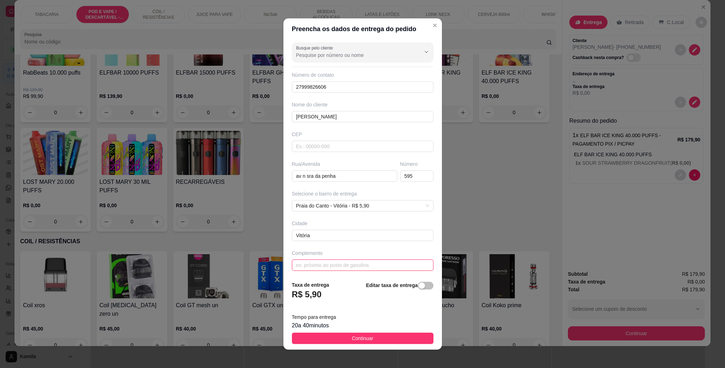
click at [345, 271] on input "text" at bounding box center [363, 265] width 142 height 11
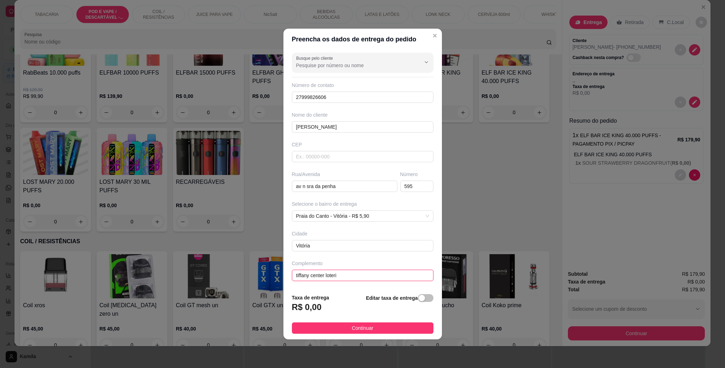
type input "tiffany center loteria"
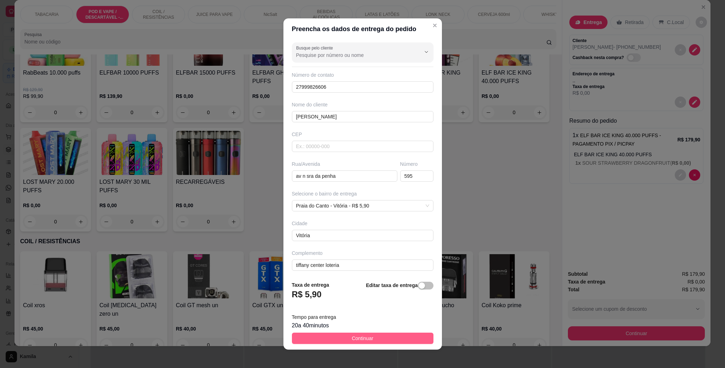
click at [361, 340] on span "Continuar" at bounding box center [363, 339] width 22 height 8
click at [361, 340] on input "0" at bounding box center [362, 345] width 40 height 14
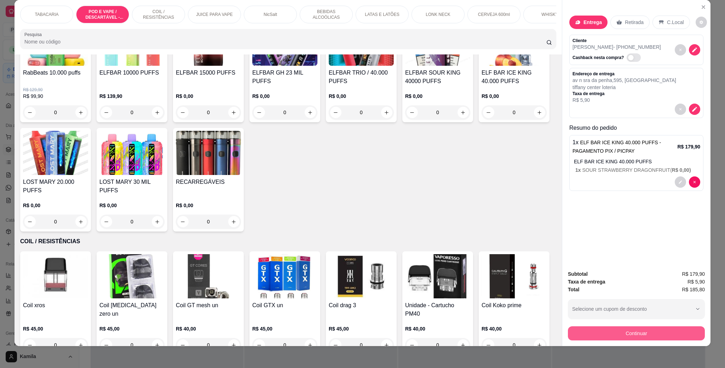
click at [626, 333] on button "Continuar" at bounding box center [636, 334] width 137 height 14
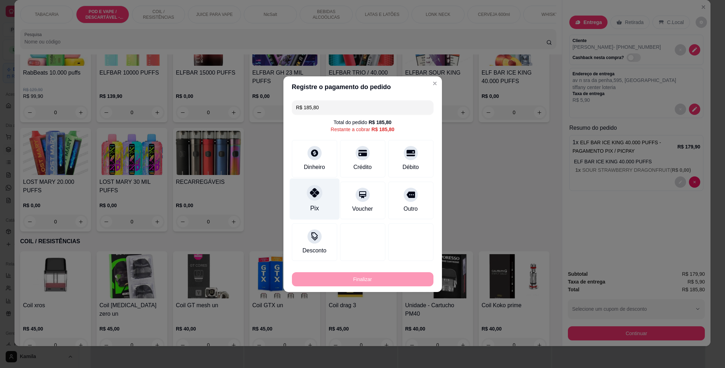
click at [313, 192] on icon at bounding box center [314, 192] width 9 height 9
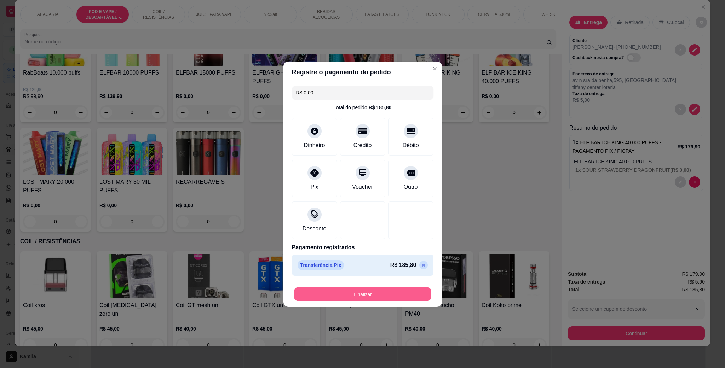
click at [398, 300] on button "Finalizar" at bounding box center [362, 294] width 137 height 14
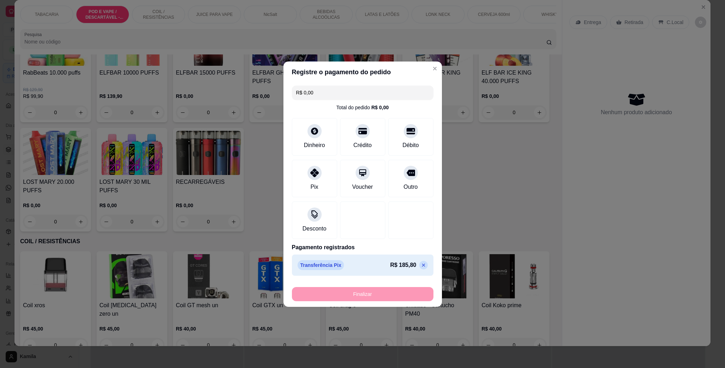
type input "-R$ 185,80"
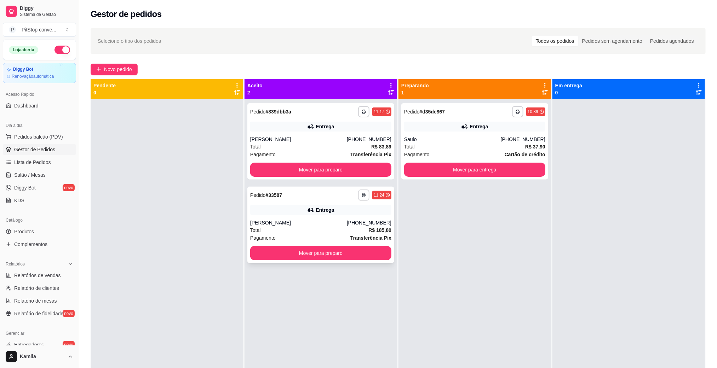
click at [365, 200] on button "button" at bounding box center [363, 195] width 11 height 11
click at [339, 221] on button "IMPRESSORA" at bounding box center [341, 219] width 51 height 11
click at [339, 221] on div "Escolha a impressora IMPRESSORA" at bounding box center [342, 215] width 58 height 24
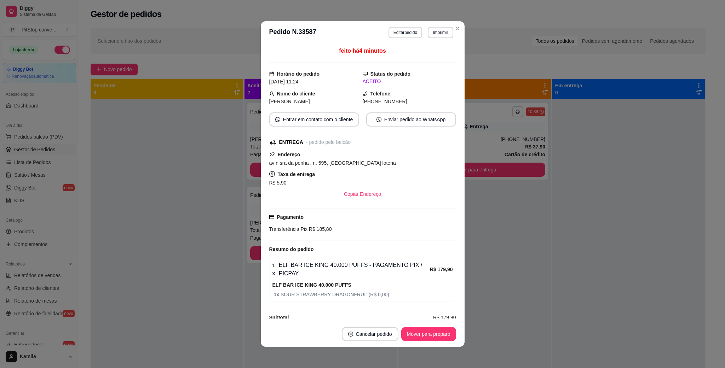
click at [361, 162] on span "av n sra da penha , n. 595, [GEOGRAPHIC_DATA] loteria" at bounding box center [332, 163] width 127 height 6
click at [498, 134] on div "**********" at bounding box center [474, 141] width 147 height 76
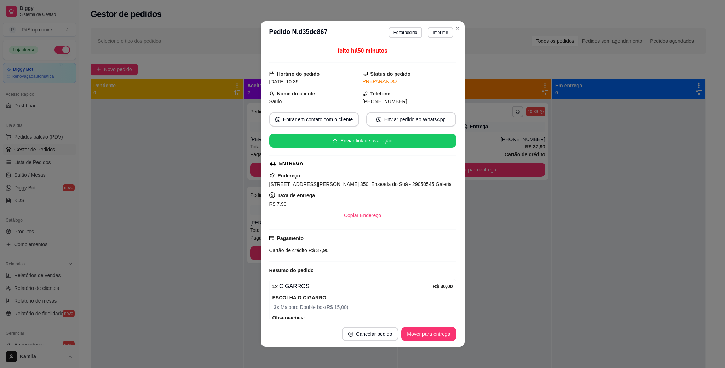
click at [379, 187] on span "[STREET_ADDRESS][PERSON_NAME] 350, Enseada do Suá - 29050545 Galeria" at bounding box center [360, 185] width 183 height 6
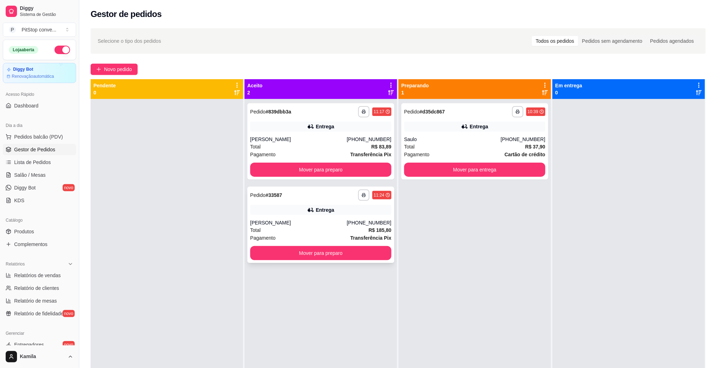
click at [316, 233] on div "Total R$ 185,80" at bounding box center [320, 231] width 141 height 8
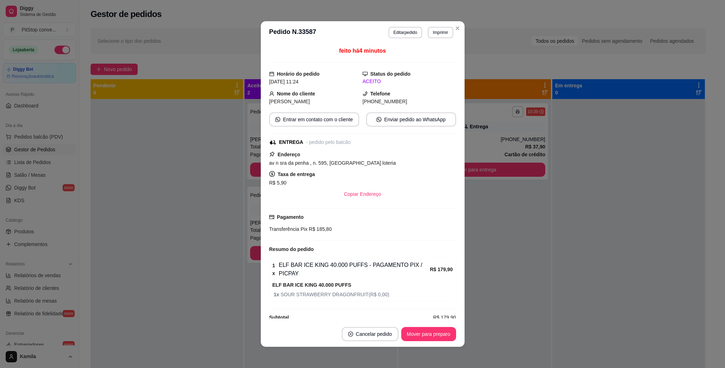
click at [348, 164] on span "av n sra da penha , n. 595, [GEOGRAPHIC_DATA] loteria" at bounding box center [332, 163] width 127 height 6
copy span "av n sra da penha , n. 595, [GEOGRAPHIC_DATA] loteria"
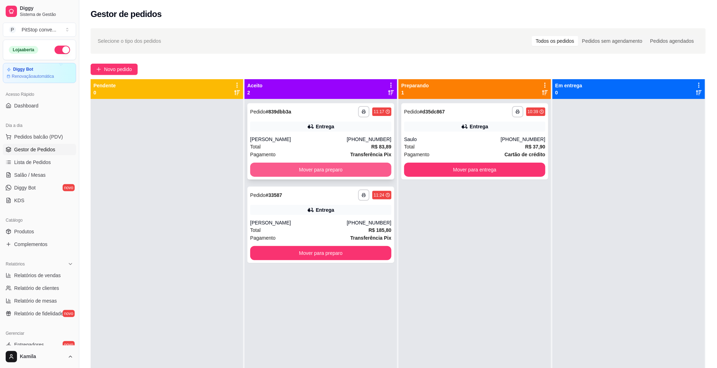
click at [366, 172] on button "Mover para preparo" at bounding box center [320, 170] width 141 height 14
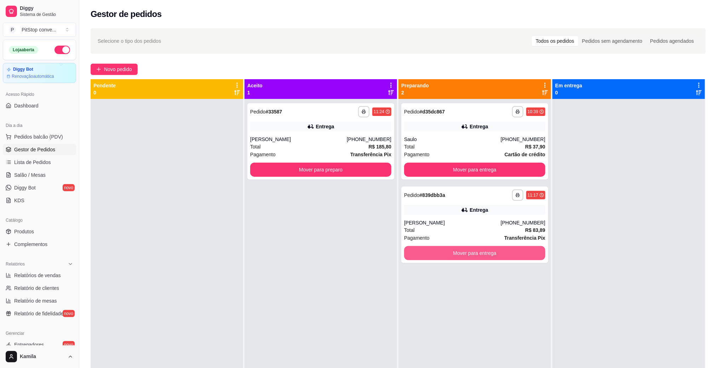
click at [486, 257] on button "Mover para entrega" at bounding box center [474, 253] width 141 height 14
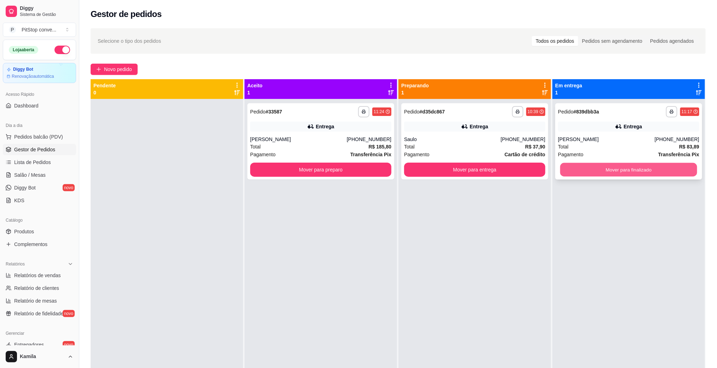
click at [614, 165] on button "Mover para finalizado" at bounding box center [628, 170] width 137 height 14
click at [355, 178] on div "**********" at bounding box center [320, 141] width 147 height 76
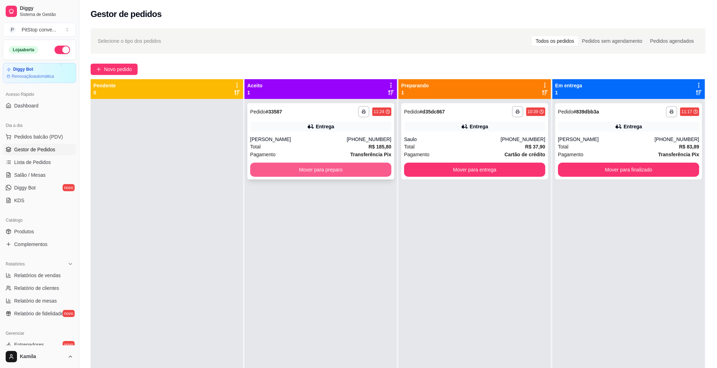
click at [331, 166] on button "Mover para preparo" at bounding box center [320, 170] width 141 height 14
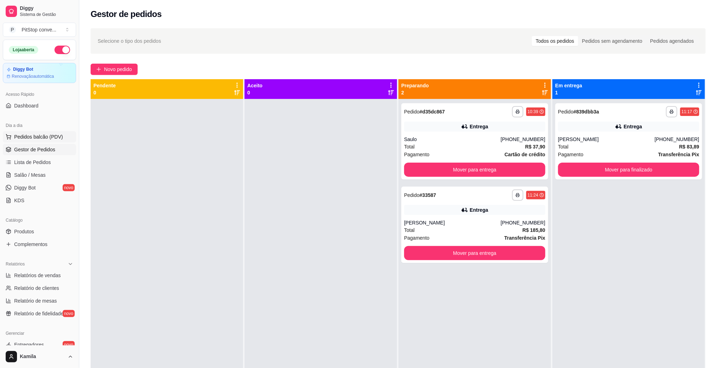
click at [45, 135] on span "Pedidos balcão (PDV)" at bounding box center [38, 136] width 49 height 7
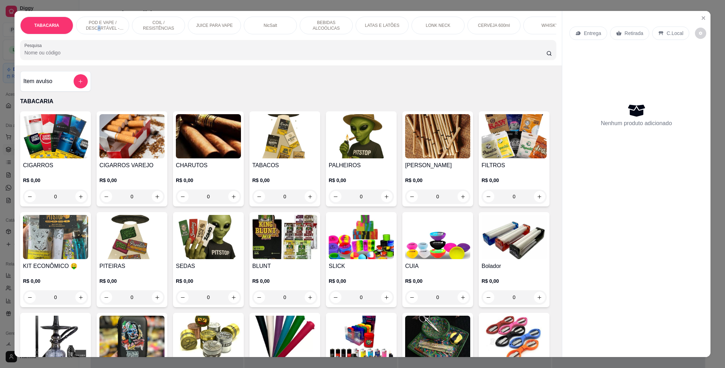
click at [96, 27] on p "POD E VAPE / DESCARTÁVEL - RECARREGAVEL" at bounding box center [102, 25] width 41 height 11
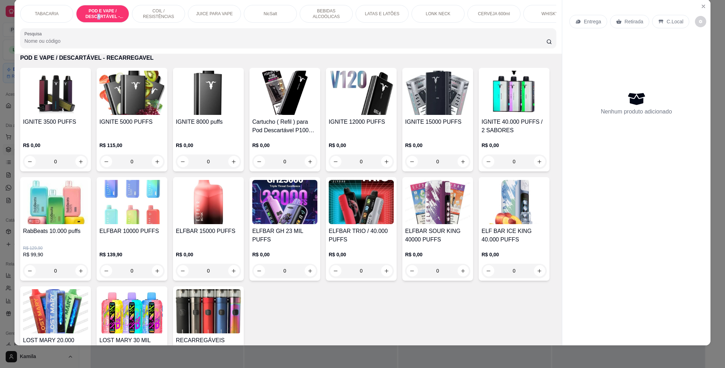
click at [419, 103] on img at bounding box center [437, 93] width 65 height 44
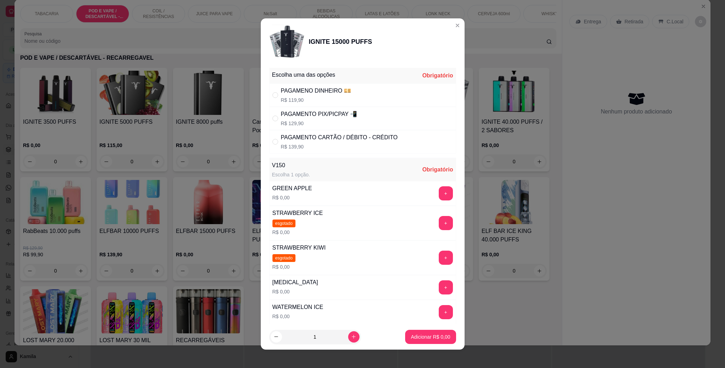
click at [305, 121] on p "R$ 129,90" at bounding box center [319, 123] width 76 height 7
radio input "true"
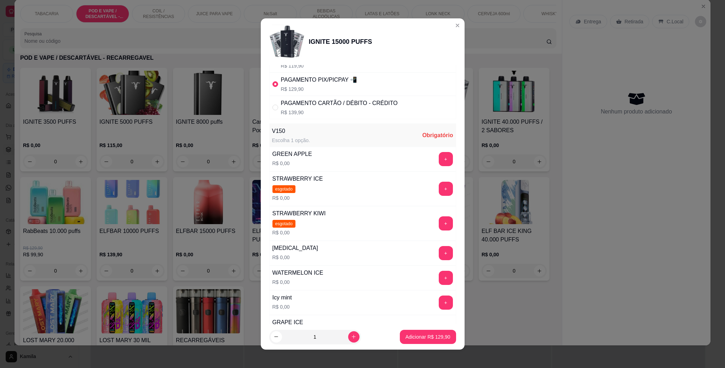
scroll to position [53, 0]
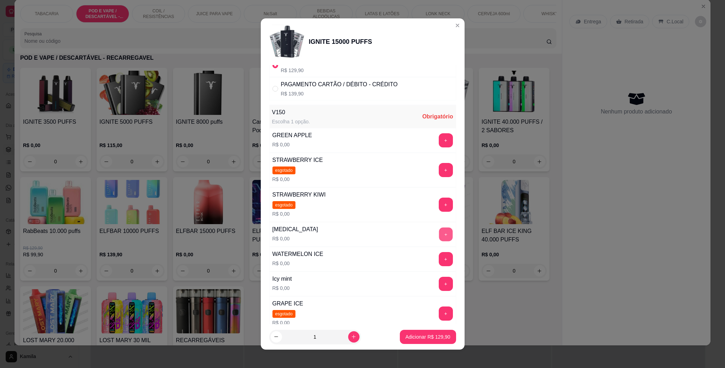
click at [439, 239] on button "+" at bounding box center [446, 235] width 14 height 14
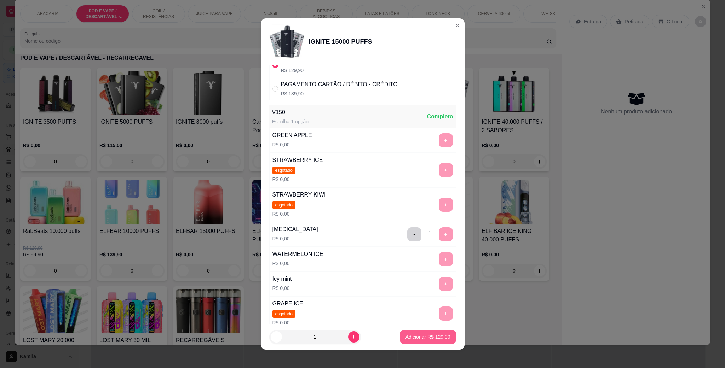
click at [432, 339] on p "Adicionar R$ 129,90" at bounding box center [428, 337] width 45 height 7
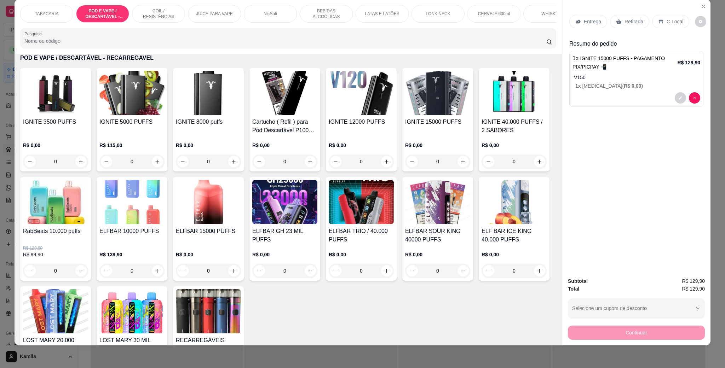
click at [661, 19] on div "C.Local" at bounding box center [670, 21] width 37 height 13
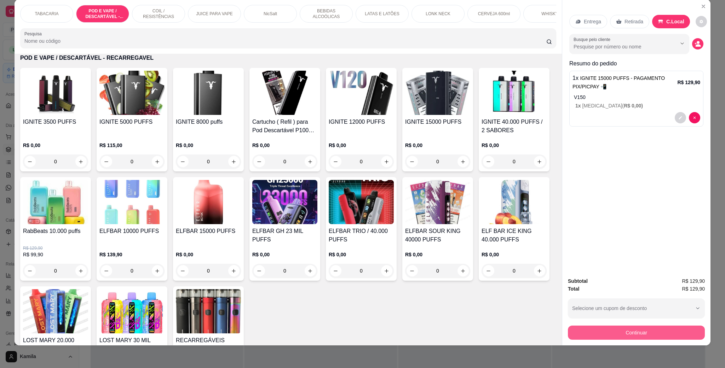
click at [641, 331] on button "Continuar" at bounding box center [636, 333] width 137 height 14
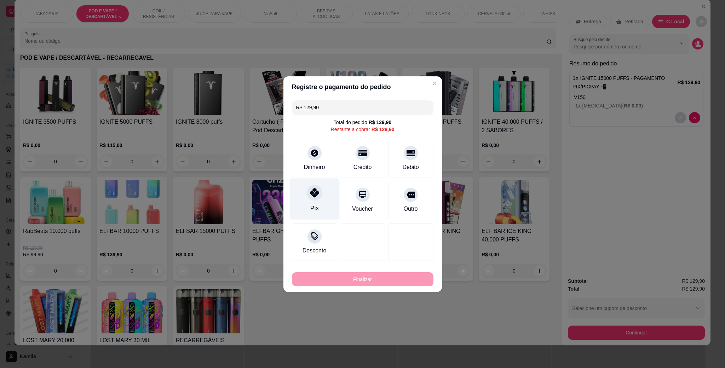
click at [310, 192] on icon at bounding box center [314, 192] width 9 height 9
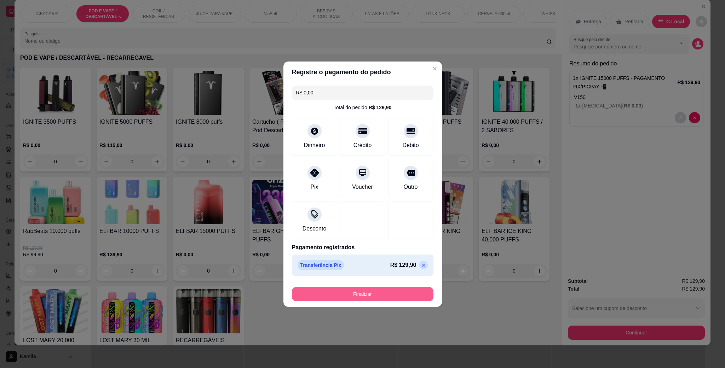
click at [392, 291] on button "Finalizar" at bounding box center [363, 294] width 142 height 14
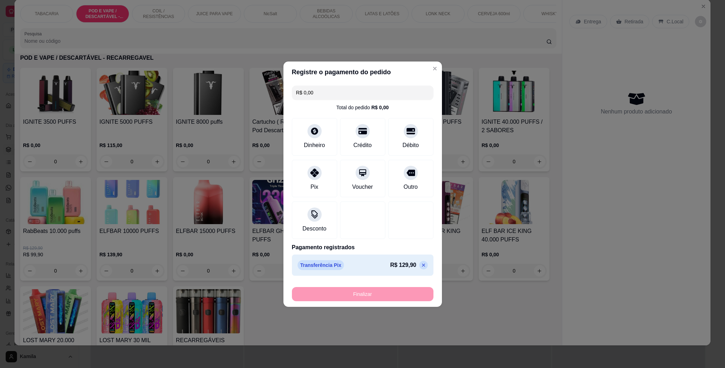
type input "-R$ 129,90"
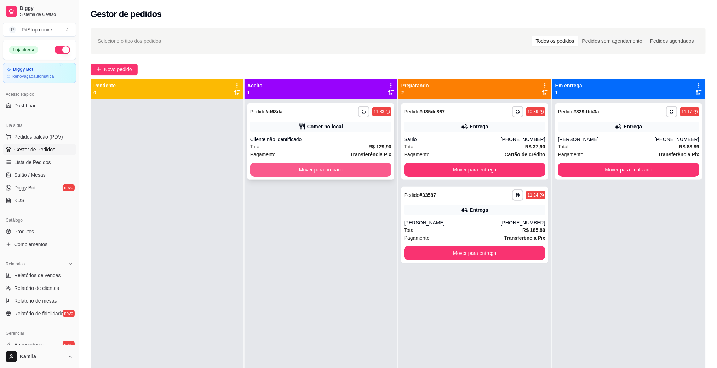
click at [367, 173] on button "Mover para preparo" at bounding box center [320, 170] width 141 height 14
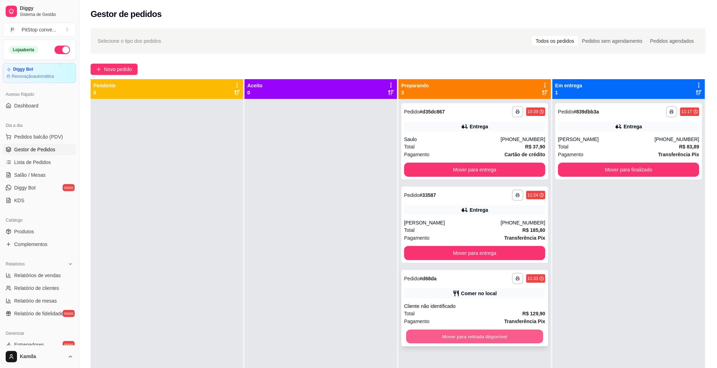
click at [512, 339] on button "Mover para retirada disponível" at bounding box center [474, 337] width 137 height 14
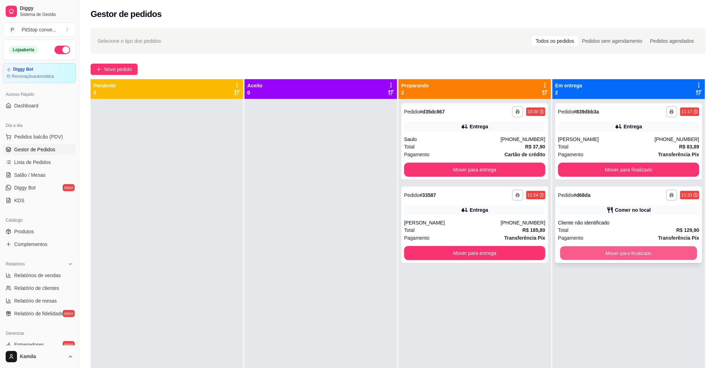
click at [618, 249] on button "Mover para finalizado" at bounding box center [628, 254] width 137 height 14
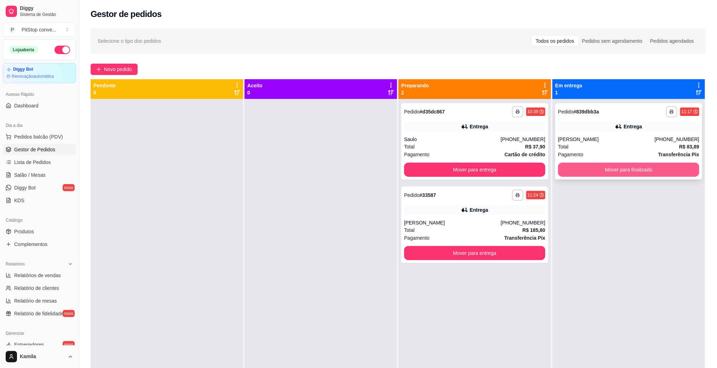
click at [616, 173] on button "Mover para finalizado" at bounding box center [628, 170] width 141 height 14
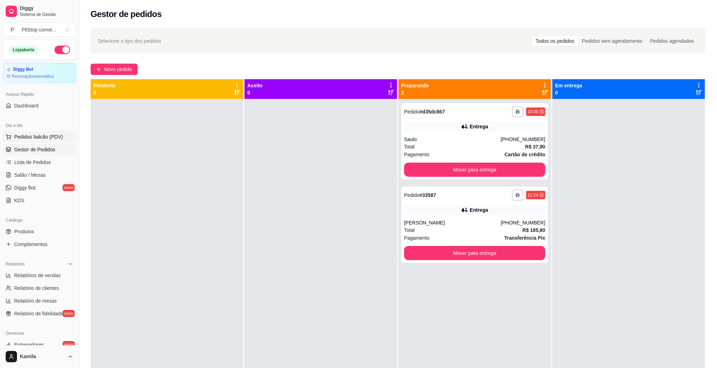
click at [30, 139] on span "Pedidos balcão (PDV)" at bounding box center [38, 136] width 49 height 7
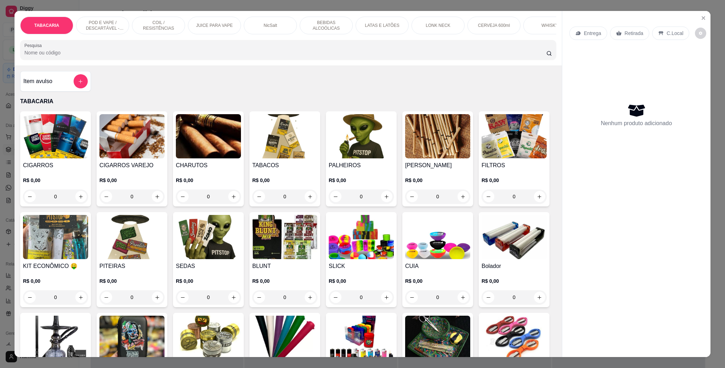
click at [83, 28] on p "POD E VAPE / DESCARTÁVEL - RECARREGAVEL" at bounding box center [102, 25] width 41 height 11
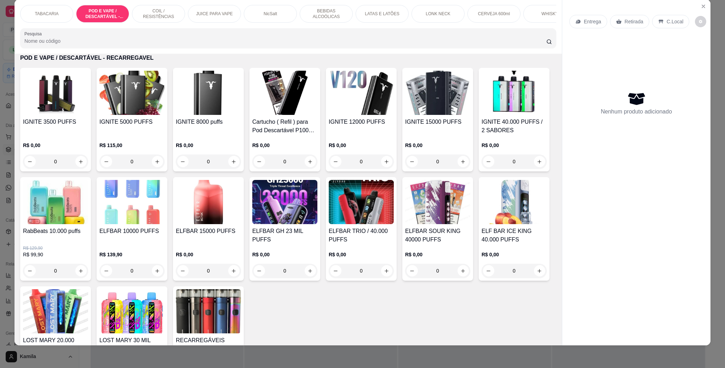
click at [317, 218] on img at bounding box center [284, 202] width 65 height 44
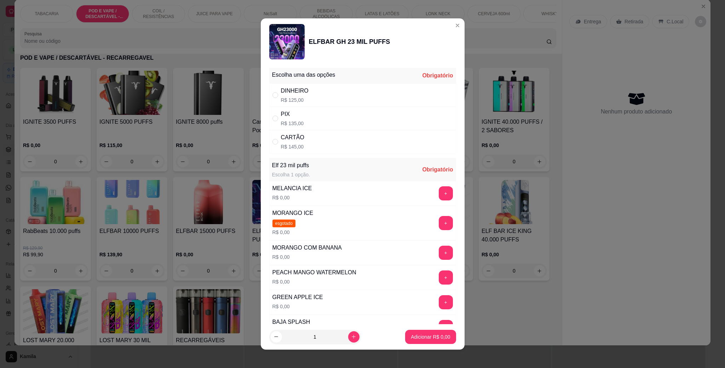
click at [288, 120] on p "R$ 135,00" at bounding box center [292, 123] width 23 height 7
radio input "true"
click at [439, 196] on button "+" at bounding box center [446, 194] width 14 height 14
click at [436, 196] on div "+" at bounding box center [446, 194] width 20 height 14
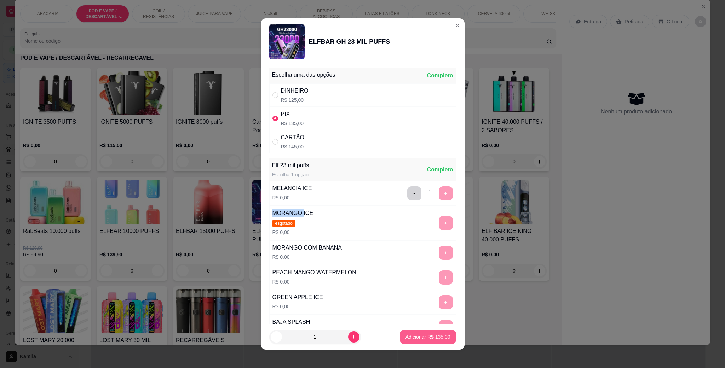
click at [429, 336] on p "Adicionar R$ 135,00" at bounding box center [428, 337] width 45 height 7
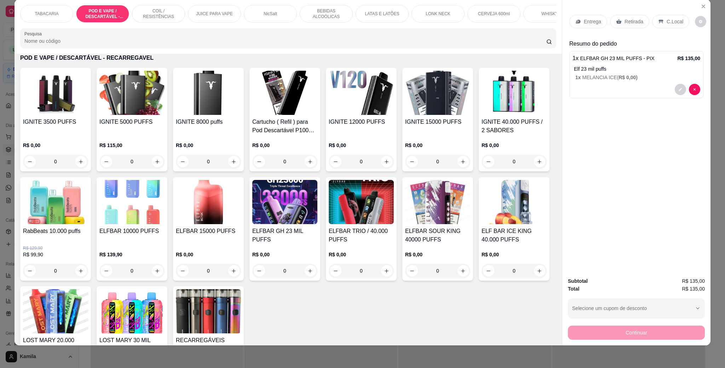
click at [669, 17] on div "C.Local" at bounding box center [670, 21] width 37 height 13
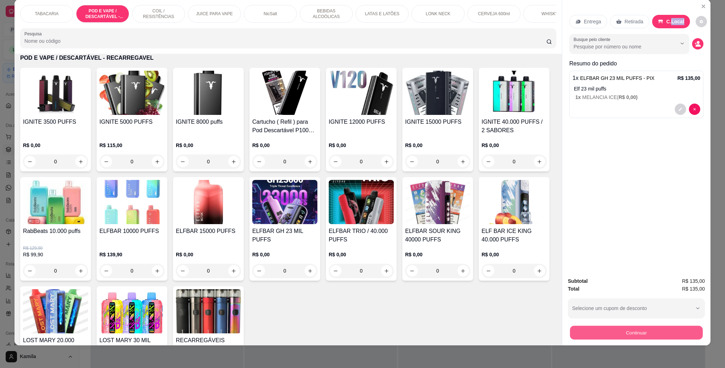
click at [635, 332] on button "Continuar" at bounding box center [636, 333] width 133 height 14
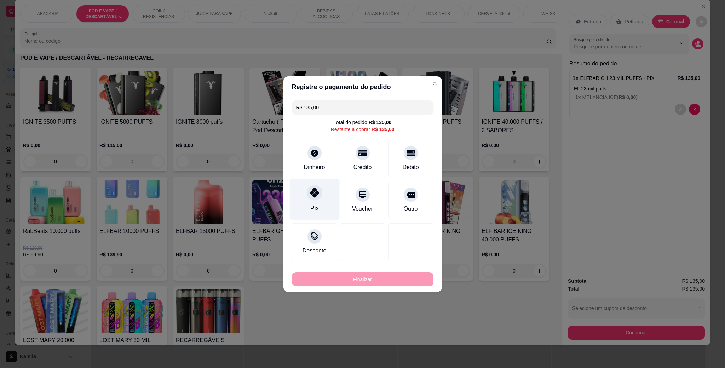
click at [315, 189] on icon at bounding box center [314, 192] width 9 height 9
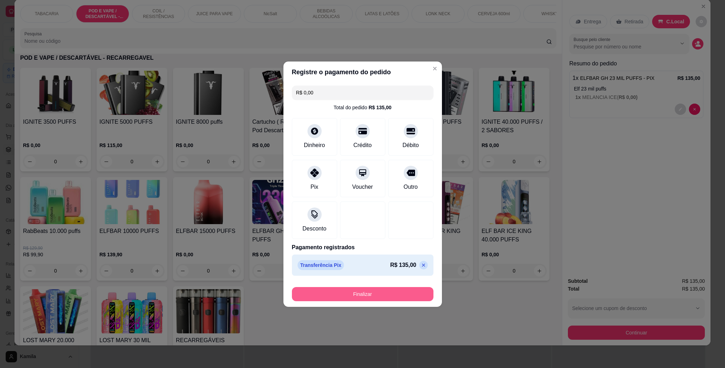
click at [383, 299] on button "Finalizar" at bounding box center [363, 294] width 142 height 14
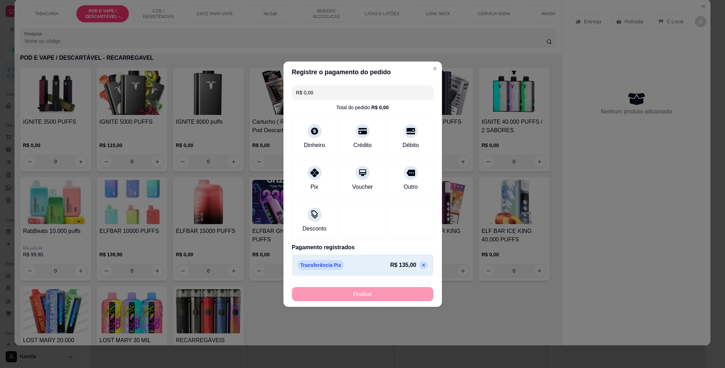
type input "-R$ 135,00"
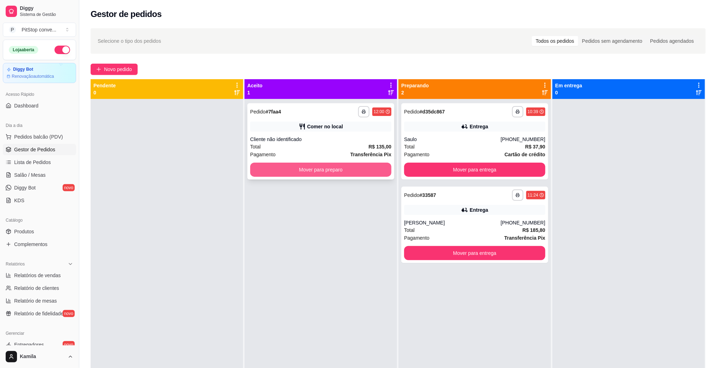
click at [352, 174] on button "Mover para preparo" at bounding box center [320, 170] width 141 height 14
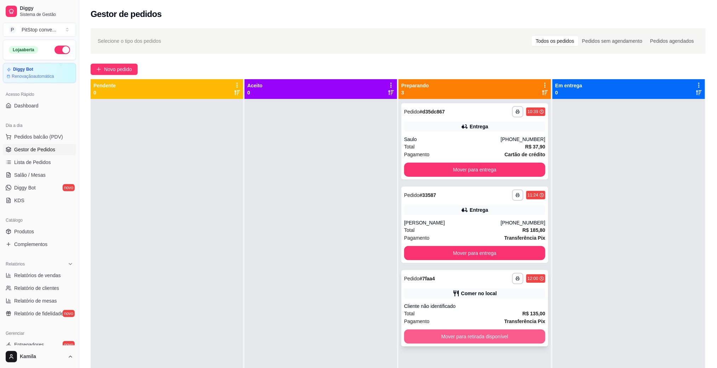
click at [513, 342] on button "Mover para retirada disponível" at bounding box center [474, 337] width 141 height 14
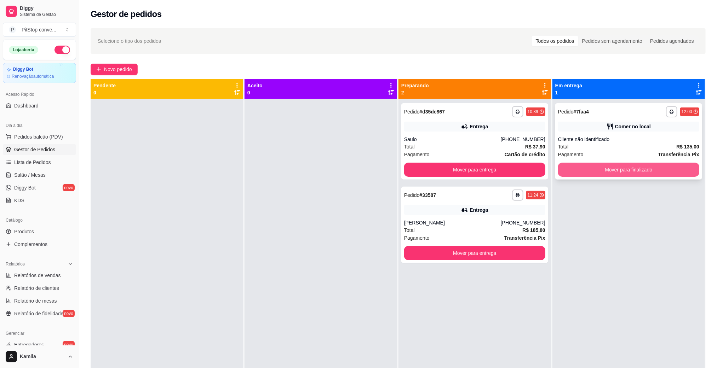
click at [630, 173] on button "Mover para finalizado" at bounding box center [628, 170] width 141 height 14
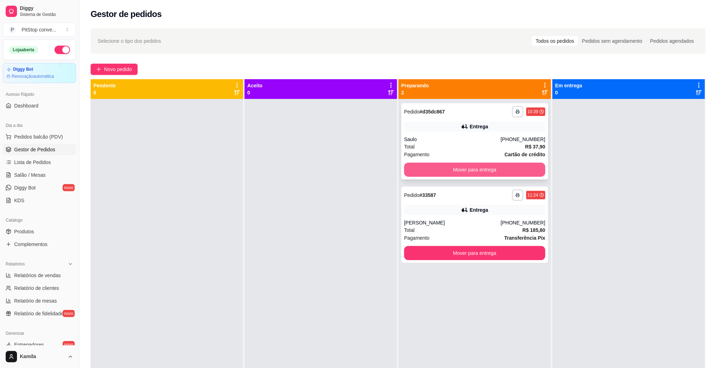
click at [500, 166] on button "Mover para entrega" at bounding box center [474, 170] width 141 height 14
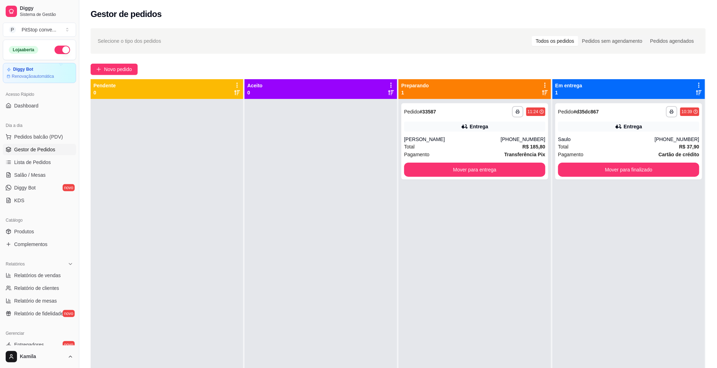
click at [552, 100] on div "**********" at bounding box center [628, 283] width 153 height 368
click at [486, 176] on button "Mover para entrega" at bounding box center [474, 170] width 141 height 14
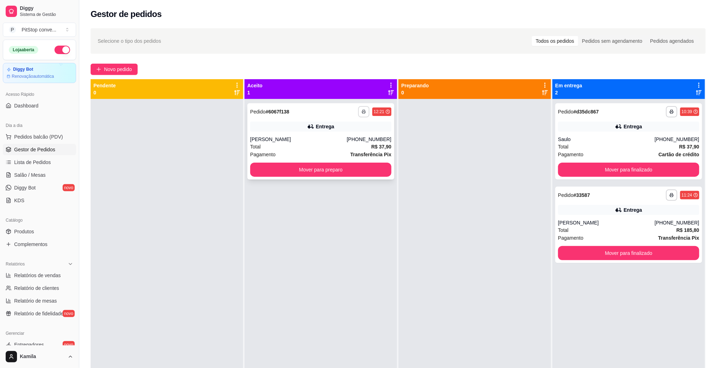
click at [363, 113] on button "button" at bounding box center [363, 111] width 11 height 11
click at [362, 110] on icon "button" at bounding box center [364, 112] width 4 height 4
click at [355, 134] on button "IMPRESSORA" at bounding box center [342, 136] width 50 height 11
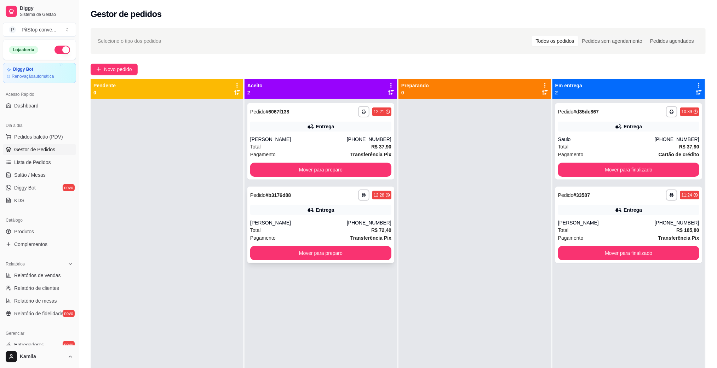
click at [342, 220] on div "[PERSON_NAME]" at bounding box center [298, 222] width 97 height 7
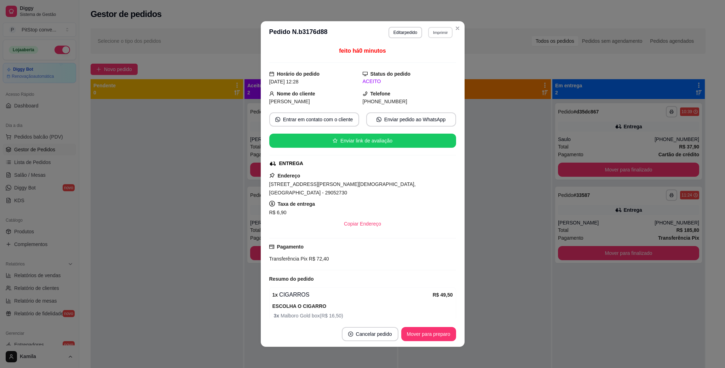
click at [428, 33] on button "Imprimir" at bounding box center [440, 32] width 24 height 11
click at [431, 57] on button "IMPRESSORA" at bounding box center [424, 57] width 51 height 11
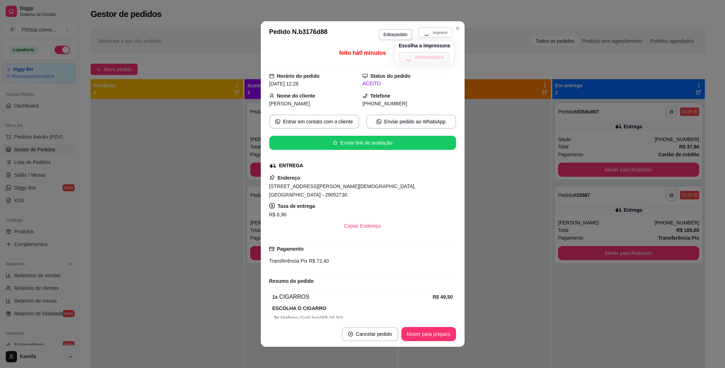
click at [431, 57] on div "Escolha a impressora IMPRESSORA" at bounding box center [424, 53] width 58 height 24
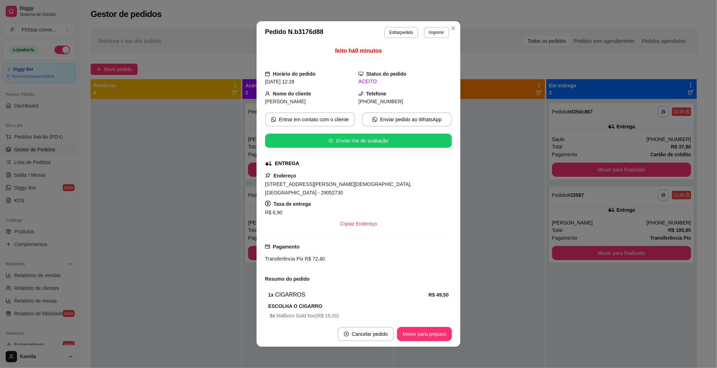
click at [501, 136] on div at bounding box center [470, 283] width 150 height 368
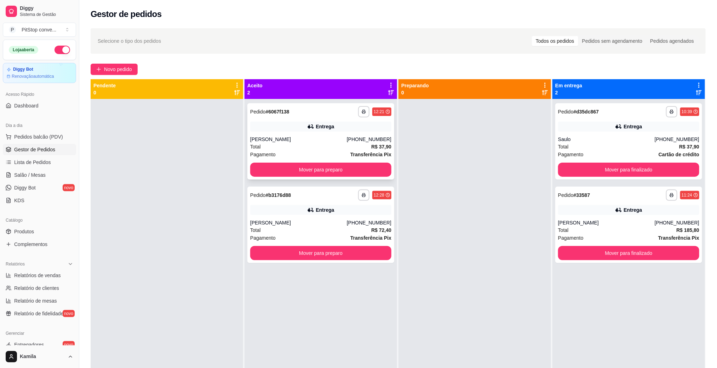
click at [330, 126] on div "Entrega" at bounding box center [325, 126] width 18 height 7
click at [347, 139] on div "[PERSON_NAME]" at bounding box center [298, 139] width 97 height 7
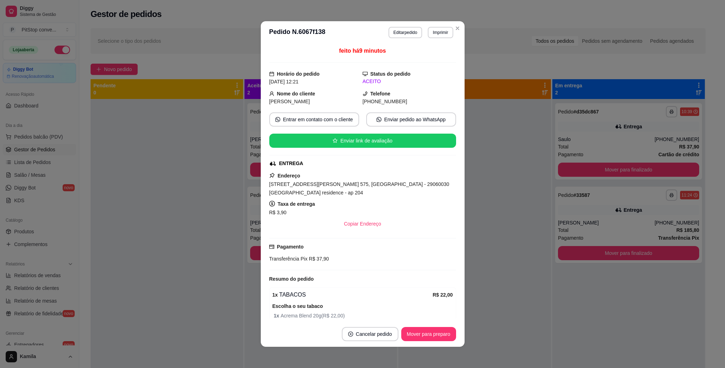
click at [395, 188] on span "[STREET_ADDRESS][PERSON_NAME] 575, [GEOGRAPHIC_DATA] - 29060030 [GEOGRAPHIC_DAT…" at bounding box center [359, 189] width 180 height 14
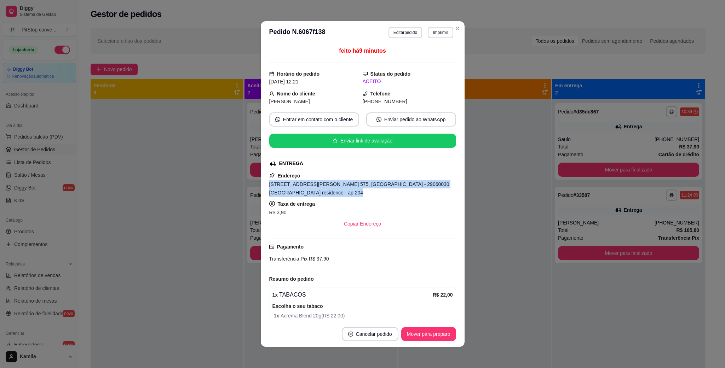
click at [395, 188] on span "[STREET_ADDRESS][PERSON_NAME] 575, [GEOGRAPHIC_DATA] - 29060030 [GEOGRAPHIC_DAT…" at bounding box center [359, 189] width 180 height 14
copy span "[STREET_ADDRESS][PERSON_NAME] 575, [GEOGRAPHIC_DATA] - 29060030 [GEOGRAPHIC_DAT…"
drag, startPoint x: 420, startPoint y: 191, endPoint x: 469, endPoint y: 180, distance: 50.2
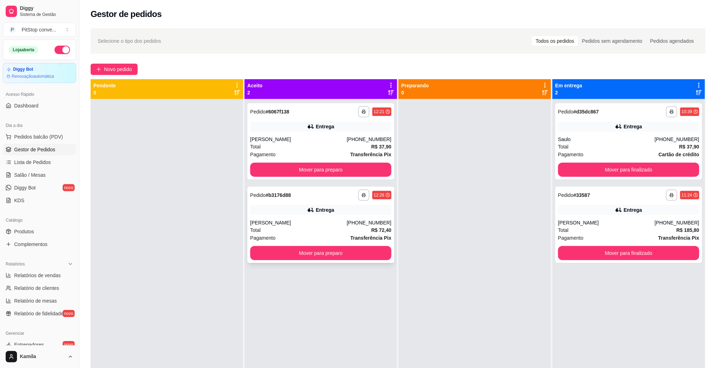
drag, startPoint x: 469, startPoint y: 180, endPoint x: 339, endPoint y: 211, distance: 133.5
click at [386, 202] on div "**********" at bounding box center [398, 263] width 615 height 368
click at [327, 213] on div "Entrega" at bounding box center [325, 210] width 18 height 7
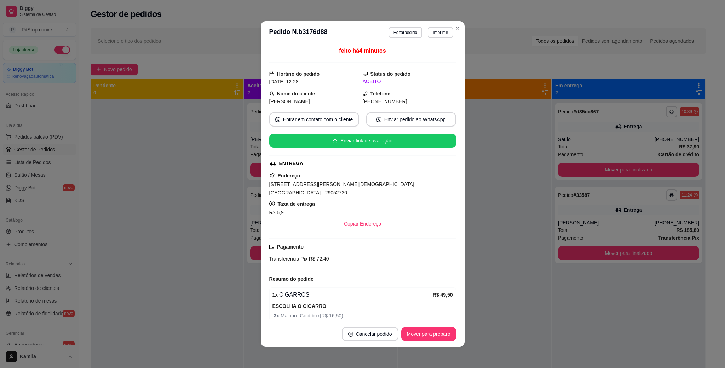
click at [354, 184] on span "[STREET_ADDRESS][PERSON_NAME][DEMOGRAPHIC_DATA], [GEOGRAPHIC_DATA] - 29052730" at bounding box center [342, 189] width 147 height 14
copy span "[STREET_ADDRESS][PERSON_NAME][DEMOGRAPHIC_DATA], [GEOGRAPHIC_DATA] - 29052730"
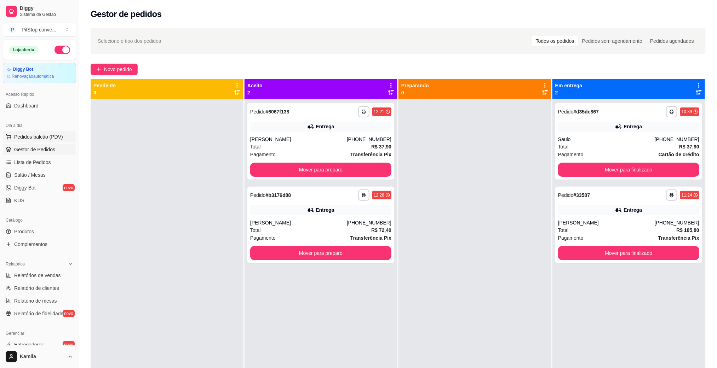
click at [32, 139] on span "Pedidos balcão (PDV)" at bounding box center [38, 136] width 49 height 7
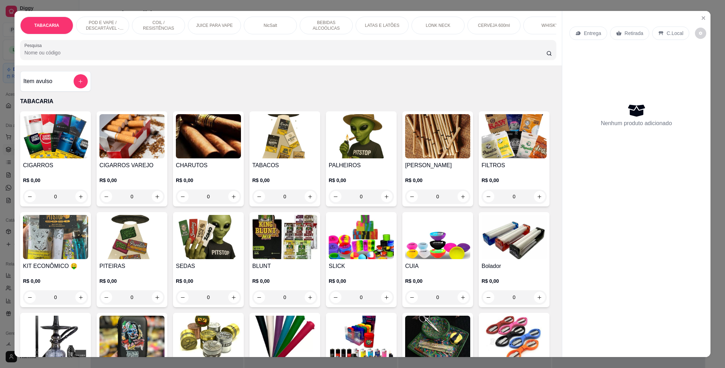
click at [124, 24] on div "POD E VAPE / DESCARTÁVEL - RECARREGAVEL" at bounding box center [102, 26] width 53 height 18
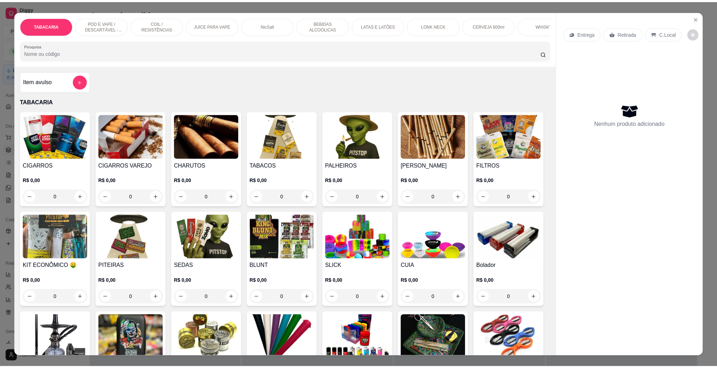
scroll to position [12, 0]
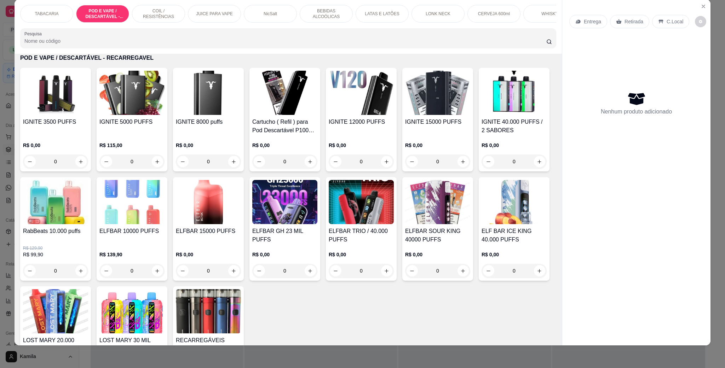
click at [56, 115] on img at bounding box center [55, 93] width 65 height 44
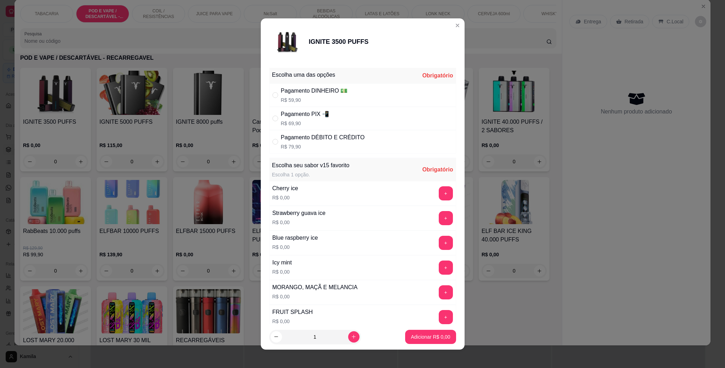
click at [332, 139] on div "Pagamento DÉBITO E CRÉDITO" at bounding box center [323, 137] width 84 height 8
radio input "true"
click at [439, 222] on button "+" at bounding box center [446, 218] width 14 height 14
click at [431, 331] on button "Adicionar R$ 79,90" at bounding box center [428, 337] width 53 height 14
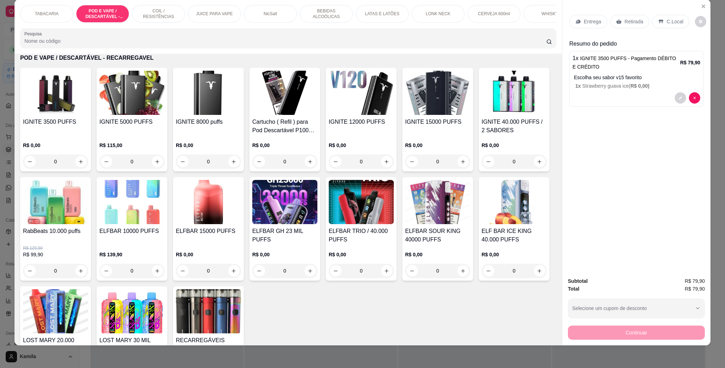
click at [661, 21] on div "C.Local" at bounding box center [670, 21] width 37 height 13
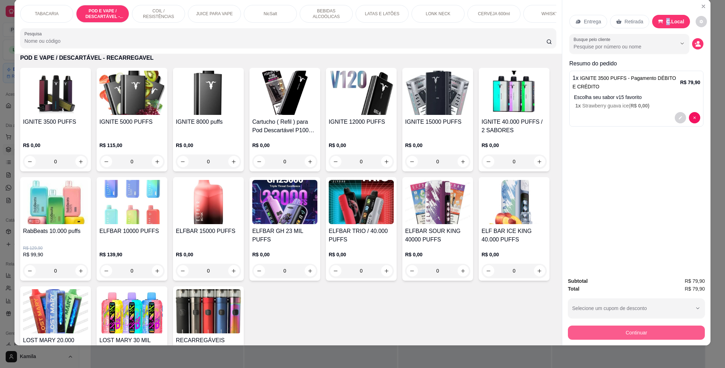
click at [646, 333] on button "Continuar" at bounding box center [636, 333] width 137 height 14
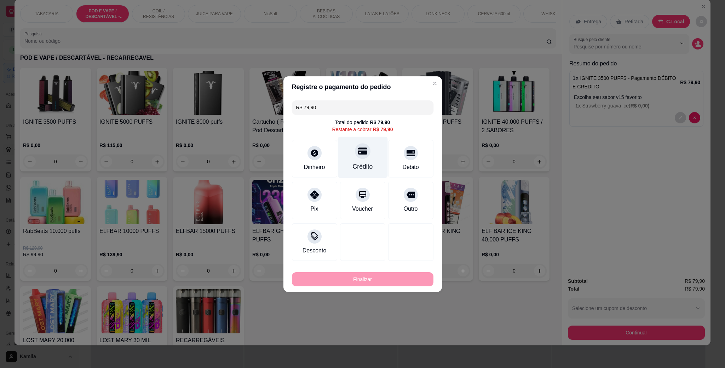
click at [351, 149] on div "Crédito" at bounding box center [363, 157] width 50 height 41
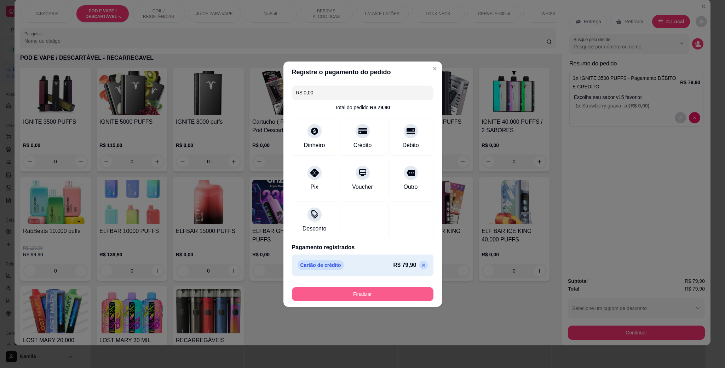
click at [382, 296] on button "Finalizar" at bounding box center [363, 294] width 142 height 14
click at [382, 296] on div "Finalizar" at bounding box center [363, 294] width 142 height 14
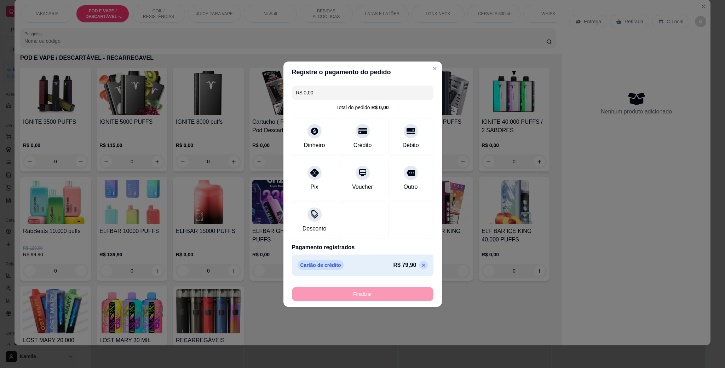
type input "-R$ 79,90"
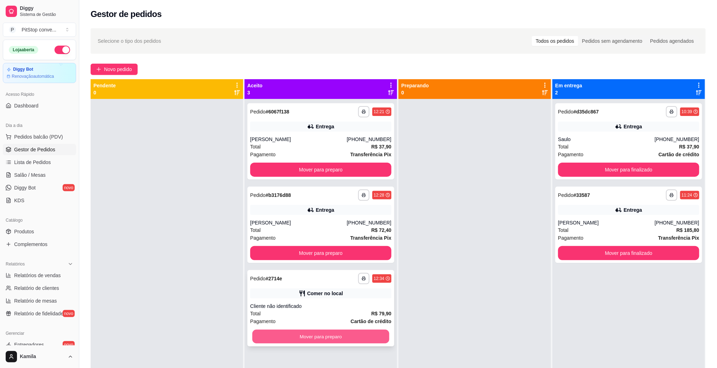
click at [376, 343] on button "Mover para preparo" at bounding box center [320, 337] width 137 height 14
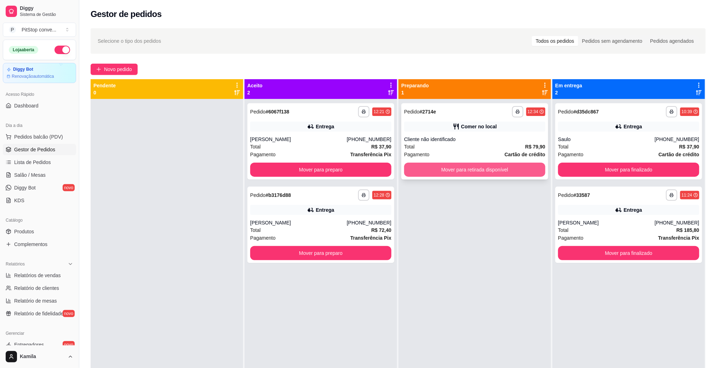
click at [473, 168] on button "Mover para retirada disponível" at bounding box center [474, 170] width 141 height 14
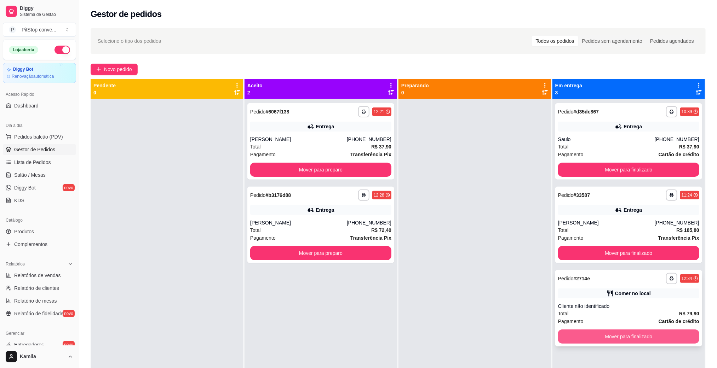
click at [628, 341] on button "Mover para finalizado" at bounding box center [628, 337] width 141 height 14
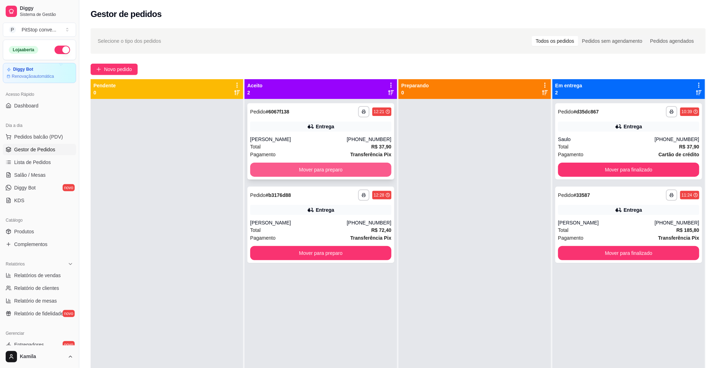
click at [293, 169] on button "Mover para preparo" at bounding box center [320, 170] width 141 height 14
click at [293, 169] on div "Mover para preparo" at bounding box center [320, 170] width 141 height 14
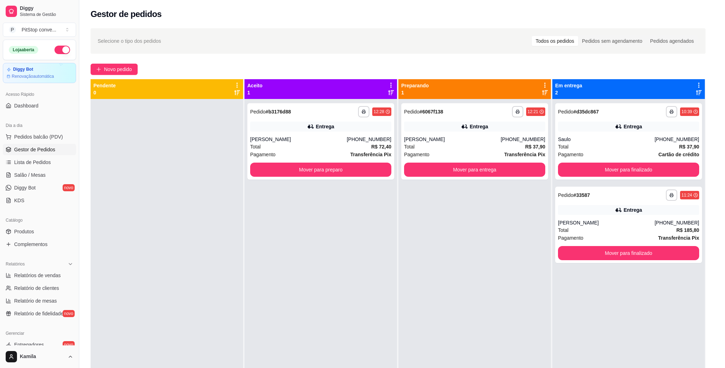
click at [506, 170] on button "Mover para entrega" at bounding box center [474, 170] width 141 height 14
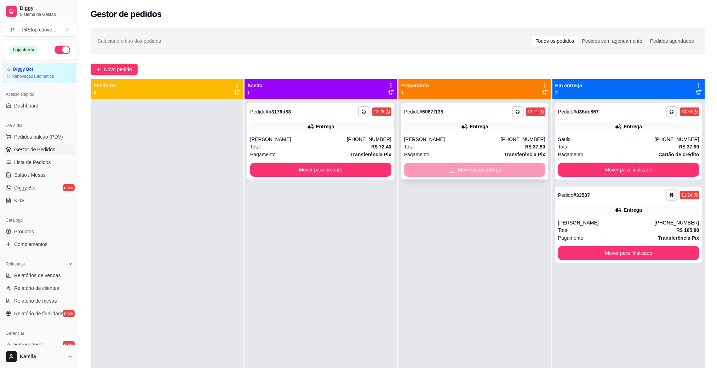
click at [494, 172] on div "Mover para entrega" at bounding box center [474, 170] width 141 height 14
click at [501, 172] on button "Mover para entrega" at bounding box center [474, 170] width 141 height 14
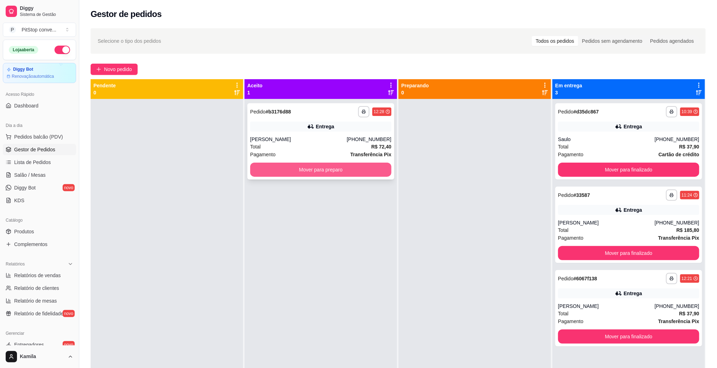
click at [360, 171] on button "Mover para preparo" at bounding box center [320, 170] width 141 height 14
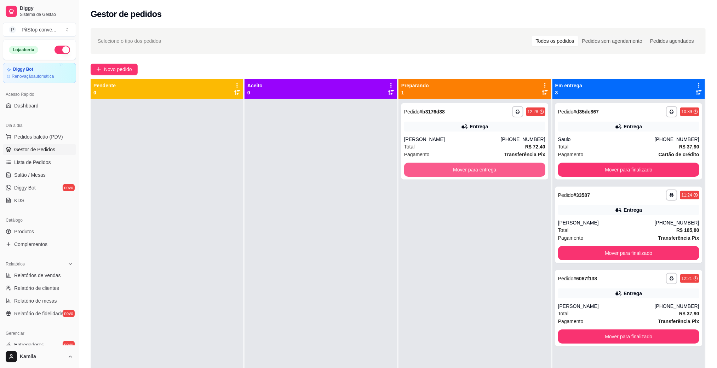
click at [477, 171] on button "Mover para entrega" at bounding box center [474, 170] width 141 height 14
click at [477, 171] on div "Mover para entrega" at bounding box center [474, 170] width 141 height 14
click at [498, 164] on button "Mover para entrega" at bounding box center [474, 170] width 141 height 14
click at [498, 164] on div "Mover para entrega" at bounding box center [474, 170] width 141 height 14
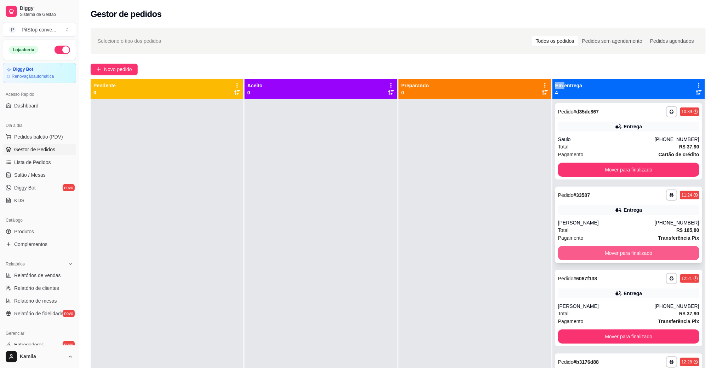
click at [653, 251] on button "Mover para finalizado" at bounding box center [628, 253] width 141 height 14
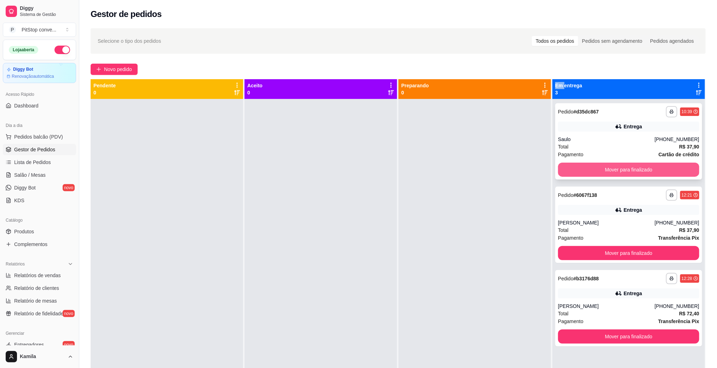
click at [640, 169] on button "Mover para finalizado" at bounding box center [628, 170] width 141 height 14
